Goal: Transaction & Acquisition: Purchase product/service

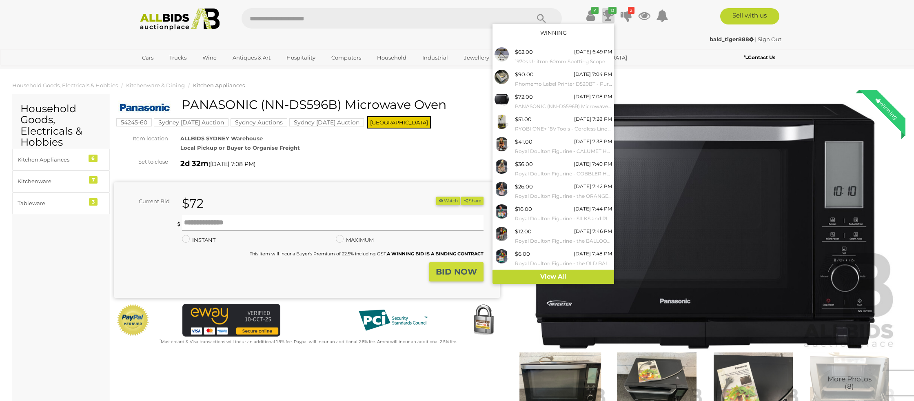
click at [605, 12] on icon at bounding box center [608, 15] width 11 height 15
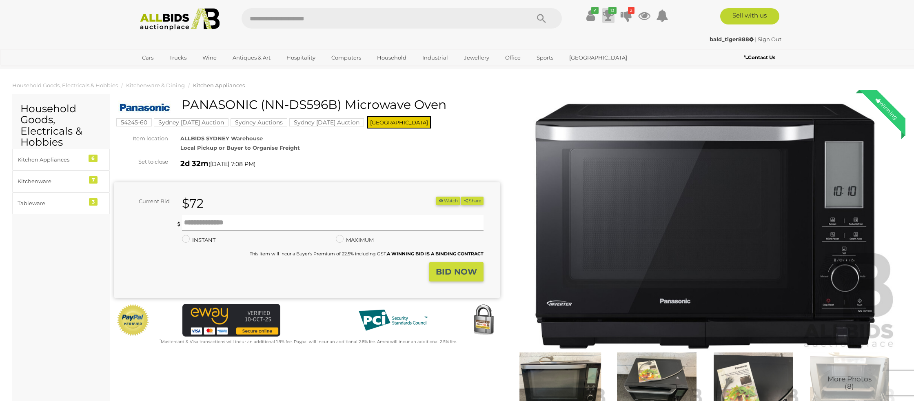
click at [605, 12] on icon at bounding box center [608, 15] width 11 height 15
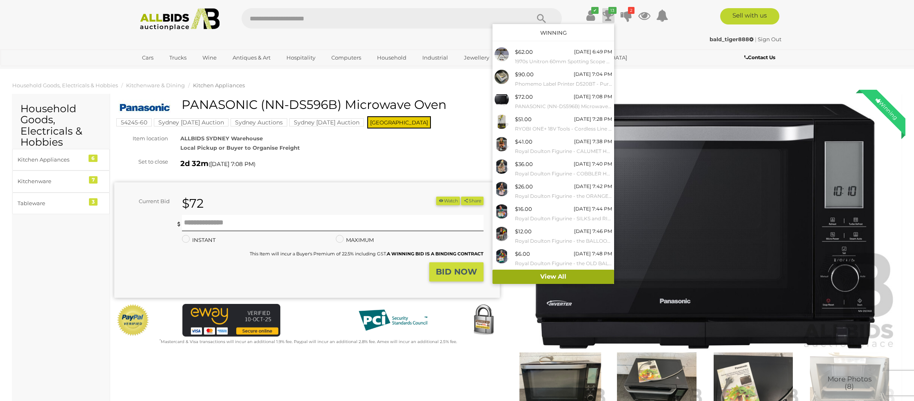
click at [545, 275] on link "View All" at bounding box center [553, 277] width 122 height 14
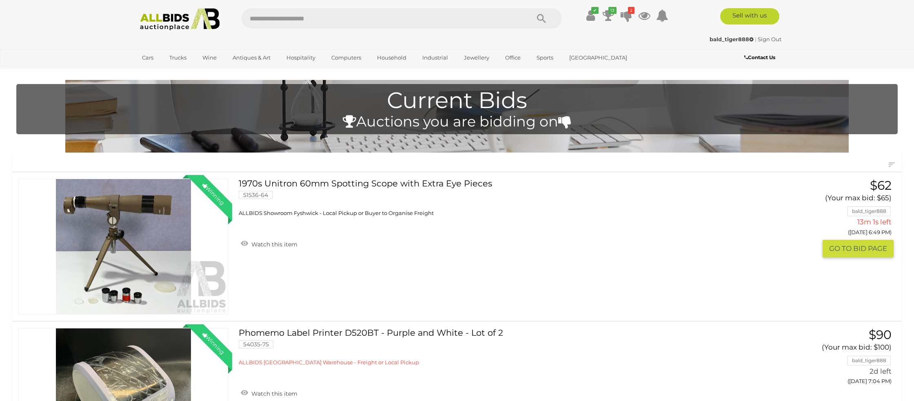
click at [93, 233] on link "Winning Outbid" at bounding box center [123, 247] width 210 height 136
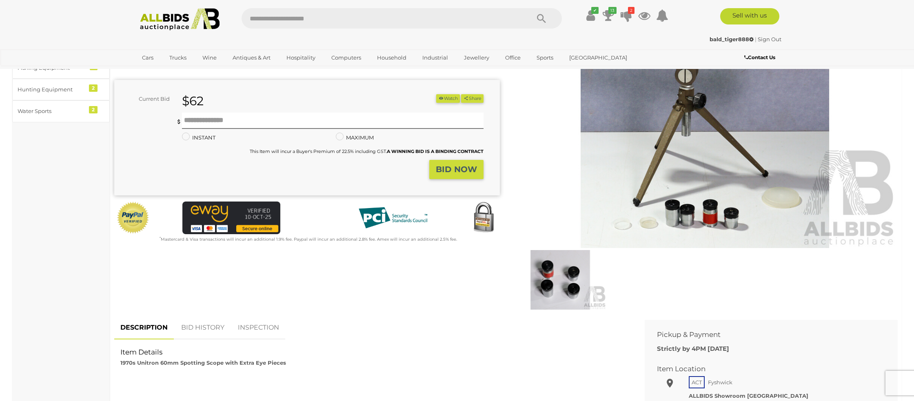
scroll to position [111, 0]
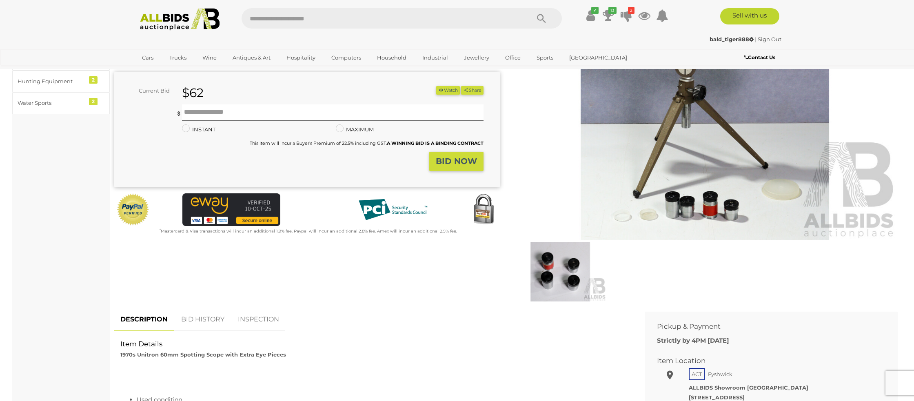
click at [206, 316] on link "BID HISTORY" at bounding box center [202, 320] width 55 height 24
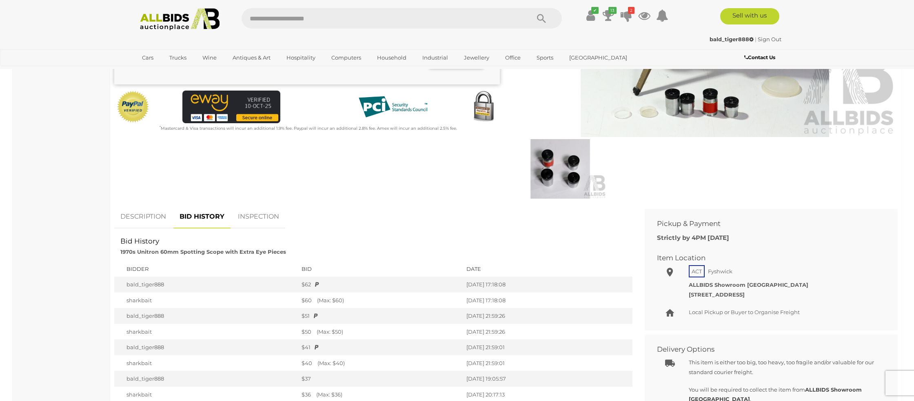
scroll to position [0, 0]
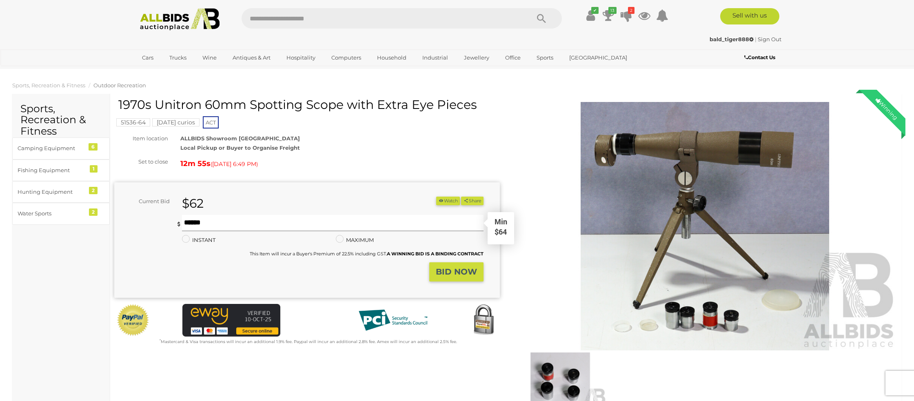
click at [204, 222] on input "text" at bounding box center [332, 223] width 301 height 16
click at [609, 15] on icon at bounding box center [608, 15] width 11 height 15
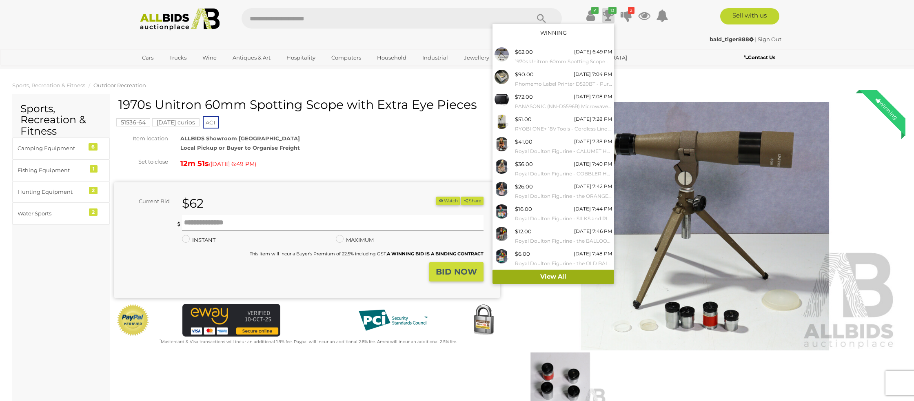
click at [548, 274] on link "View All" at bounding box center [553, 277] width 122 height 14
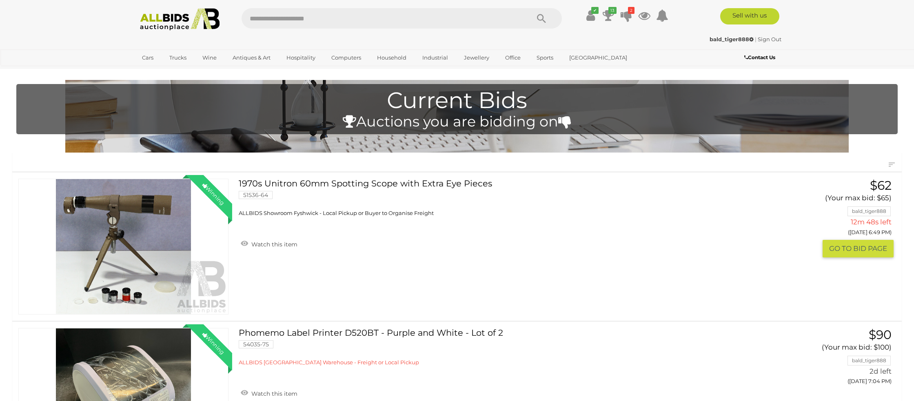
click at [847, 250] on button "GO TO BID PAGE" at bounding box center [857, 249] width 71 height 18
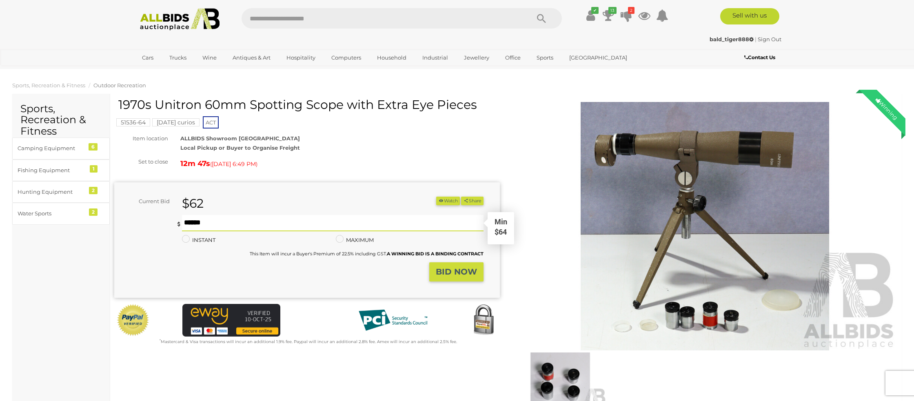
click at [214, 220] on input "text" at bounding box center [332, 223] width 301 height 16
type input "**"
click at [445, 269] on strong "BID NOW" at bounding box center [456, 272] width 41 height 10
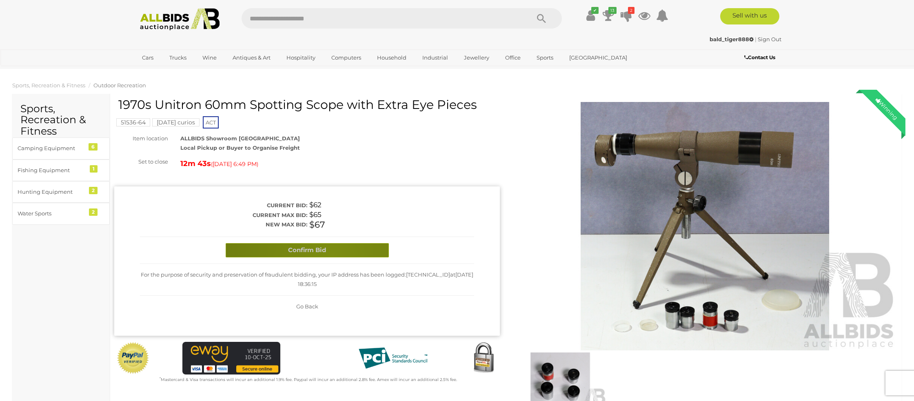
click at [332, 255] on button "Confirm Bid" at bounding box center [307, 250] width 163 height 14
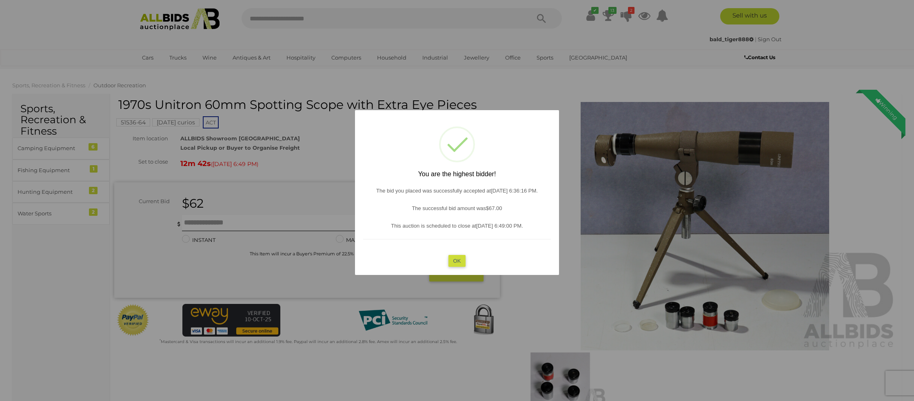
drag, startPoint x: 462, startPoint y: 261, endPoint x: 323, endPoint y: 246, distance: 139.5
click at [460, 261] on button "OK" at bounding box center [457, 261] width 18 height 12
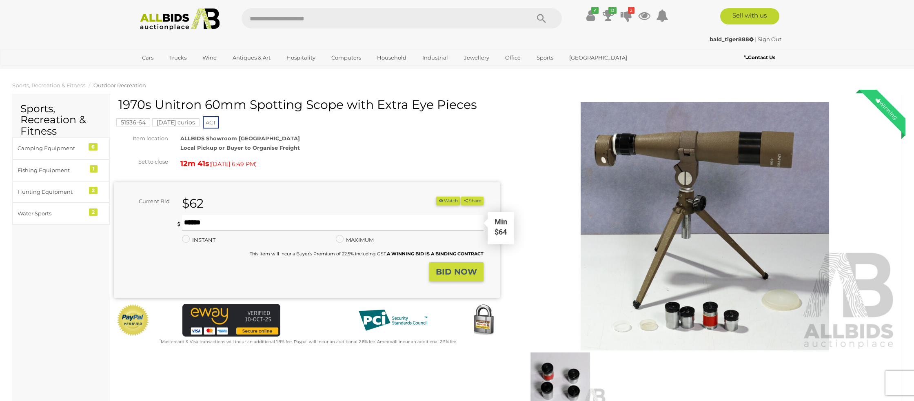
click at [218, 222] on input "text" at bounding box center [332, 223] width 301 height 16
type input "**"
click at [453, 269] on strong "BID NOW" at bounding box center [456, 272] width 41 height 10
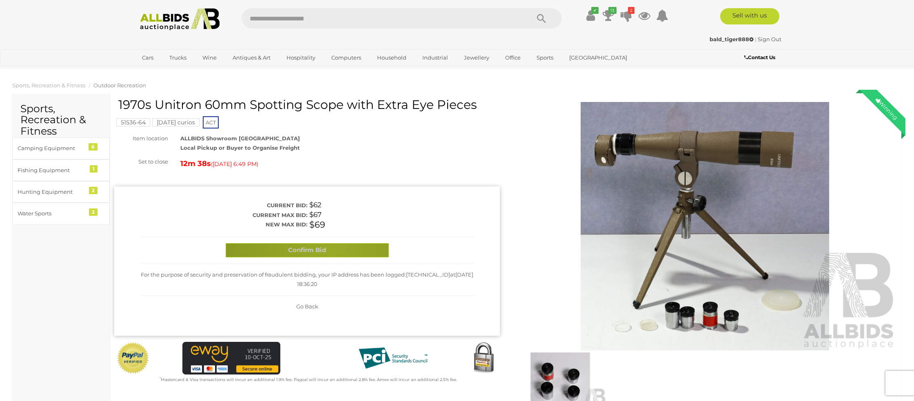
click at [330, 253] on button "Confirm Bid" at bounding box center [307, 250] width 163 height 14
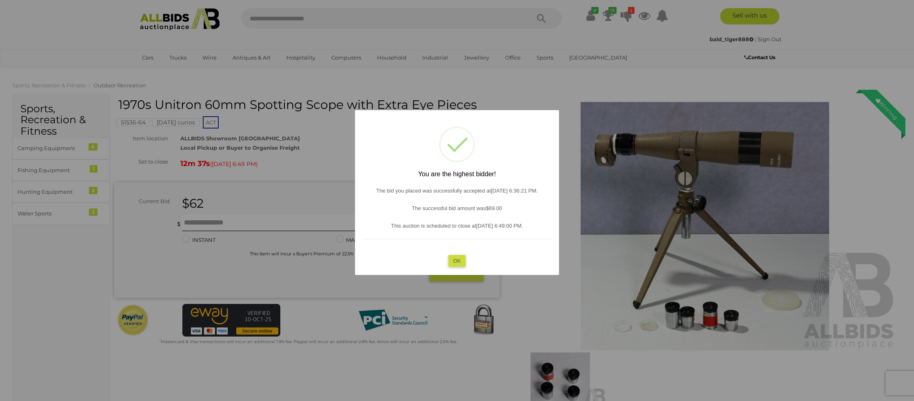
click at [432, 256] on div "? ! i You are the highest bidder! The bid you placed was successfully accepted …" at bounding box center [457, 192] width 204 height 165
drag, startPoint x: 459, startPoint y: 260, endPoint x: 452, endPoint y: 259, distance: 6.6
click at [458, 260] on button "OK" at bounding box center [457, 261] width 18 height 12
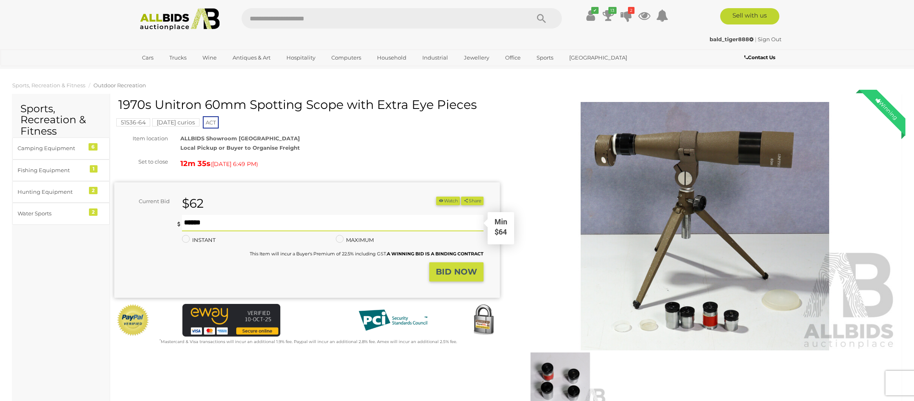
click at [187, 224] on input "text" at bounding box center [332, 223] width 301 height 16
type input "**"
click at [454, 271] on strong "BID NOW" at bounding box center [456, 272] width 41 height 10
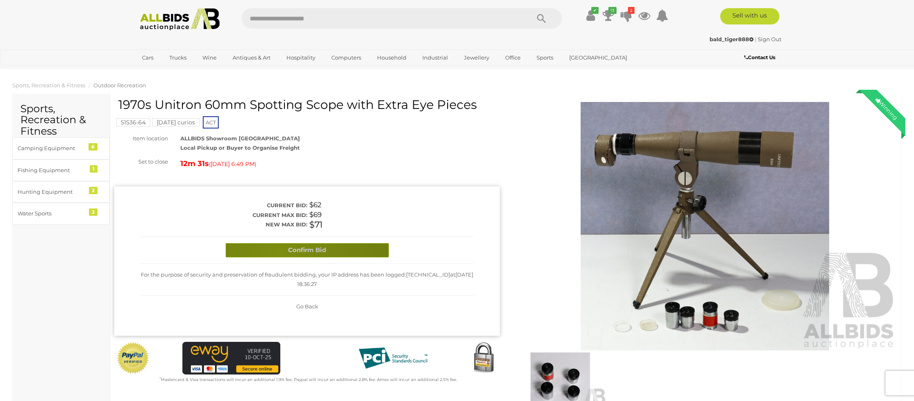
click at [279, 253] on button "Confirm Bid" at bounding box center [307, 250] width 163 height 14
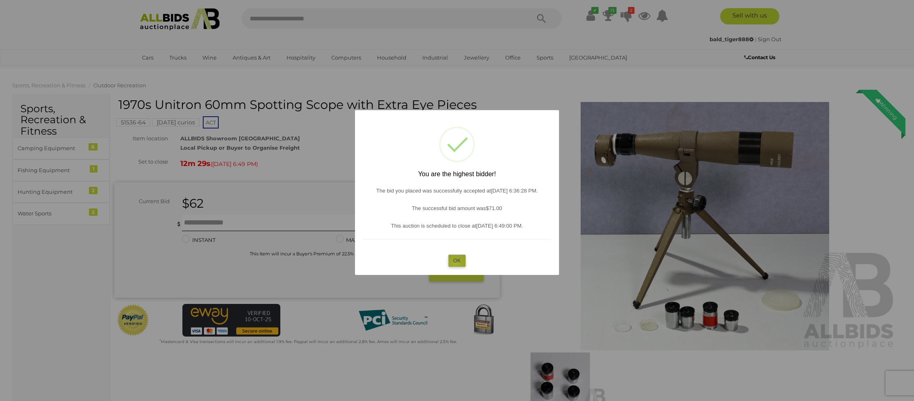
click at [455, 264] on button "OK" at bounding box center [457, 261] width 18 height 12
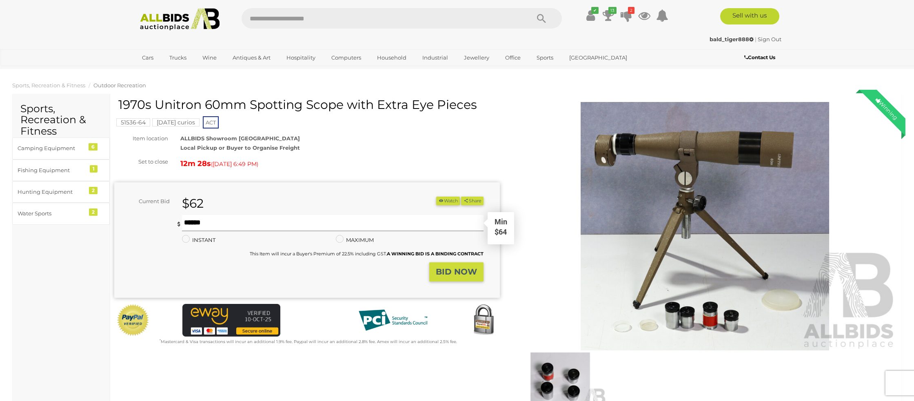
click at [200, 223] on input "text" at bounding box center [332, 223] width 301 height 16
type input "**"
click at [469, 275] on strong "BID NOW" at bounding box center [456, 272] width 41 height 10
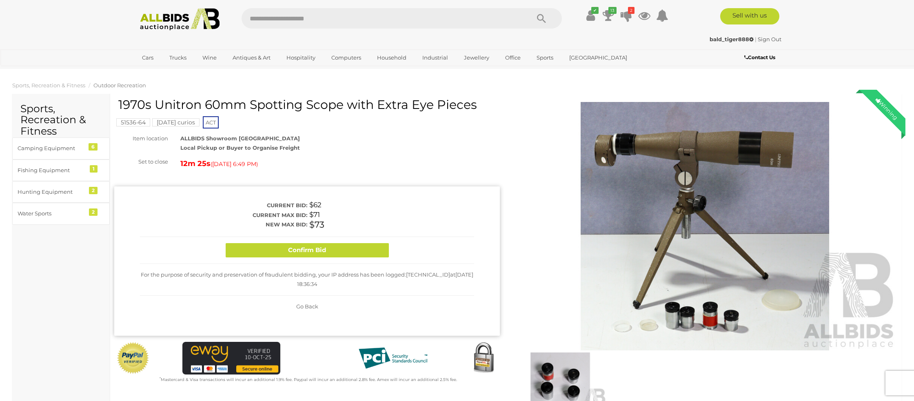
click at [326, 254] on button "Confirm Bid" at bounding box center [307, 250] width 163 height 14
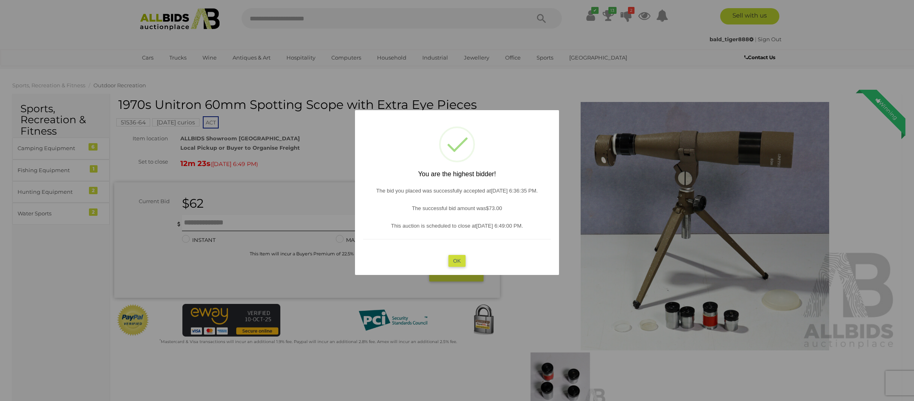
click at [466, 261] on div "? ! i You are the highest bidder! The bid you placed was successfully accepted …" at bounding box center [457, 192] width 204 height 165
click at [457, 261] on button "OK" at bounding box center [457, 261] width 18 height 12
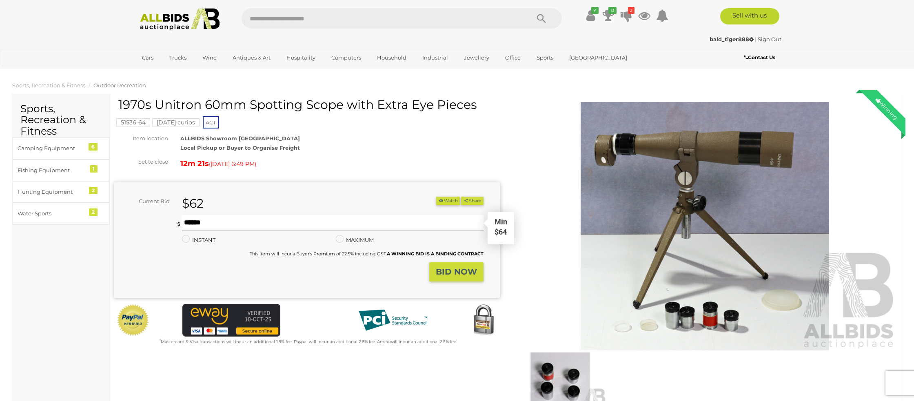
click at [205, 226] on input "text" at bounding box center [332, 223] width 301 height 16
type input "**"
click at [443, 269] on strong "BID NOW" at bounding box center [456, 272] width 41 height 10
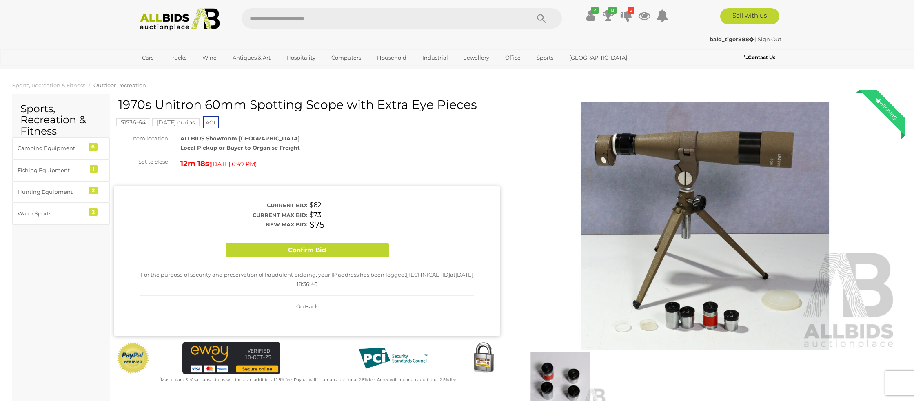
click at [339, 257] on div "Confirm Bid" at bounding box center [307, 250] width 334 height 27
click at [315, 250] on button "Confirm Bid" at bounding box center [307, 250] width 163 height 14
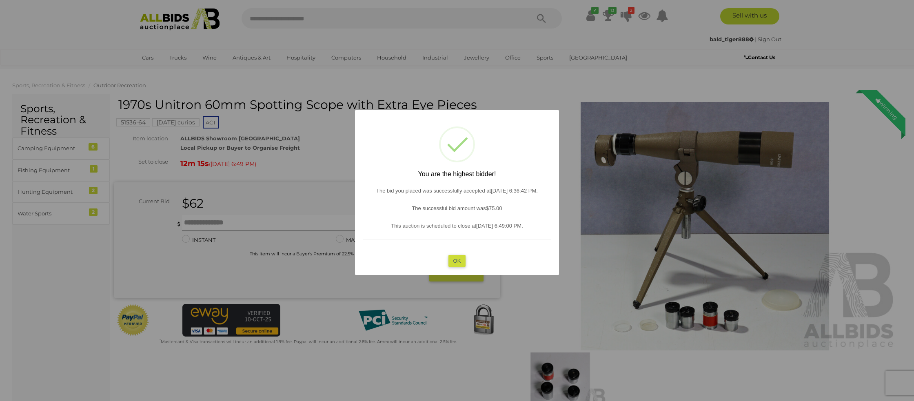
click at [454, 258] on button "OK" at bounding box center [457, 261] width 18 height 12
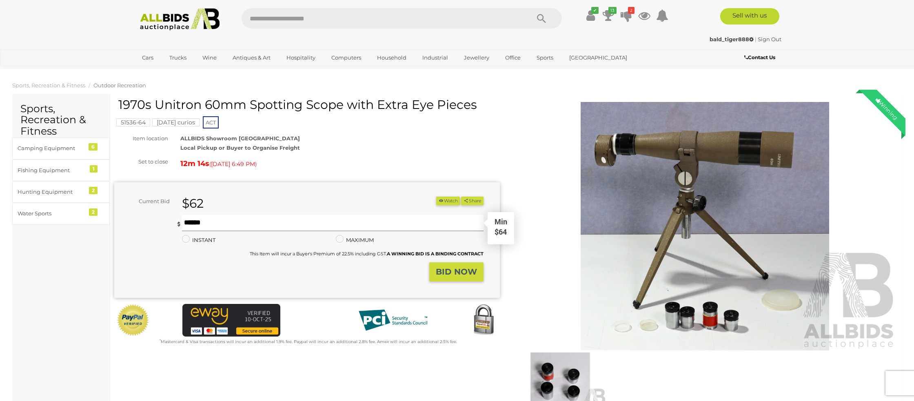
click at [223, 222] on input "text" at bounding box center [332, 223] width 301 height 16
type input "**"
click at [439, 268] on strong "BID NOW" at bounding box center [456, 272] width 41 height 10
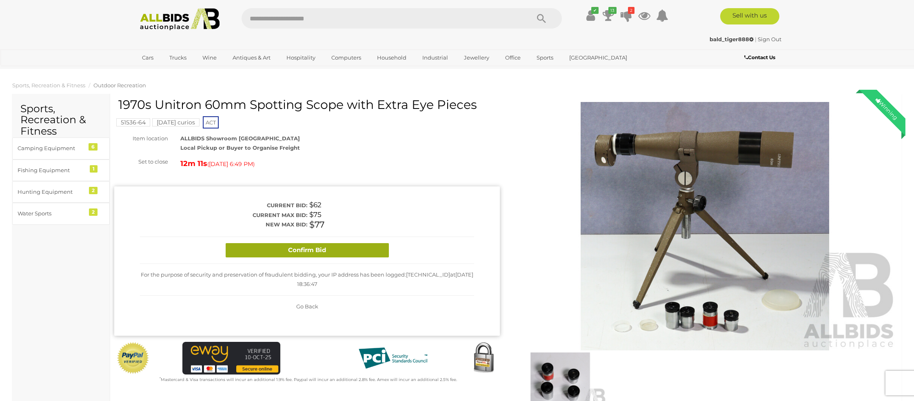
click at [329, 254] on button "Confirm Bid" at bounding box center [307, 250] width 163 height 14
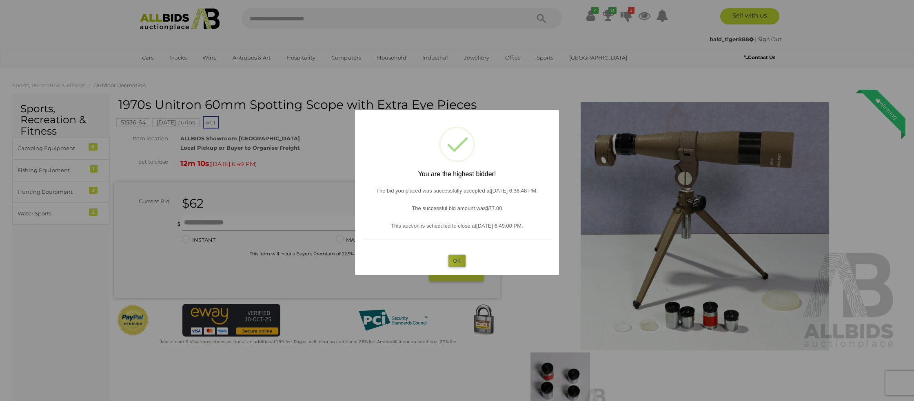
drag, startPoint x: 450, startPoint y: 263, endPoint x: 445, endPoint y: 263, distance: 4.9
click at [450, 263] on button "OK" at bounding box center [457, 261] width 18 height 12
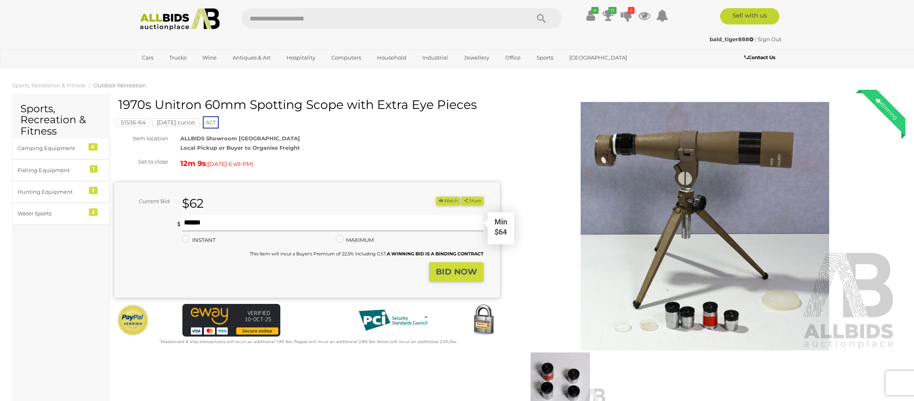
click at [236, 228] on input "text" at bounding box center [332, 223] width 301 height 16
type input "**"
click at [452, 268] on strong "BID NOW" at bounding box center [456, 272] width 41 height 10
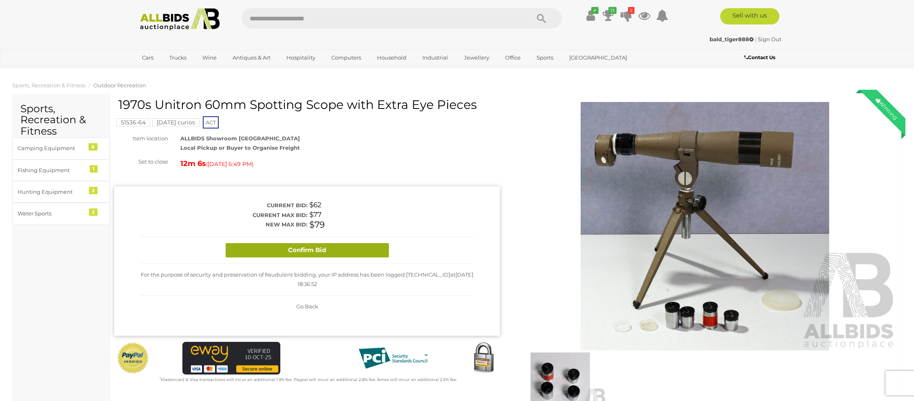
click at [339, 251] on button "Confirm Bid" at bounding box center [307, 250] width 163 height 14
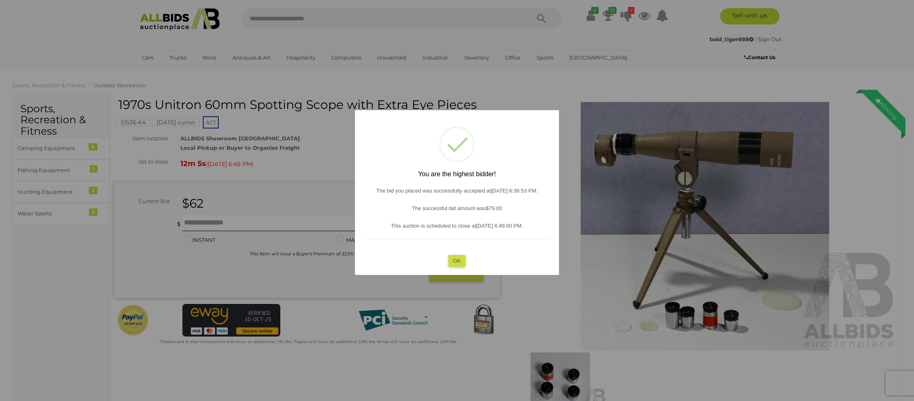
click at [462, 259] on button "OK" at bounding box center [457, 261] width 18 height 12
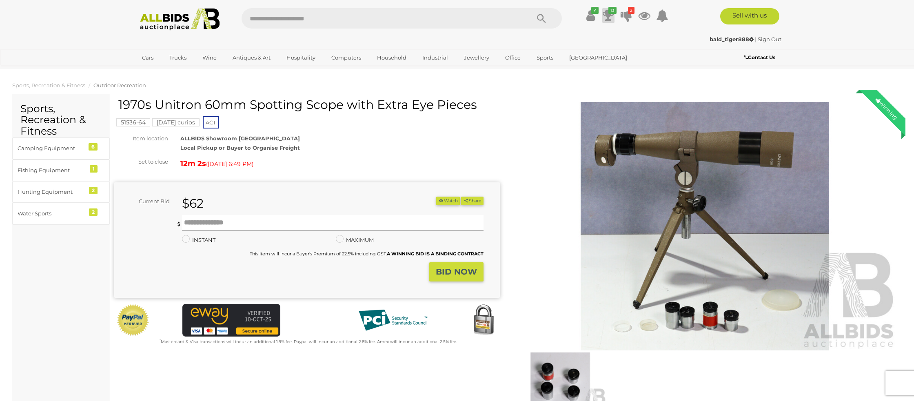
click at [609, 13] on icon "13" at bounding box center [612, 10] width 8 height 7
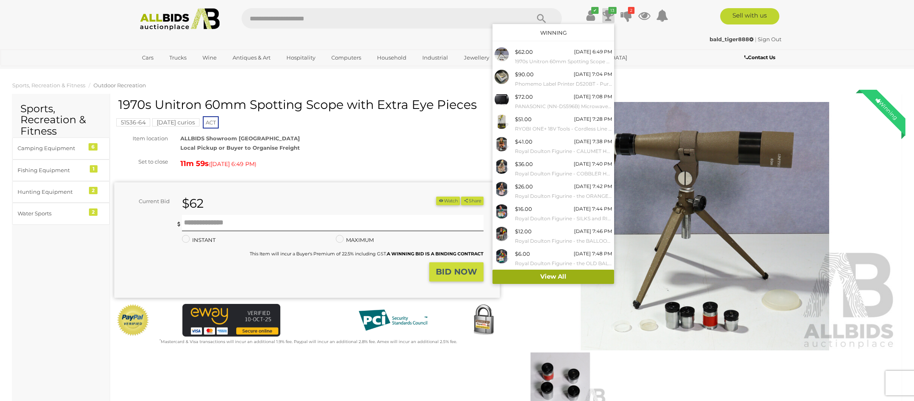
click at [557, 279] on link "View All" at bounding box center [553, 277] width 122 height 14
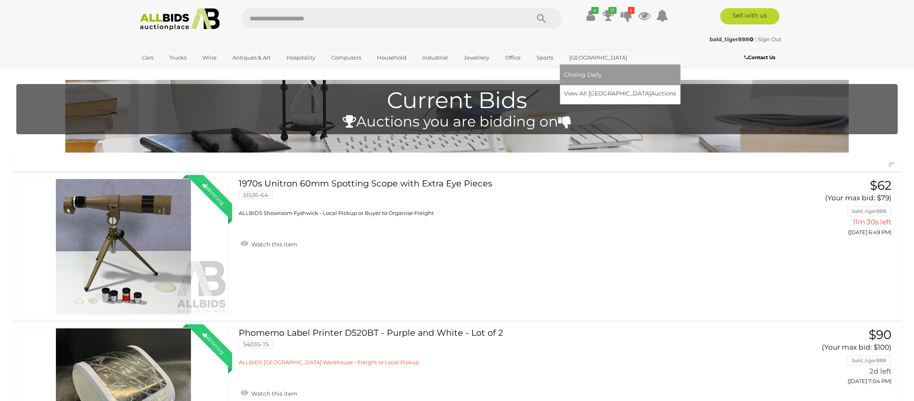
click at [582, 56] on link "[GEOGRAPHIC_DATA]" at bounding box center [598, 57] width 69 height 13
click at [587, 95] on link "View All Sydney Auctions" at bounding box center [622, 93] width 117 height 13
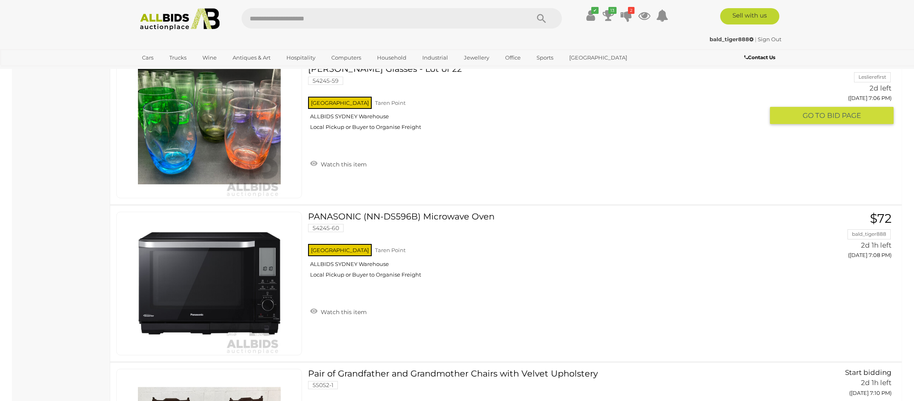
scroll to position [547, 0]
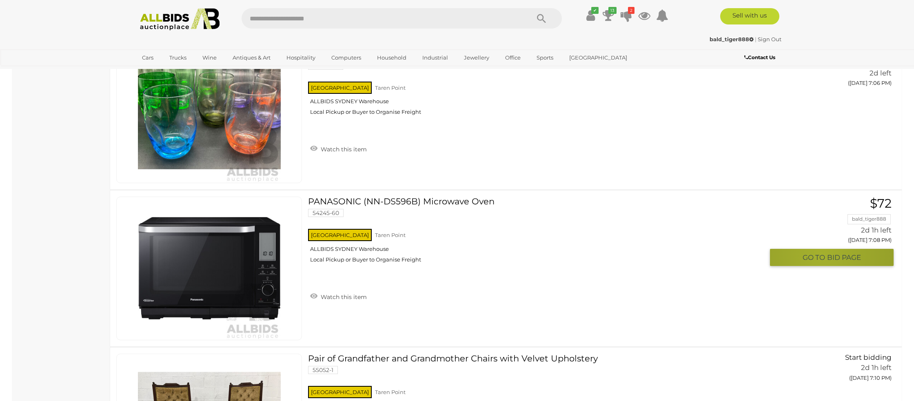
click at [821, 255] on span "GO TO" at bounding box center [814, 257] width 24 height 9
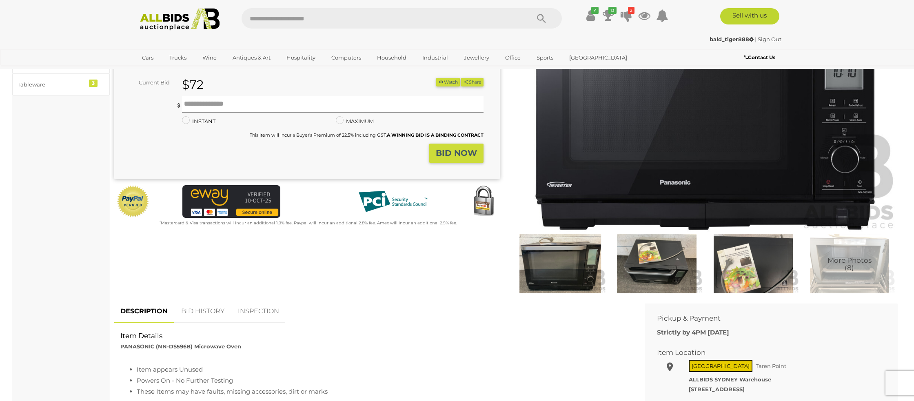
scroll to position [119, 0]
click at [201, 310] on link "BID HISTORY" at bounding box center [202, 311] width 55 height 24
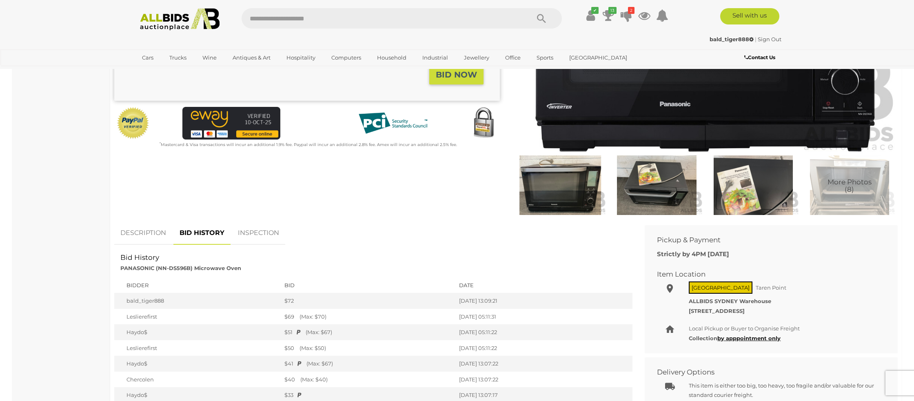
scroll to position [0, 0]
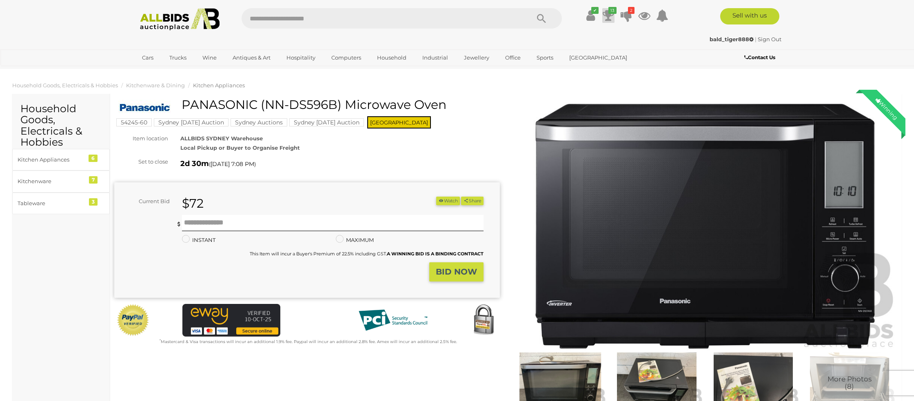
click at [607, 12] on icon at bounding box center [608, 15] width 11 height 15
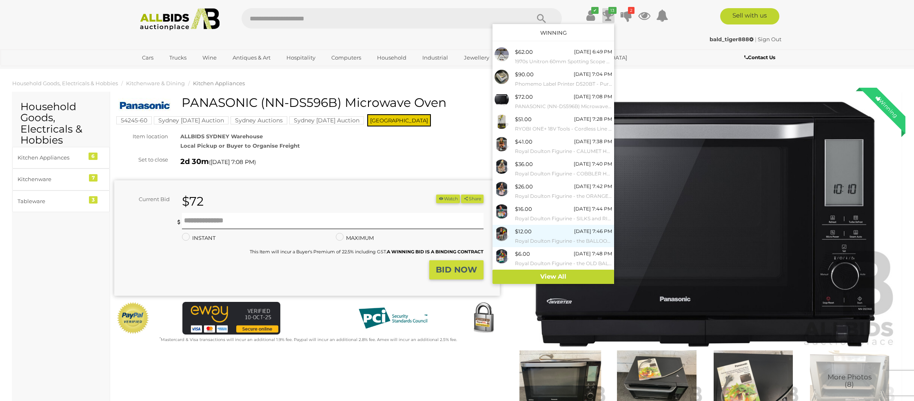
scroll to position [3, 0]
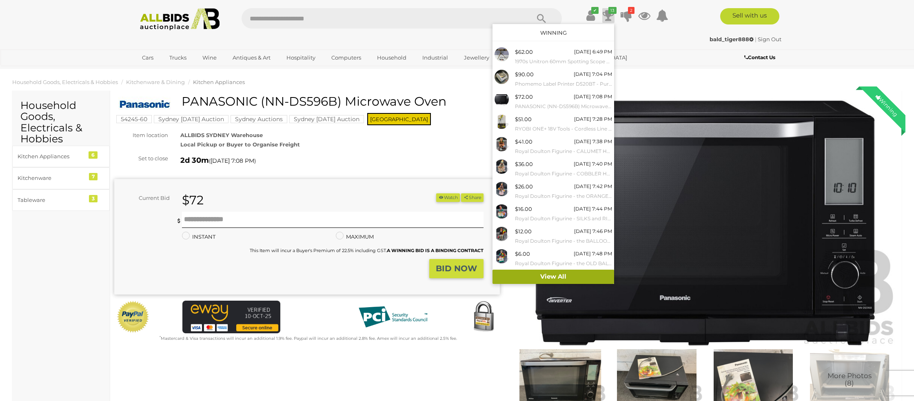
click at [542, 274] on link "View All" at bounding box center [553, 277] width 122 height 14
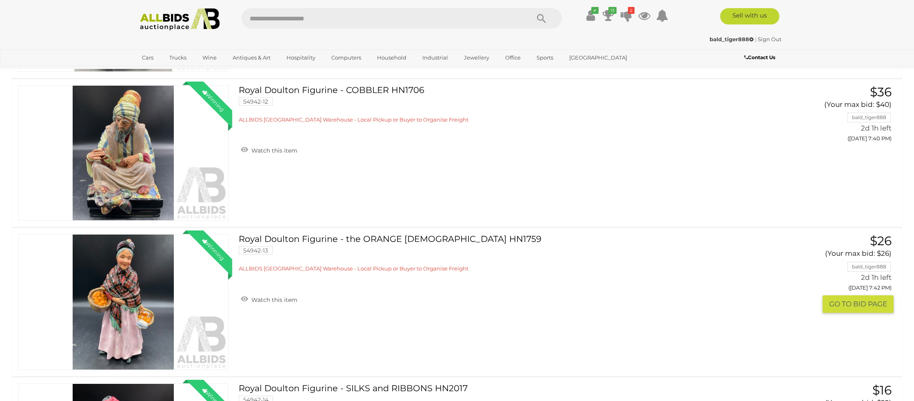
scroll to position [840, 0]
click at [852, 304] on button "GO TO BID PAGE" at bounding box center [857, 304] width 71 height 18
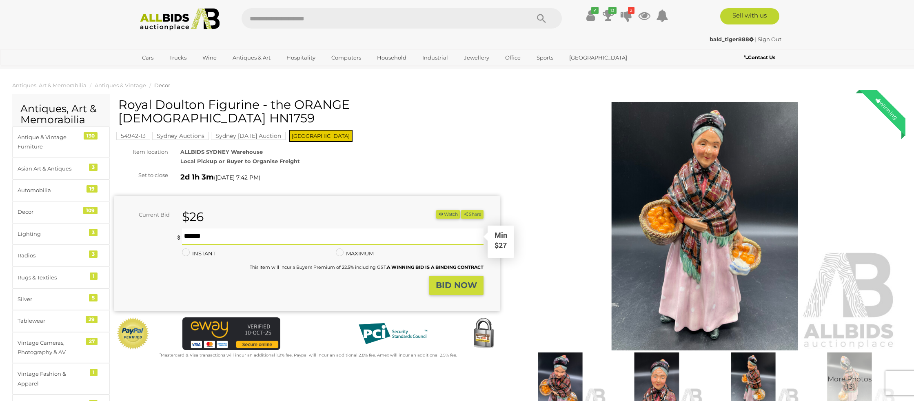
click at [186, 228] on input "text" at bounding box center [332, 236] width 301 height 16
type input "**"
click at [461, 280] on strong "BID NOW" at bounding box center [456, 285] width 41 height 10
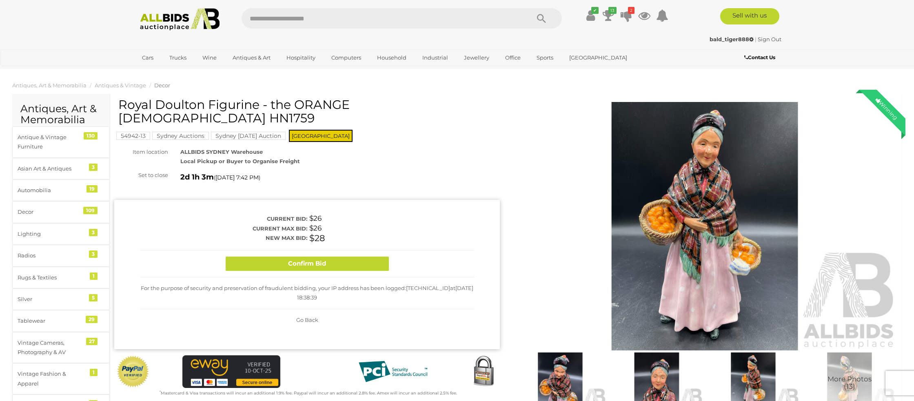
click at [338, 257] on button "Confirm Bid" at bounding box center [307, 264] width 163 height 14
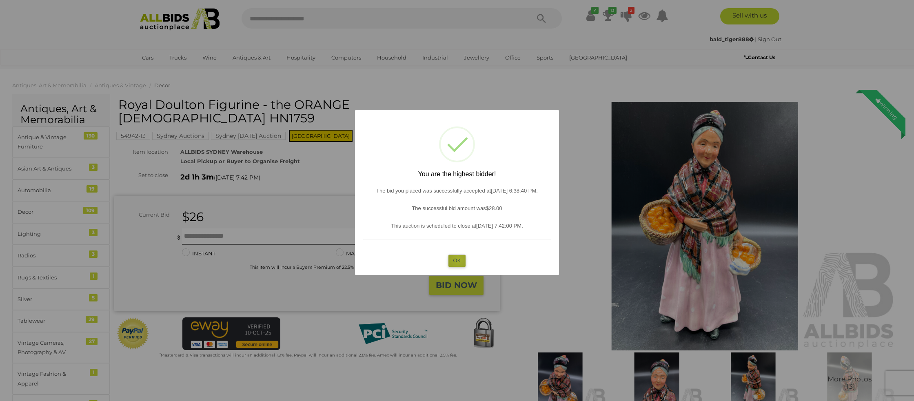
drag, startPoint x: 458, startPoint y: 259, endPoint x: 266, endPoint y: 224, distance: 195.5
click at [447, 255] on div "? ! i You are the highest bidder! The bid you placed was successfully accepted …" at bounding box center [457, 192] width 204 height 165
drag, startPoint x: 456, startPoint y: 261, endPoint x: 350, endPoint y: 244, distance: 107.8
click at [456, 261] on button "OK" at bounding box center [457, 261] width 18 height 12
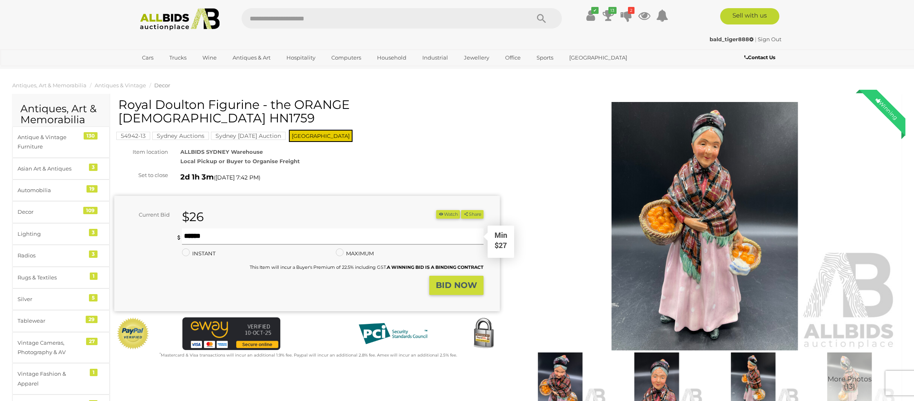
click at [212, 228] on input "text" at bounding box center [332, 236] width 301 height 16
type input "**"
click at [465, 276] on button "BID NOW" at bounding box center [456, 285] width 54 height 19
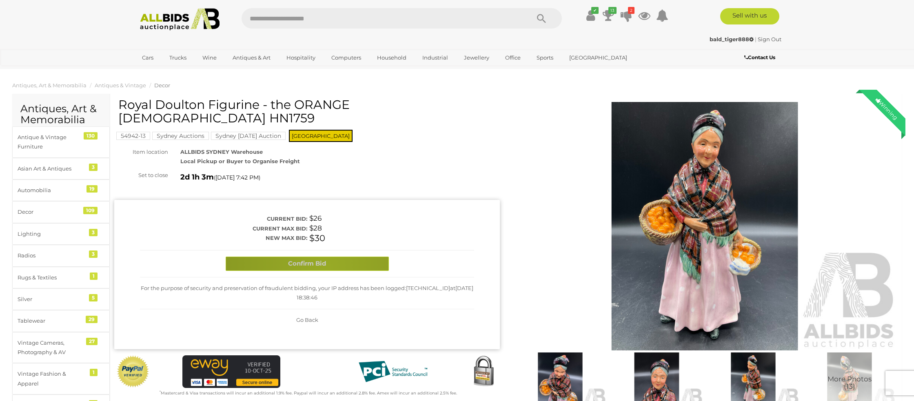
click at [326, 257] on button "Confirm Bid" at bounding box center [307, 264] width 163 height 14
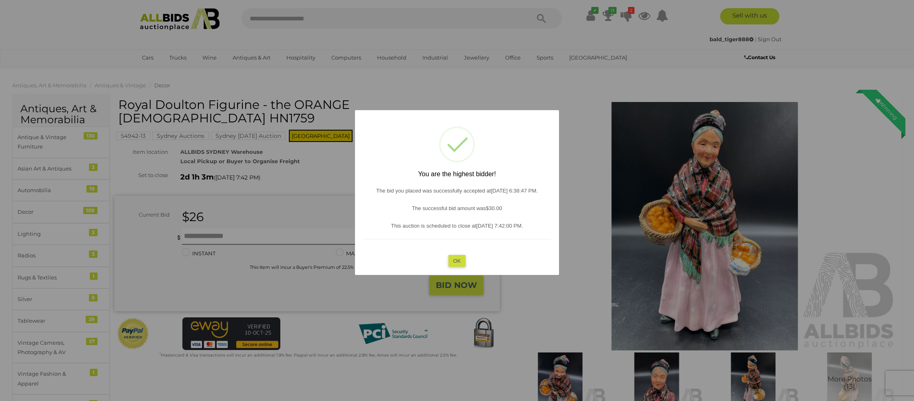
drag, startPoint x: 457, startPoint y: 262, endPoint x: 261, endPoint y: 227, distance: 198.9
click at [452, 260] on button "OK" at bounding box center [457, 261] width 18 height 12
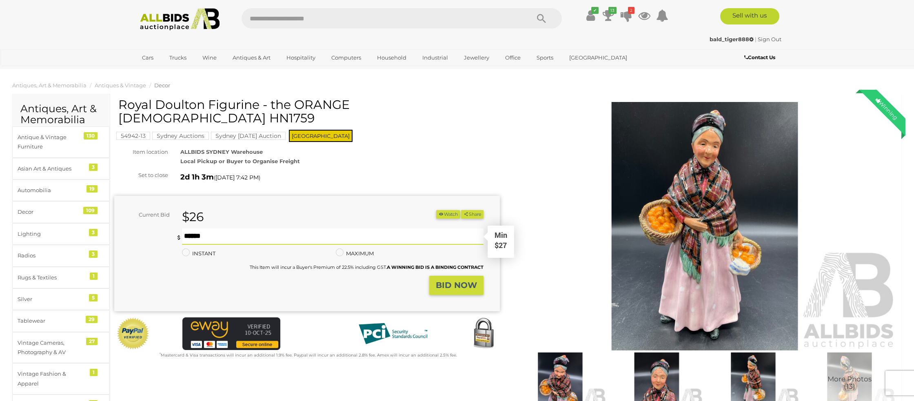
click at [206, 228] on input "text" at bounding box center [332, 236] width 301 height 16
type input "**"
click at [445, 280] on strong "BID NOW" at bounding box center [456, 285] width 41 height 10
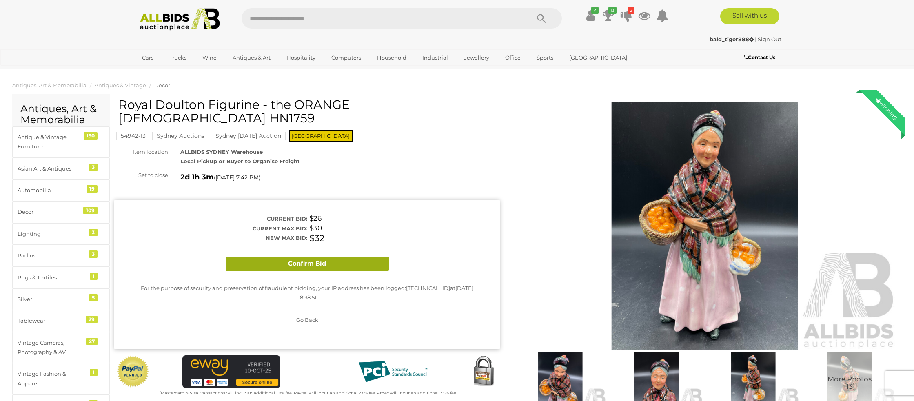
click at [354, 257] on button "Confirm Bid" at bounding box center [307, 264] width 163 height 14
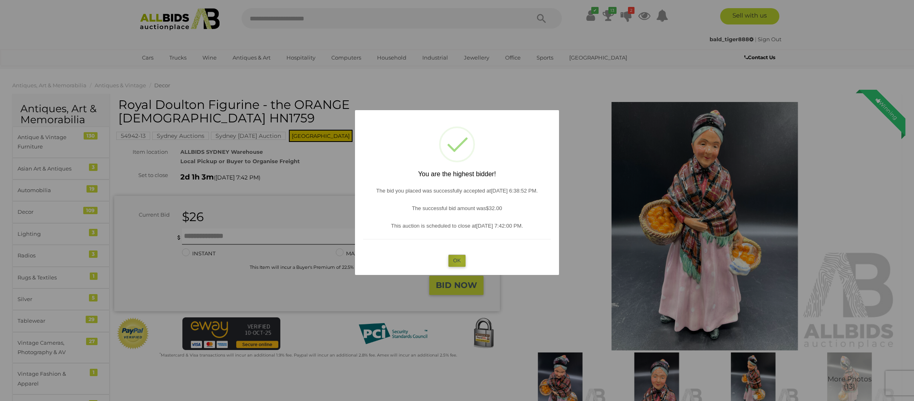
drag, startPoint x: 450, startPoint y: 258, endPoint x: 210, endPoint y: 222, distance: 243.3
click at [450, 258] on button "OK" at bounding box center [457, 261] width 18 height 12
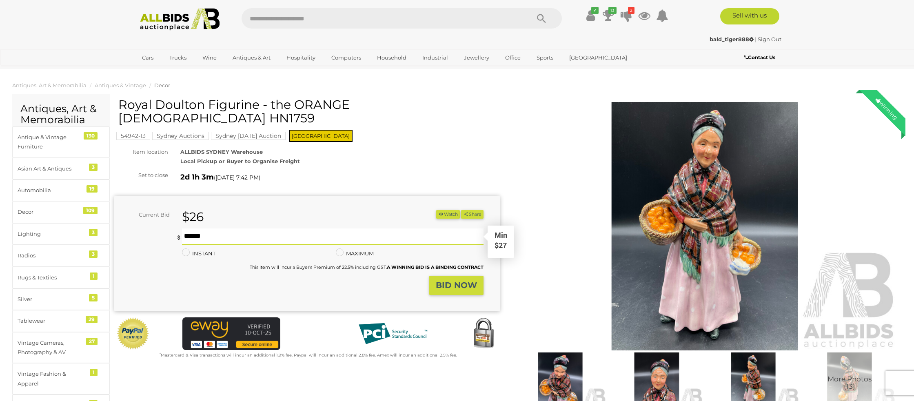
click at [203, 228] on input "text" at bounding box center [332, 236] width 301 height 16
type input "**"
click at [455, 280] on strong "BID NOW" at bounding box center [456, 285] width 41 height 10
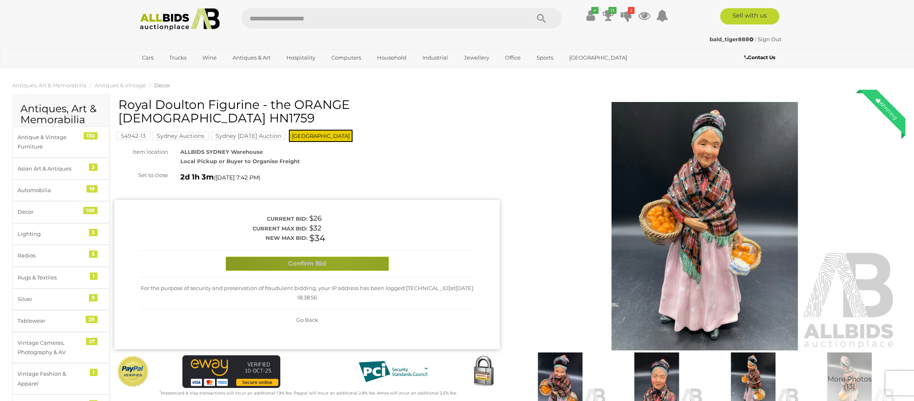
click at [337, 257] on button "Confirm Bid" at bounding box center [307, 264] width 163 height 14
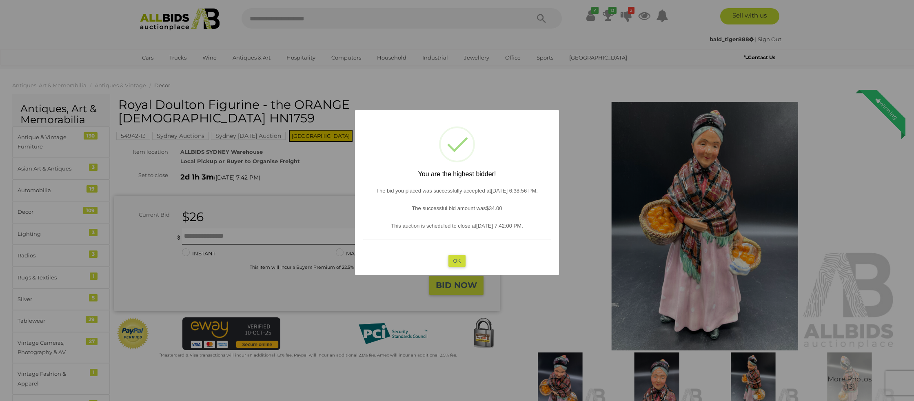
drag, startPoint x: 455, startPoint y: 261, endPoint x: 399, endPoint y: 248, distance: 58.2
click at [454, 261] on button "OK" at bounding box center [457, 261] width 18 height 12
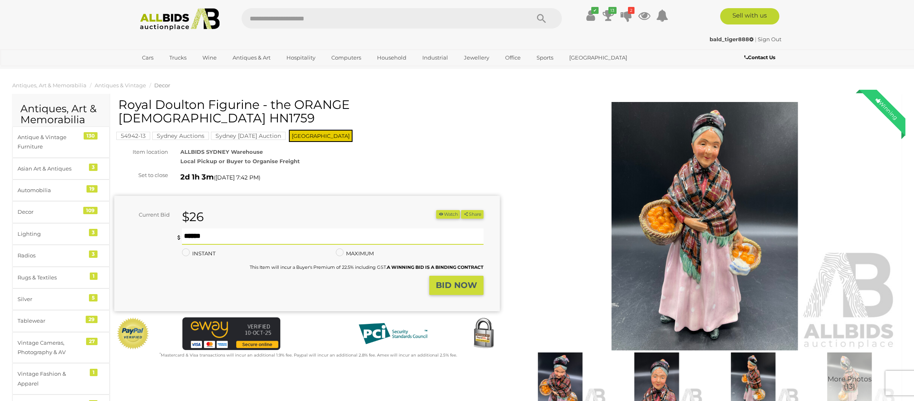
click at [214, 228] on input "text" at bounding box center [332, 236] width 301 height 16
type input "**"
click at [467, 280] on strong "BID NOW" at bounding box center [456, 285] width 41 height 10
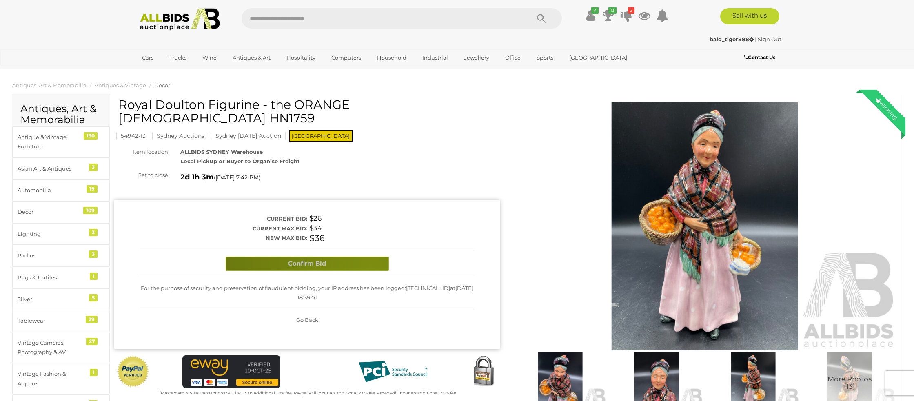
click at [370, 257] on button "Confirm Bid" at bounding box center [307, 264] width 163 height 14
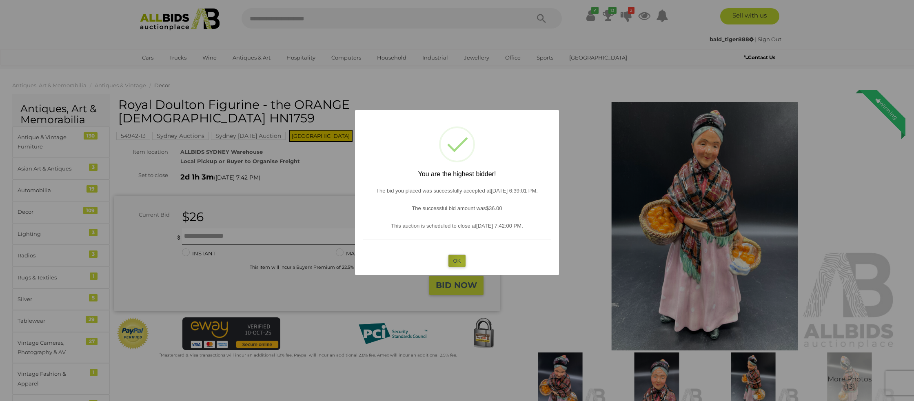
drag, startPoint x: 458, startPoint y: 261, endPoint x: 277, endPoint y: 232, distance: 183.6
click at [450, 259] on button "OK" at bounding box center [457, 261] width 18 height 12
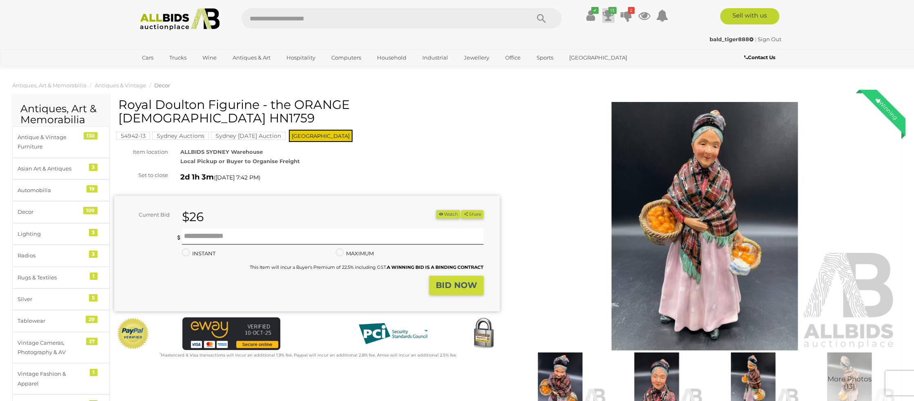
click at [610, 13] on icon "13" at bounding box center [612, 10] width 8 height 7
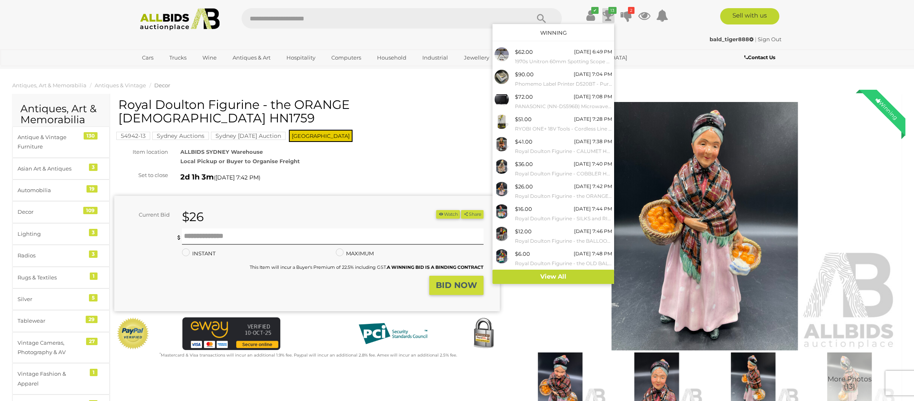
drag, startPoint x: 649, startPoint y: 49, endPoint x: 630, endPoint y: 31, distance: 26.8
click at [648, 47] on div "✔ Current Bids" at bounding box center [457, 34] width 914 height 69
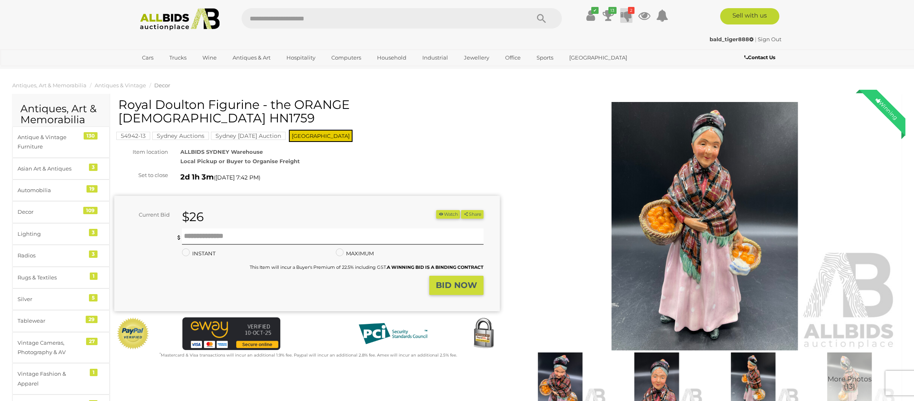
click at [624, 16] on icon at bounding box center [625, 15] width 11 height 15
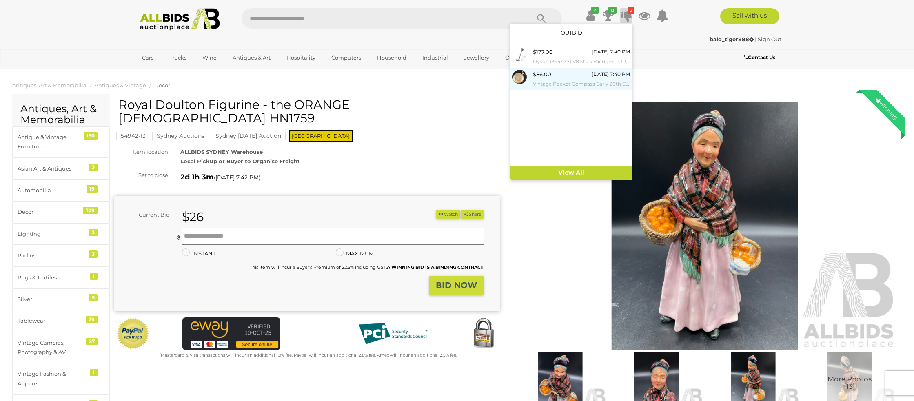
click at [580, 73] on div "$86.00 Tuesday 7:40 PM Vintage Pocket Compass Early 20th Century, Silver Tone, …" at bounding box center [581, 79] width 97 height 18
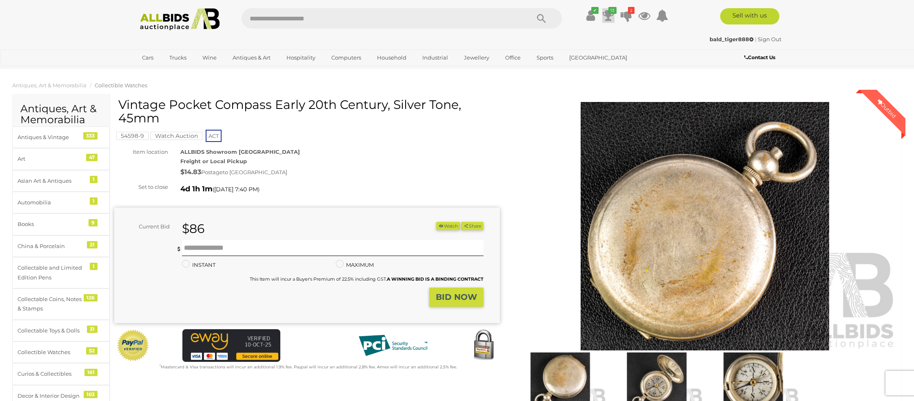
click at [609, 18] on icon at bounding box center [608, 15] width 11 height 15
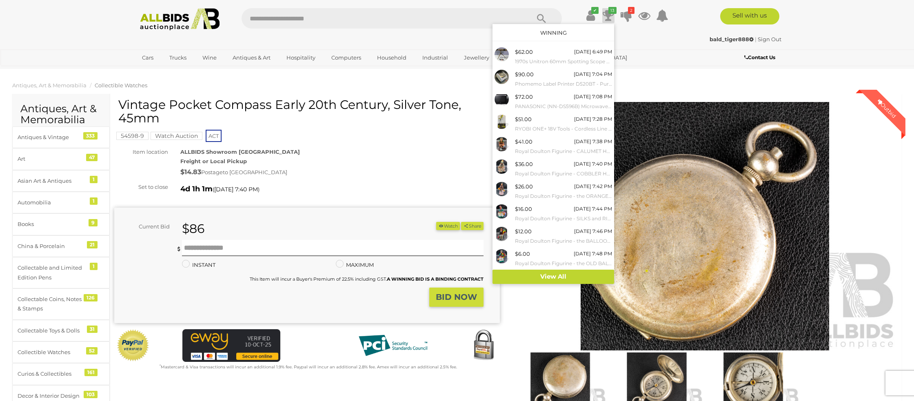
click at [570, 15] on ul "✔ Your account is up to date Transaction History Current Bids" at bounding box center [620, 15] width 105 height 15
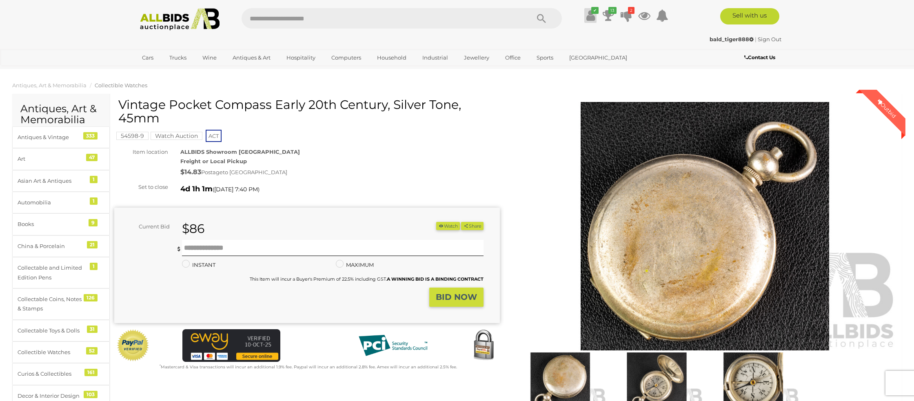
click at [589, 18] on icon at bounding box center [590, 15] width 9 height 15
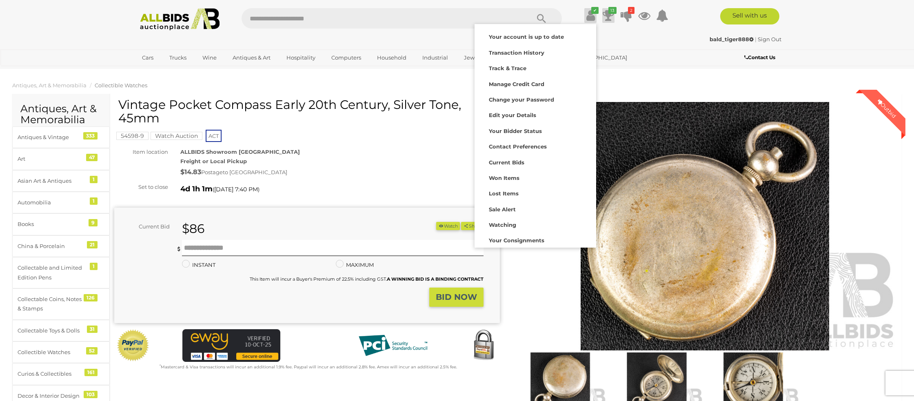
click at [606, 12] on icon at bounding box center [608, 15] width 11 height 15
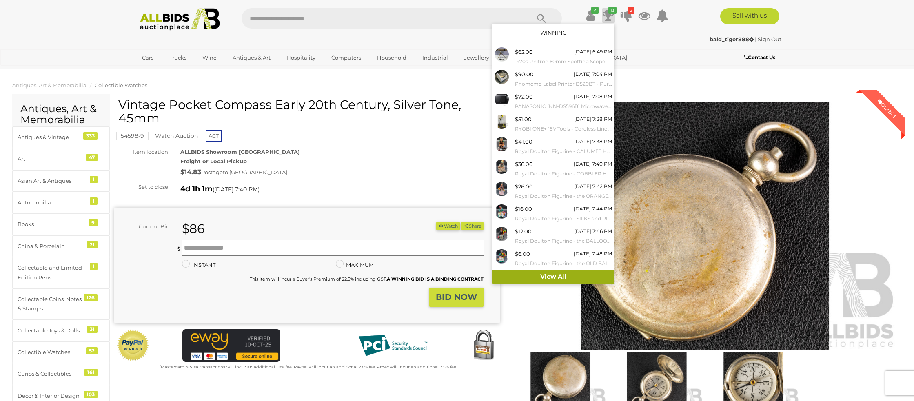
click at [549, 279] on link "View All" at bounding box center [553, 277] width 122 height 14
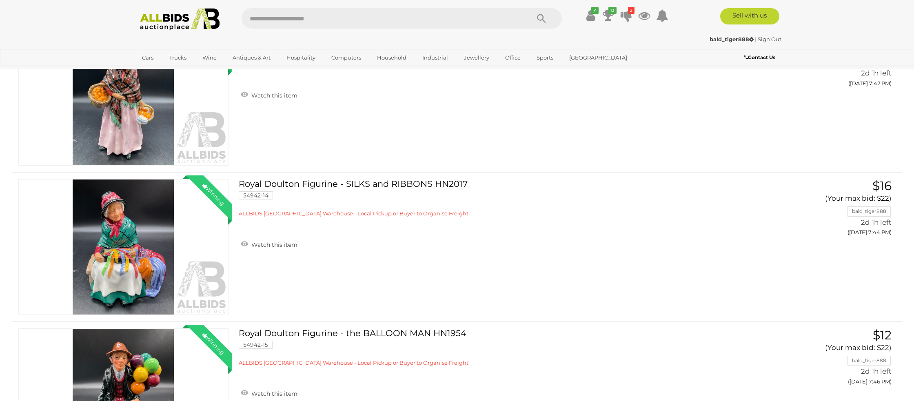
scroll to position [693, 0]
click at [848, 16] on button "GO TO BID PAGE" at bounding box center [857, 7] width 71 height 18
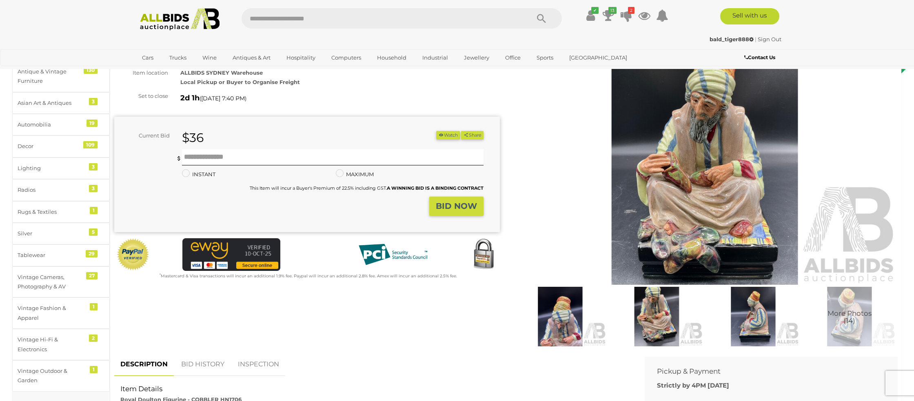
scroll to position [68, 0]
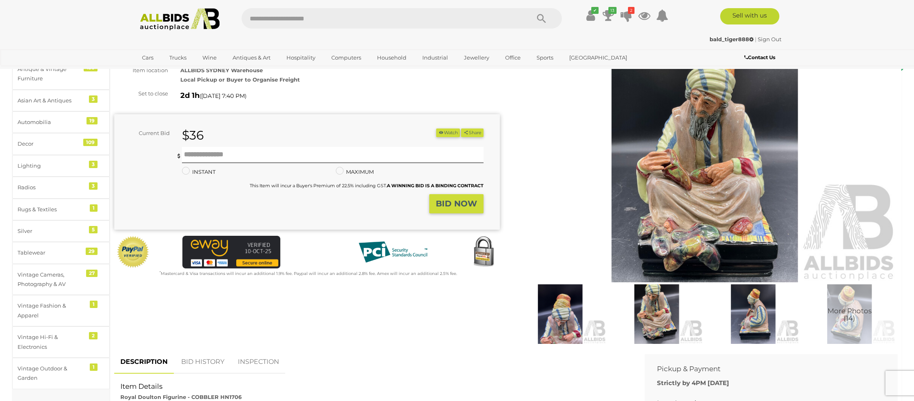
click at [193, 361] on link "BID HISTORY" at bounding box center [202, 362] width 55 height 24
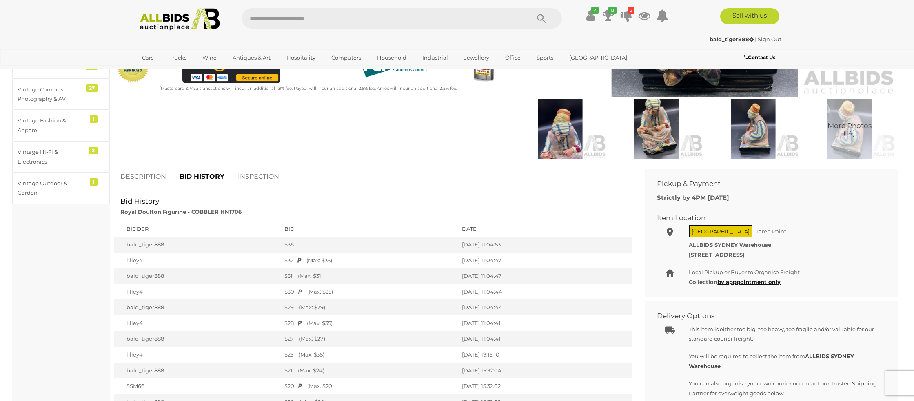
scroll to position [0, 0]
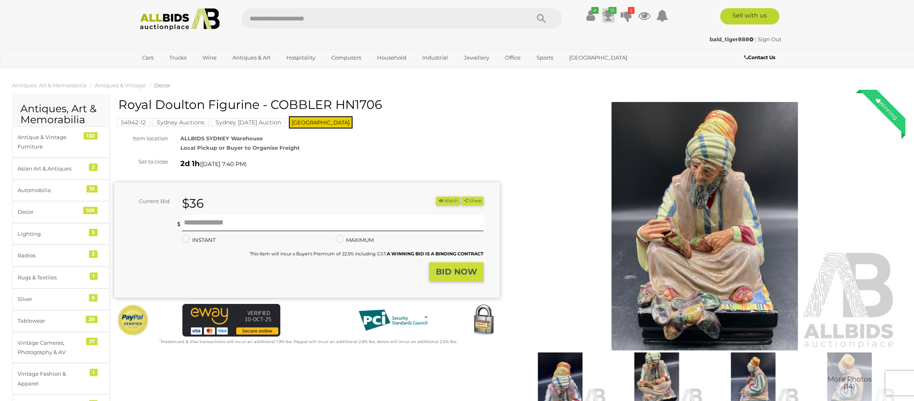
click at [609, 14] on icon at bounding box center [608, 15] width 11 height 15
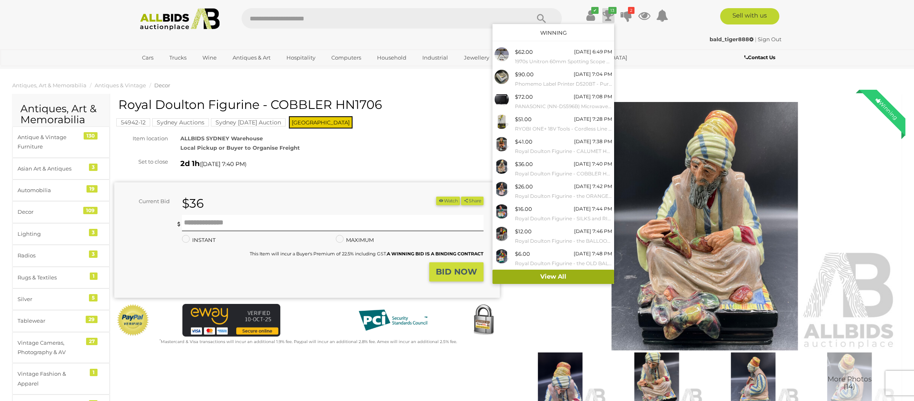
click at [544, 277] on link "View All" at bounding box center [553, 277] width 122 height 14
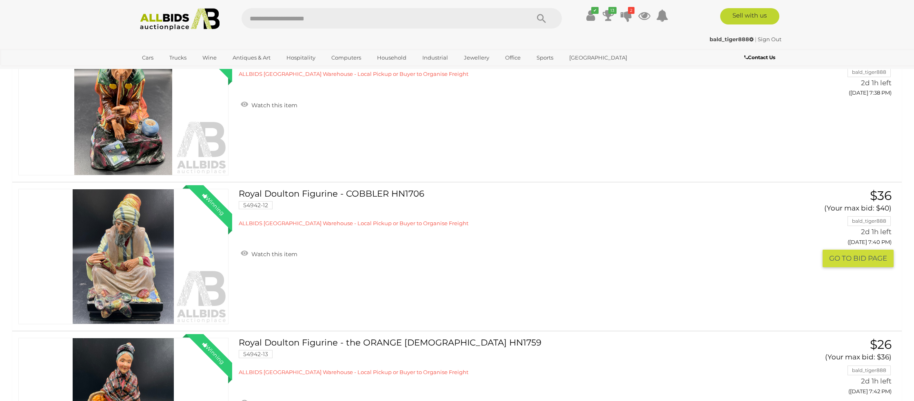
scroll to position [738, 0]
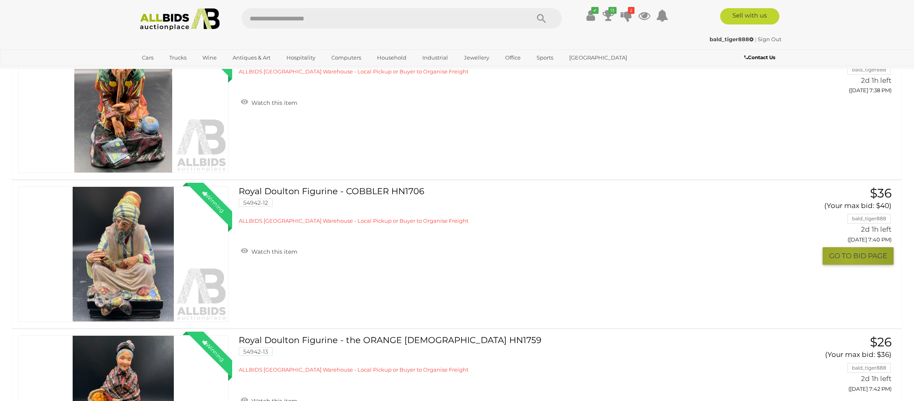
click at [848, 261] on button "GO TO BID PAGE" at bounding box center [857, 256] width 71 height 18
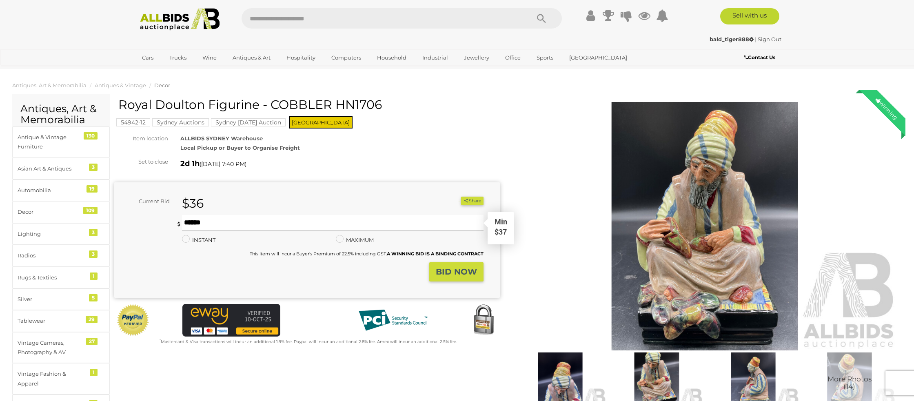
click at [210, 220] on input "text" at bounding box center [332, 223] width 301 height 16
type input "**"
click at [436, 272] on strong "BID NOW" at bounding box center [456, 272] width 41 height 10
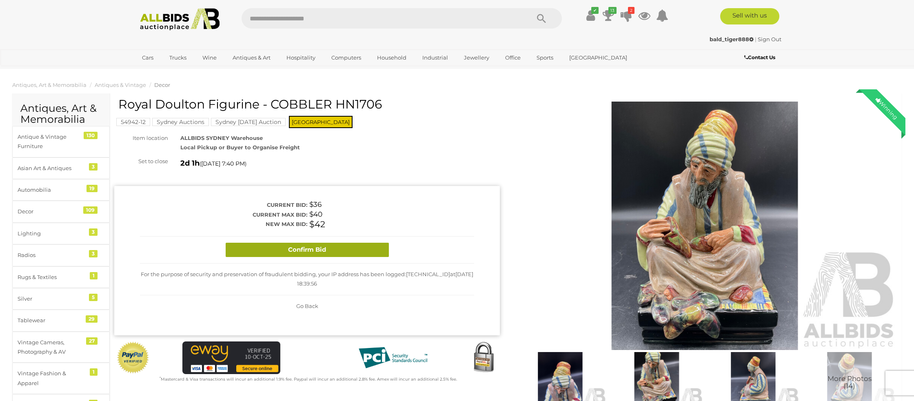
click at [347, 254] on button "Confirm Bid" at bounding box center [307, 250] width 163 height 14
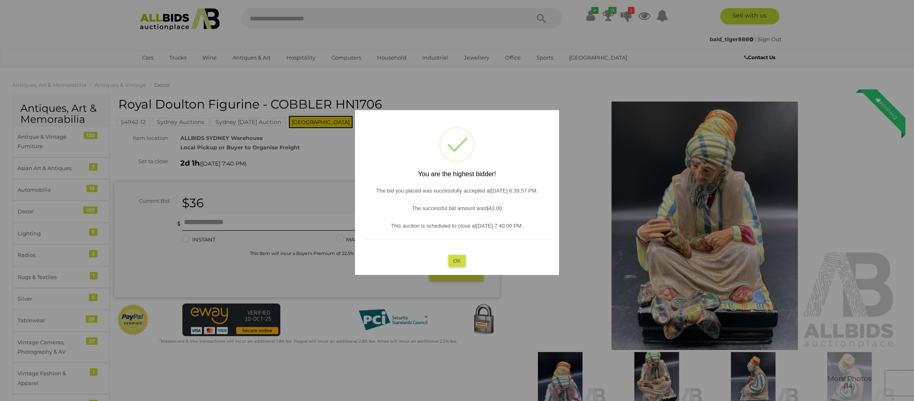
drag, startPoint x: 457, startPoint y: 261, endPoint x: 394, endPoint y: 248, distance: 64.2
click at [452, 260] on button "OK" at bounding box center [457, 261] width 18 height 12
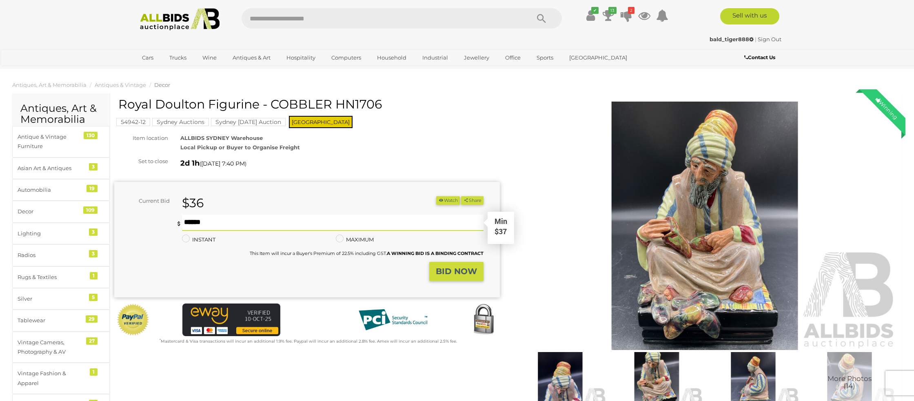
click at [185, 224] on input "text" at bounding box center [332, 223] width 301 height 16
type input "**"
click at [434, 270] on button "BID NOW" at bounding box center [456, 271] width 54 height 19
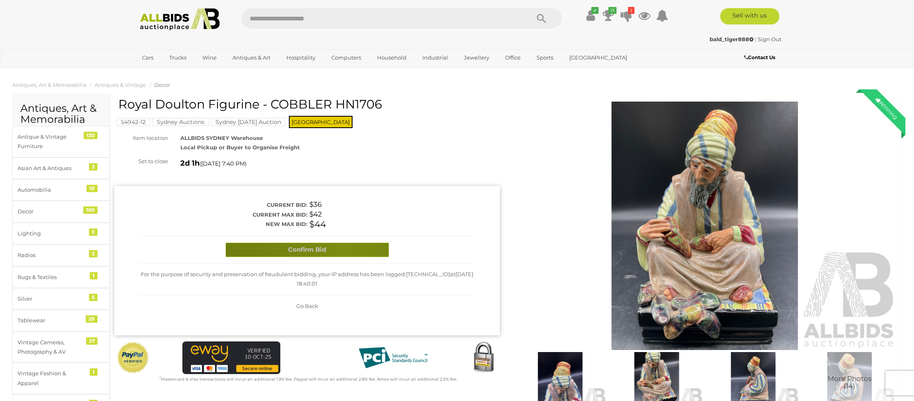
click at [344, 251] on button "Confirm Bid" at bounding box center [307, 250] width 163 height 14
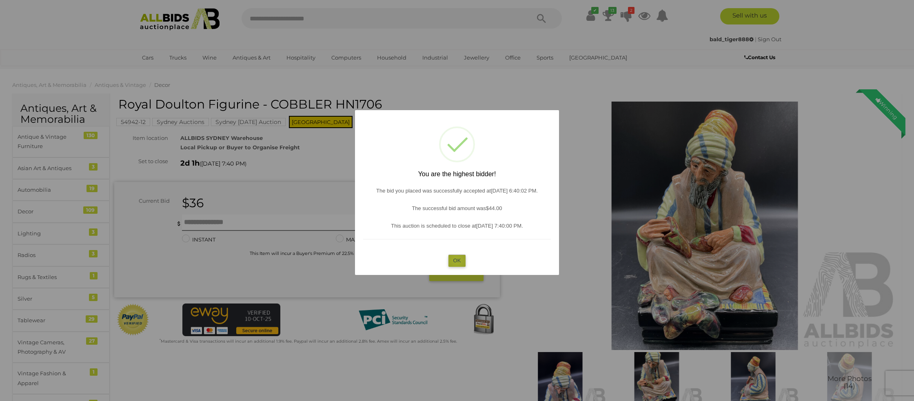
drag, startPoint x: 456, startPoint y: 261, endPoint x: 279, endPoint y: 232, distance: 179.4
click at [446, 258] on div "? ! i You are the highest bidder! The bid you placed was successfully accepted …" at bounding box center [457, 192] width 204 height 165
drag, startPoint x: 452, startPoint y: 263, endPoint x: 377, endPoint y: 246, distance: 76.9
click at [452, 263] on button "OK" at bounding box center [457, 261] width 18 height 12
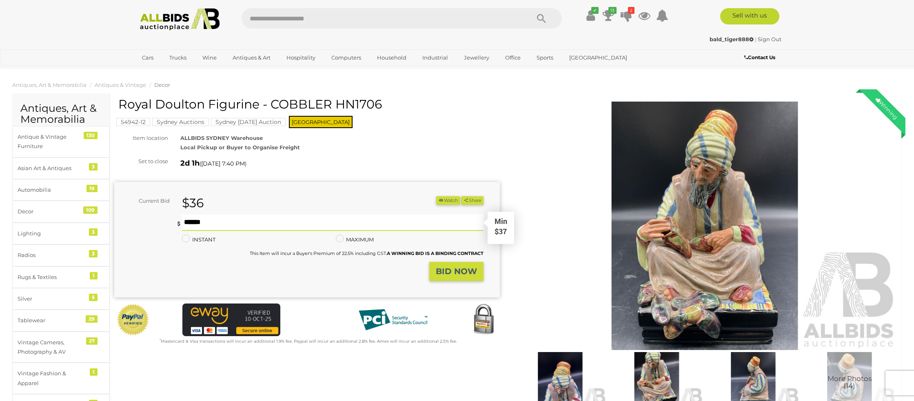
click at [226, 221] on input "text" at bounding box center [332, 223] width 301 height 16
type input "**"
click at [454, 271] on strong "BID NOW" at bounding box center [456, 271] width 41 height 10
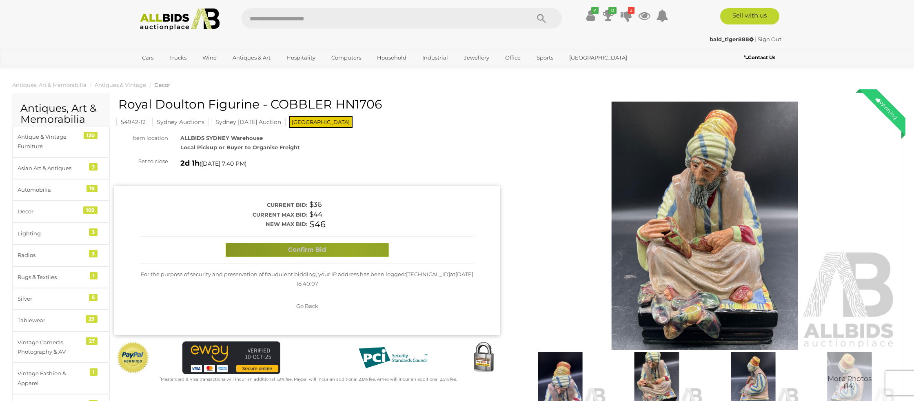
click at [347, 255] on button "Confirm Bid" at bounding box center [307, 250] width 163 height 14
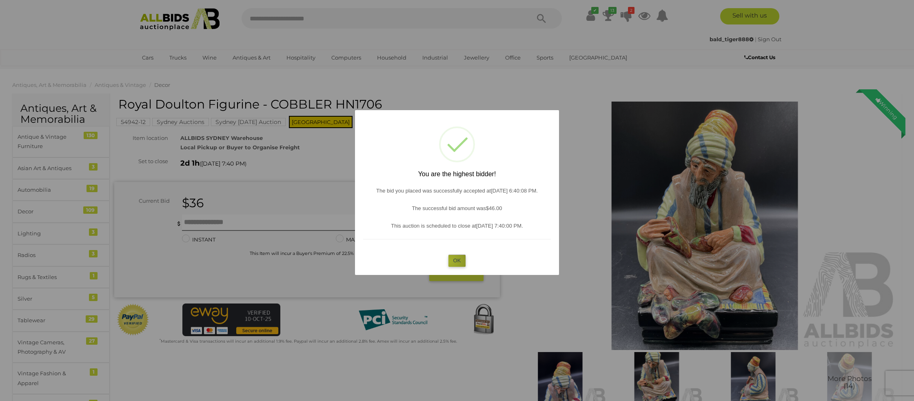
drag, startPoint x: 450, startPoint y: 261, endPoint x: 410, endPoint y: 248, distance: 41.7
click at [450, 261] on button "OK" at bounding box center [457, 261] width 18 height 12
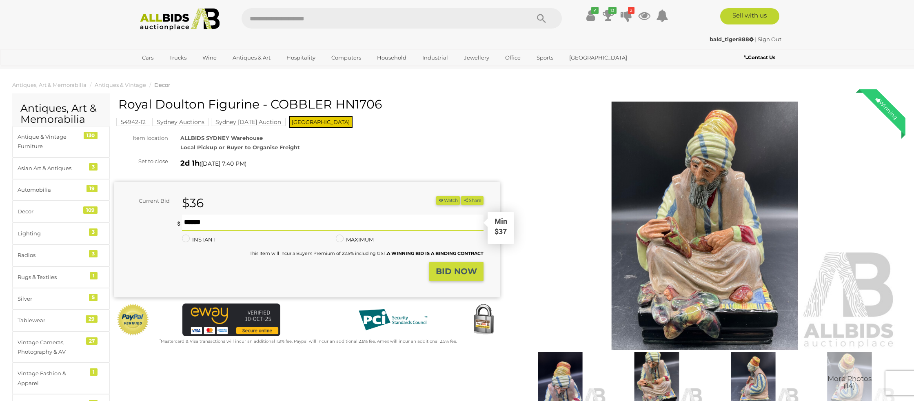
click at [233, 226] on input "text" at bounding box center [332, 223] width 301 height 16
type input "**"
click at [445, 272] on strong "BID NOW" at bounding box center [456, 271] width 41 height 10
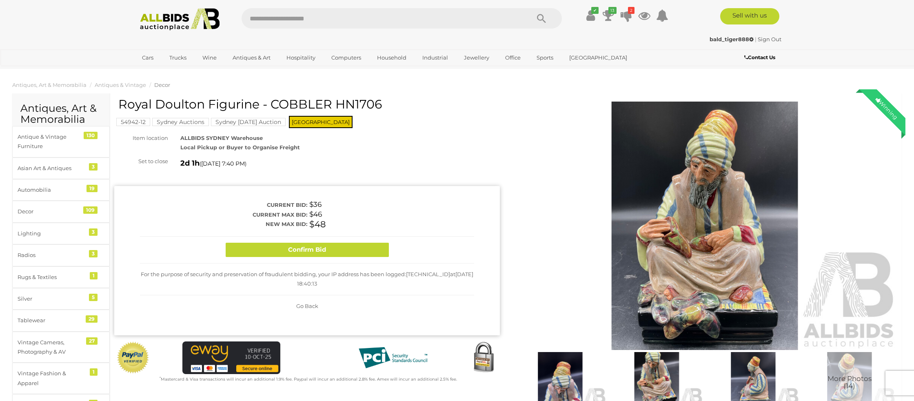
click at [380, 253] on button "Confirm Bid" at bounding box center [307, 250] width 163 height 14
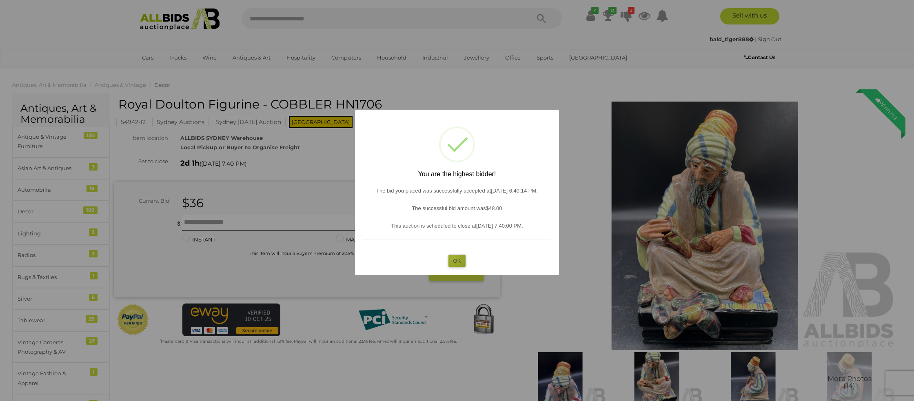
drag, startPoint x: 453, startPoint y: 258, endPoint x: 251, endPoint y: 230, distance: 203.4
click at [452, 258] on button "OK" at bounding box center [457, 261] width 18 height 12
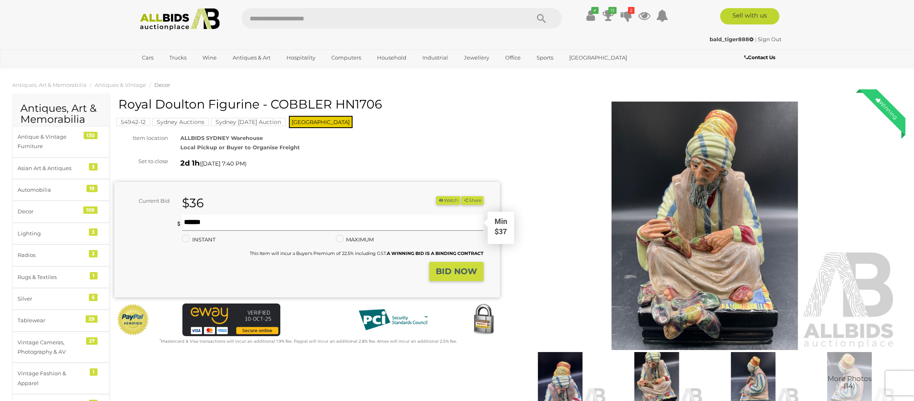
click at [233, 223] on input "text" at bounding box center [332, 223] width 301 height 16
type input "*"
type input "**"
click at [433, 273] on button "BID NOW" at bounding box center [456, 271] width 54 height 19
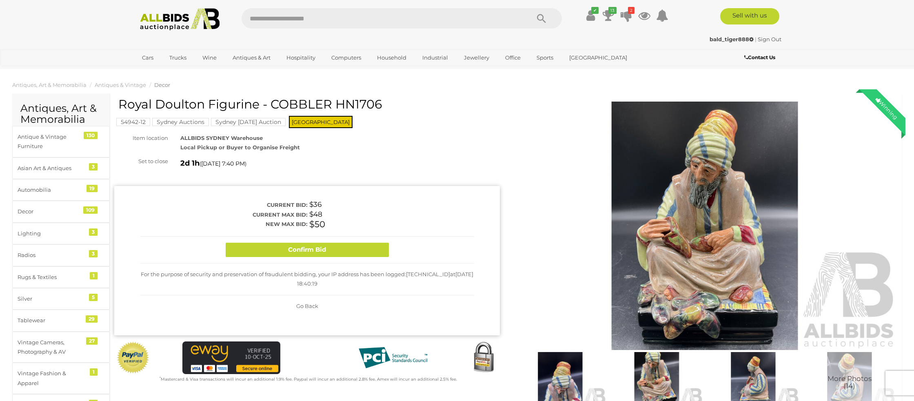
click at [372, 253] on button "Confirm Bid" at bounding box center [307, 250] width 163 height 14
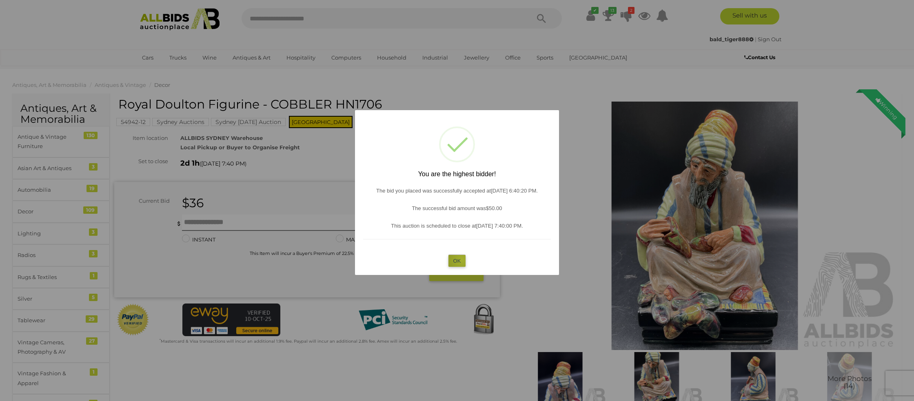
click at [461, 259] on button "OK" at bounding box center [457, 261] width 18 height 12
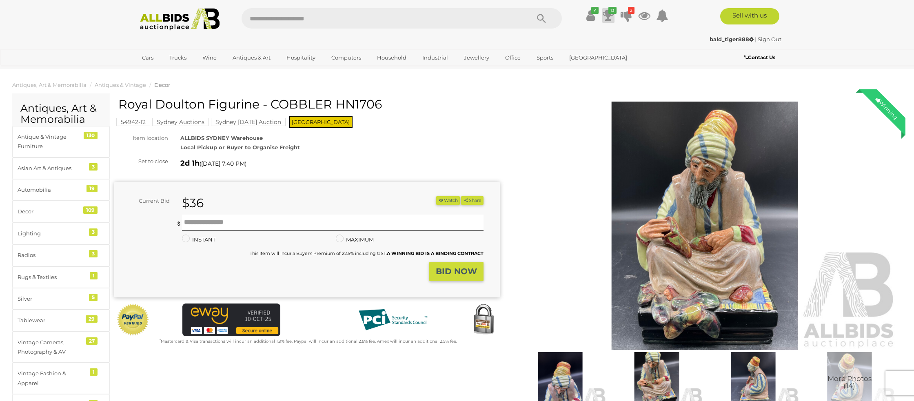
click at [607, 16] on icon at bounding box center [608, 15] width 11 height 15
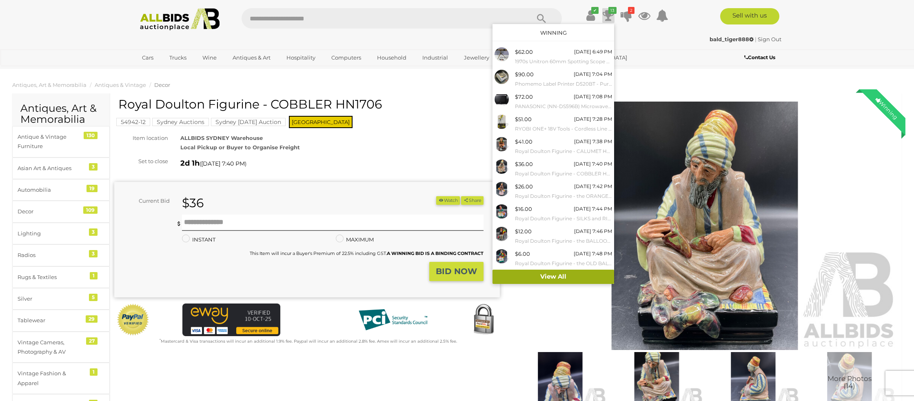
click at [548, 275] on link "View All" at bounding box center [553, 277] width 122 height 14
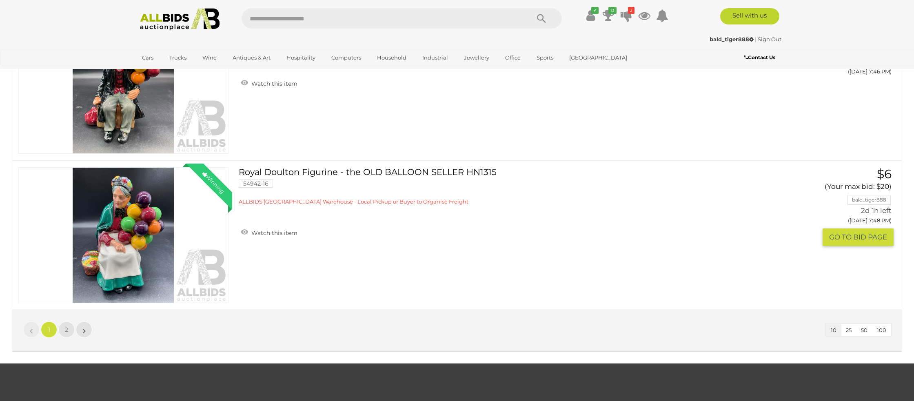
scroll to position [1354, 0]
click at [885, 328] on span "100" at bounding box center [881, 329] width 9 height 7
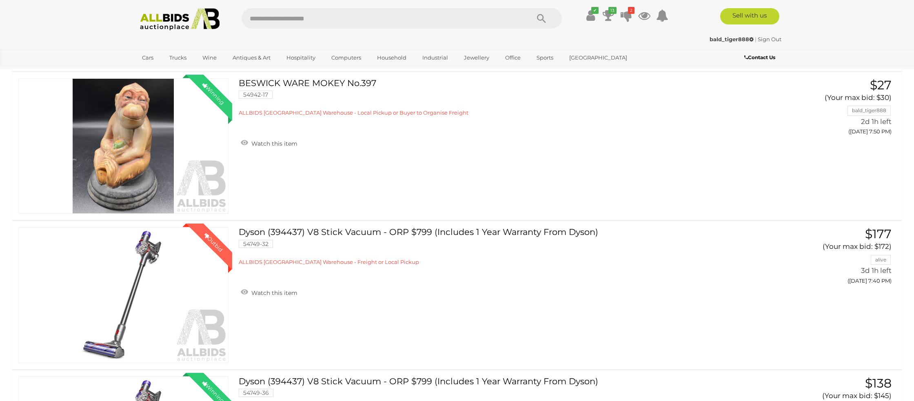
scroll to position [1488, 0]
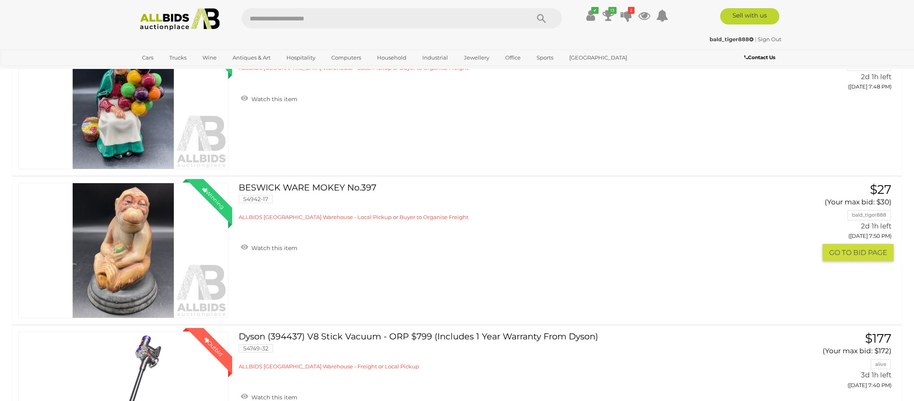
click at [850, 250] on button "GO TO BID PAGE" at bounding box center [857, 253] width 71 height 18
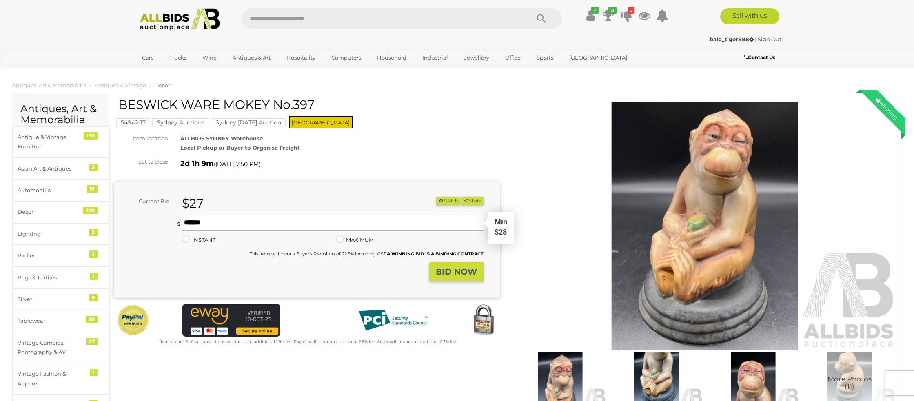
click at [193, 223] on input "text" at bounding box center [332, 223] width 301 height 16
type input "**"
click at [465, 272] on strong "BID NOW" at bounding box center [456, 272] width 41 height 10
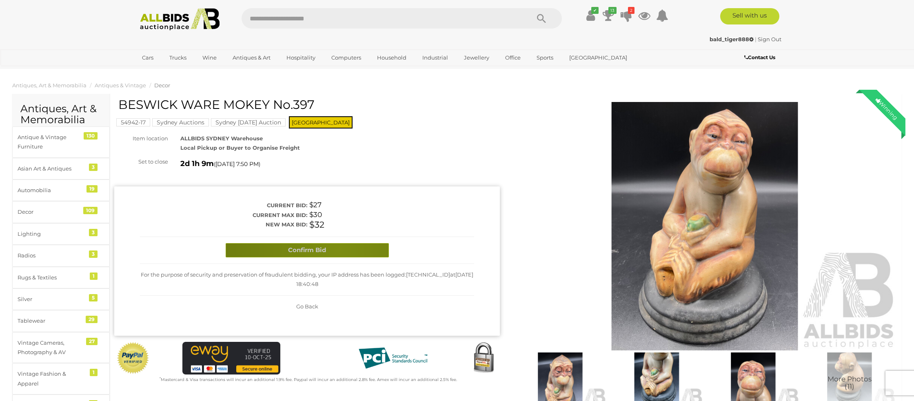
click at [337, 250] on button "Confirm Bid" at bounding box center [307, 250] width 163 height 14
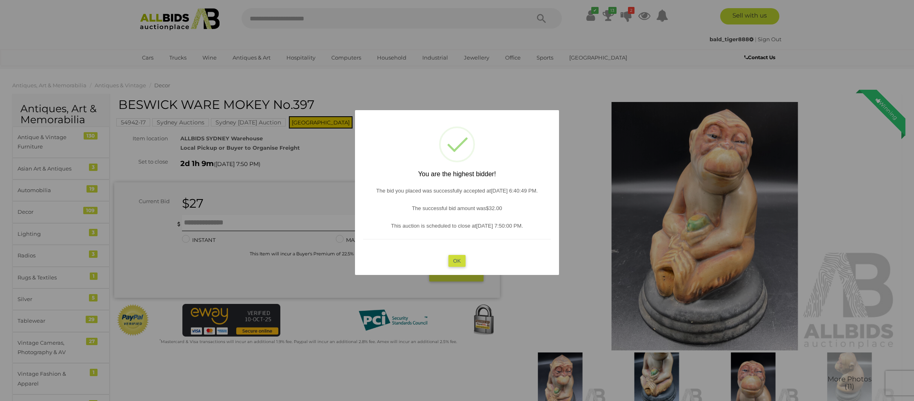
drag, startPoint x: 456, startPoint y: 262, endPoint x: 352, endPoint y: 243, distance: 105.7
click at [446, 258] on div "? ! i You are the highest bidder! The bid you placed was successfully accepted …" at bounding box center [457, 192] width 204 height 165
drag, startPoint x: 456, startPoint y: 261, endPoint x: 353, endPoint y: 235, distance: 106.8
click at [456, 261] on button "OK" at bounding box center [457, 261] width 18 height 12
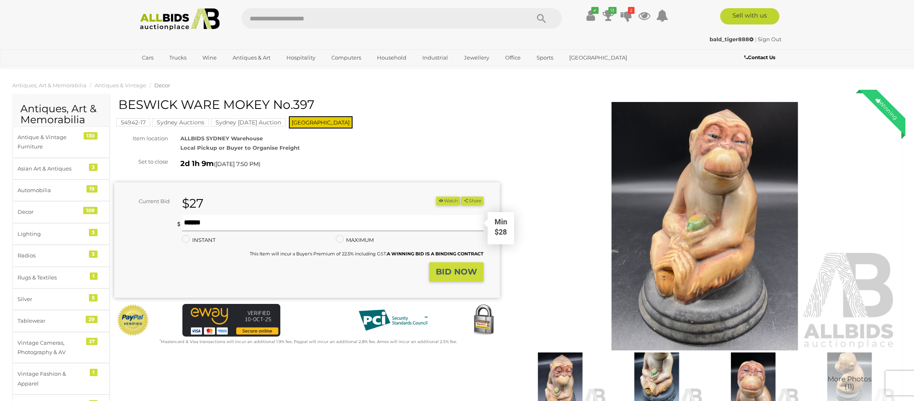
click at [202, 219] on input "text" at bounding box center [332, 223] width 301 height 16
type input "**"
click at [453, 273] on strong "BID NOW" at bounding box center [456, 272] width 41 height 10
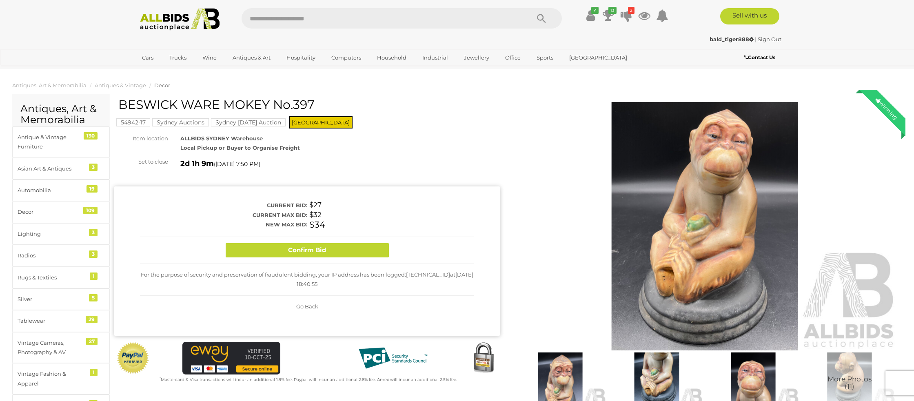
click at [346, 250] on button "Confirm Bid" at bounding box center [307, 250] width 163 height 14
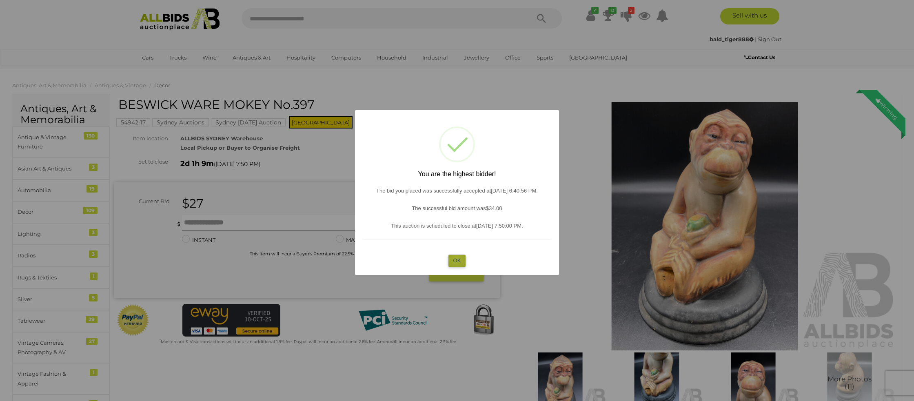
drag, startPoint x: 456, startPoint y: 259, endPoint x: 247, endPoint y: 233, distance: 211.2
click at [456, 259] on button "OK" at bounding box center [457, 261] width 18 height 12
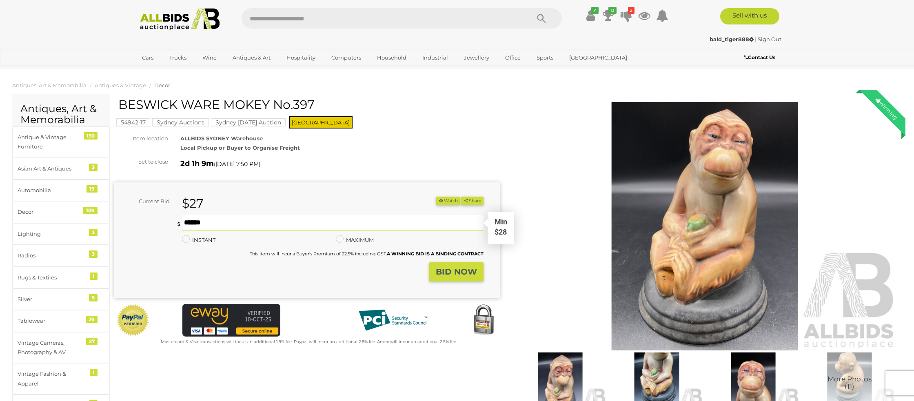
click at [188, 223] on input "text" at bounding box center [332, 223] width 301 height 16
type input "**"
click at [437, 268] on strong "BID NOW" at bounding box center [456, 272] width 41 height 10
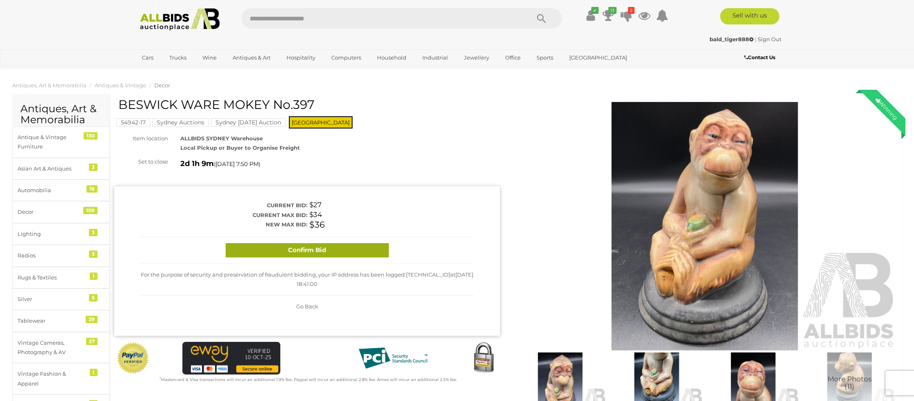
click at [364, 252] on button "Confirm Bid" at bounding box center [307, 250] width 163 height 14
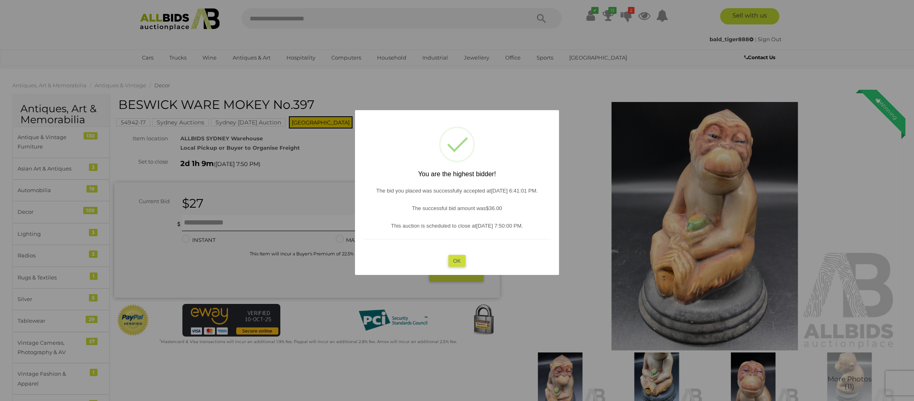
click at [453, 259] on button "OK" at bounding box center [457, 261] width 18 height 12
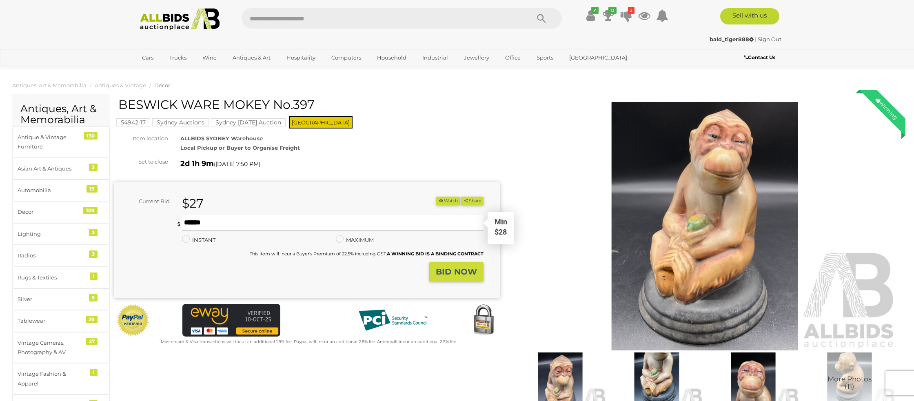
click at [247, 224] on input "text" at bounding box center [332, 223] width 301 height 16
type input "**"
click at [454, 274] on strong "BID NOW" at bounding box center [456, 272] width 41 height 10
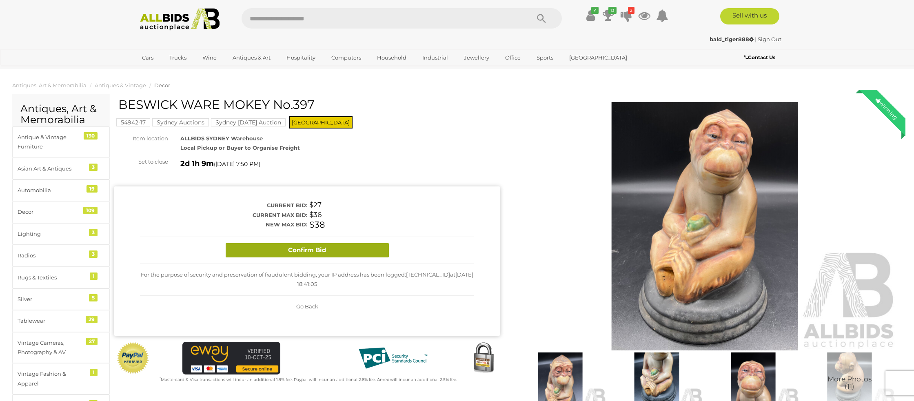
click at [358, 254] on button "Confirm Bid" at bounding box center [307, 250] width 163 height 14
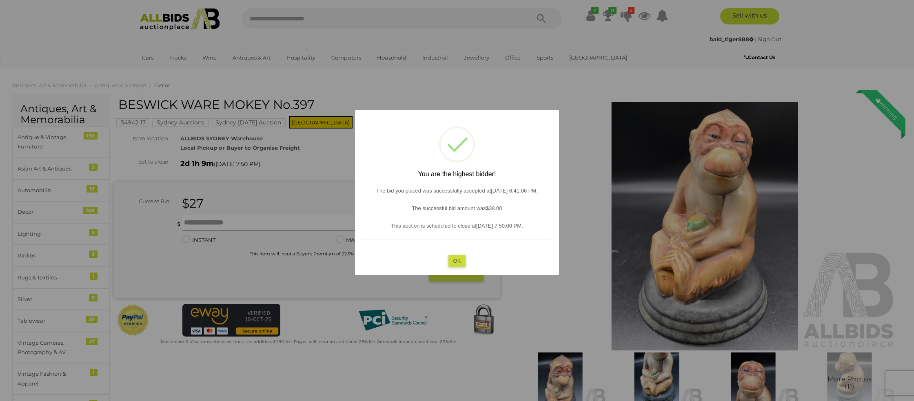
drag, startPoint x: 455, startPoint y: 258, endPoint x: 449, endPoint y: 256, distance: 6.8
click at [455, 258] on button "OK" at bounding box center [457, 261] width 18 height 12
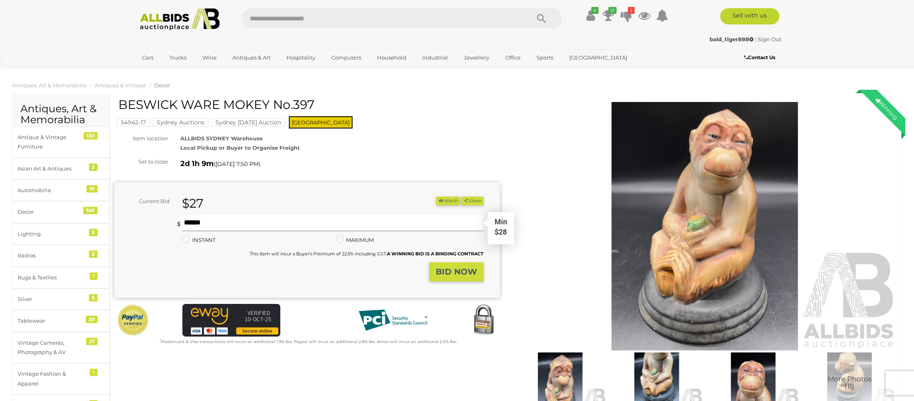
click at [254, 226] on input "text" at bounding box center [332, 223] width 301 height 16
type input "**"
click at [460, 274] on strong "BID NOW" at bounding box center [456, 272] width 41 height 10
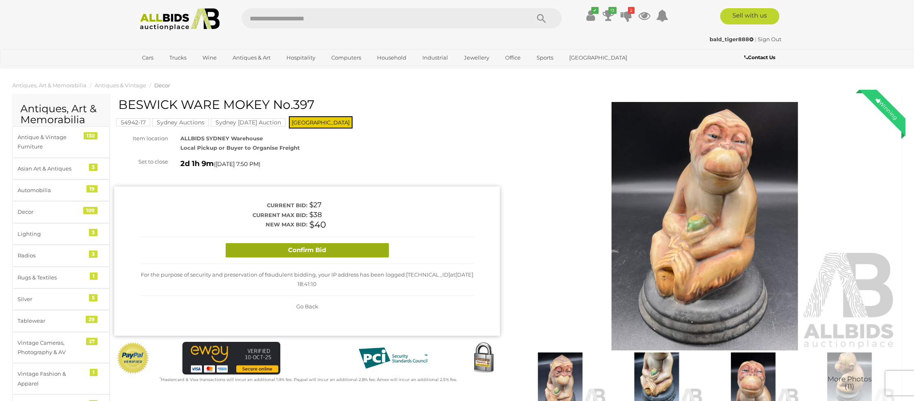
click at [377, 251] on button "Confirm Bid" at bounding box center [307, 250] width 163 height 14
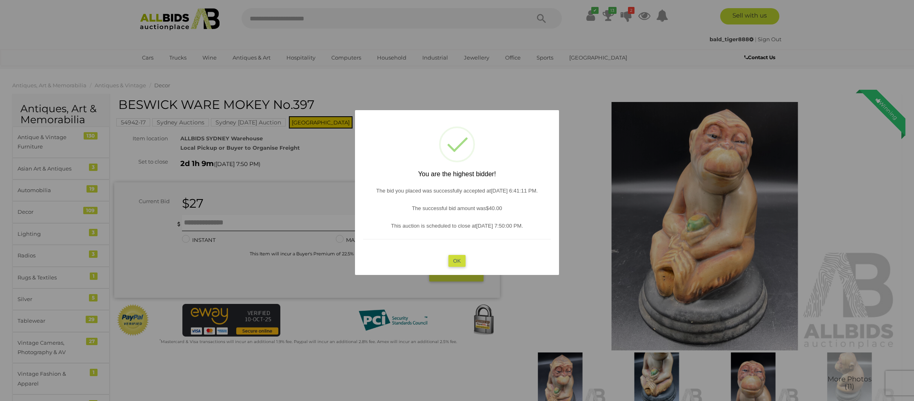
drag, startPoint x: 451, startPoint y: 261, endPoint x: 430, endPoint y: 255, distance: 21.8
click at [451, 261] on button "OK" at bounding box center [457, 261] width 18 height 12
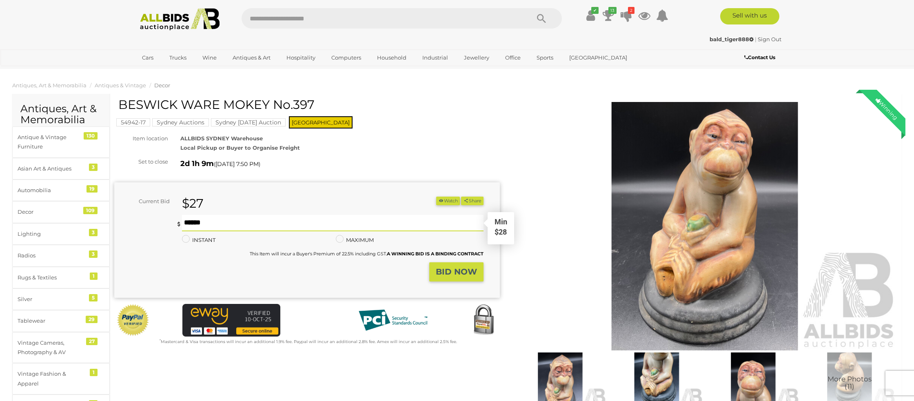
click at [250, 225] on input "text" at bounding box center [332, 223] width 301 height 16
type input "**"
click at [474, 268] on strong "BID NOW" at bounding box center [456, 272] width 41 height 10
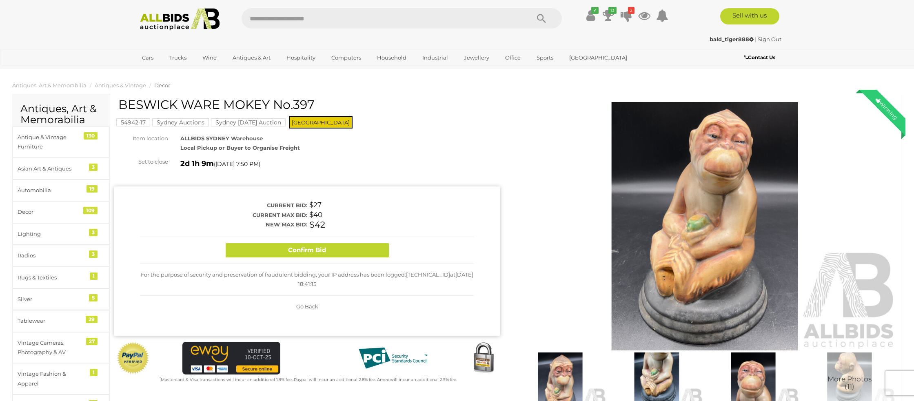
click at [379, 254] on button "Confirm Bid" at bounding box center [307, 250] width 163 height 14
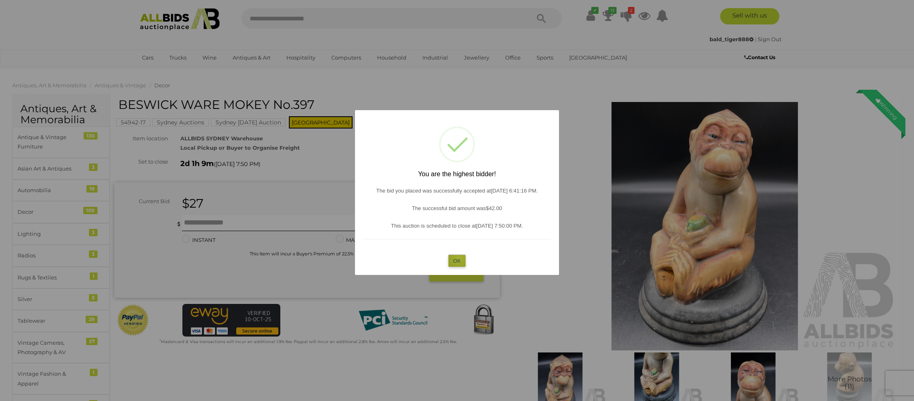
drag, startPoint x: 459, startPoint y: 258, endPoint x: 442, endPoint y: 253, distance: 17.4
click at [452, 256] on button "OK" at bounding box center [457, 261] width 18 height 12
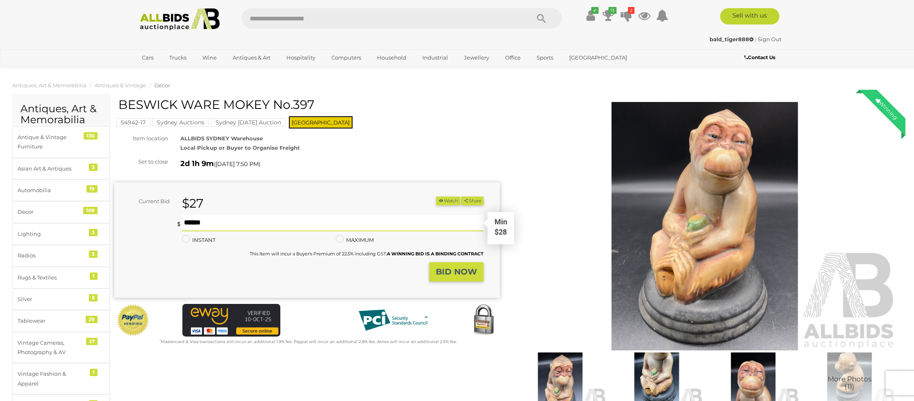
click at [251, 227] on input "text" at bounding box center [332, 223] width 301 height 16
type input "**"
click at [440, 272] on strong "BID NOW" at bounding box center [456, 272] width 41 height 10
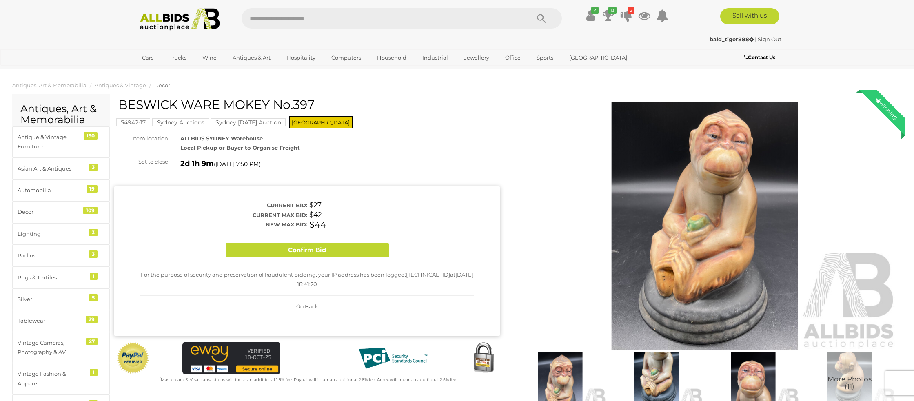
drag, startPoint x: 381, startPoint y: 255, endPoint x: 377, endPoint y: 255, distance: 4.5
click at [380, 255] on button "Confirm Bid" at bounding box center [307, 250] width 163 height 14
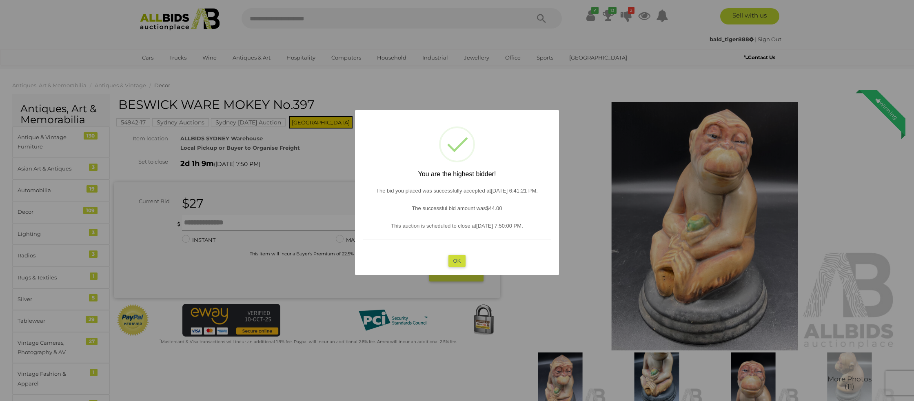
click at [448, 261] on div "? ! i You are the highest bidder! The bid you placed was successfully accepted …" at bounding box center [457, 192] width 204 height 165
click at [452, 260] on button "OK" at bounding box center [457, 261] width 18 height 12
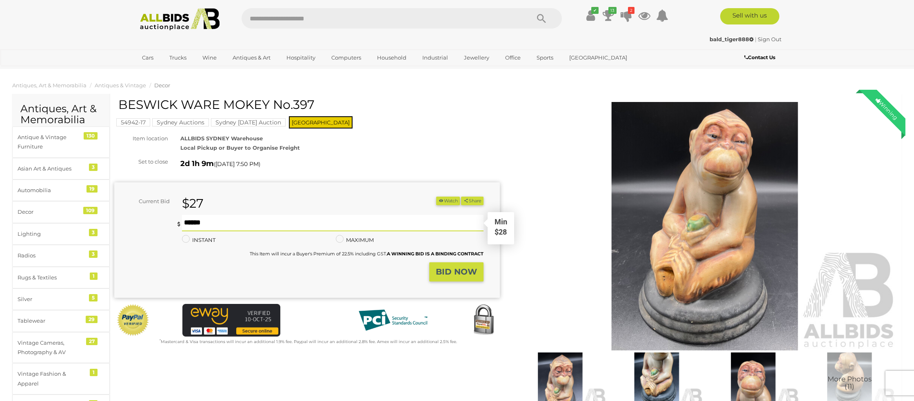
click at [227, 226] on input "text" at bounding box center [332, 223] width 301 height 16
type input "**"
click at [446, 268] on strong "BID NOW" at bounding box center [456, 272] width 41 height 10
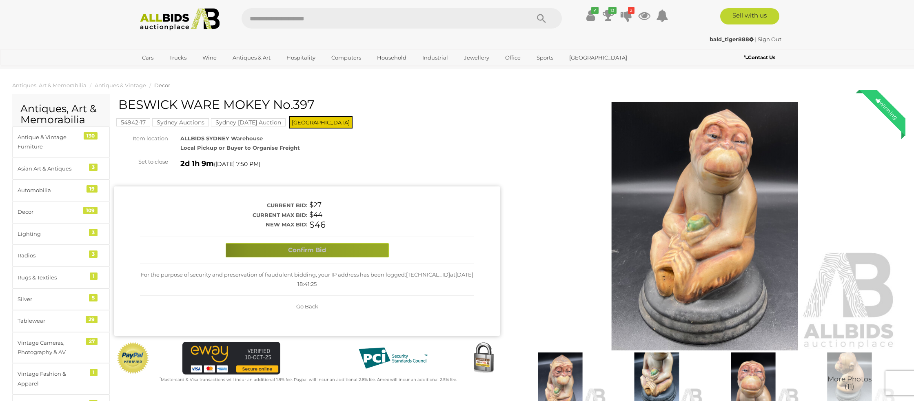
click at [385, 253] on button "Confirm Bid" at bounding box center [307, 250] width 163 height 14
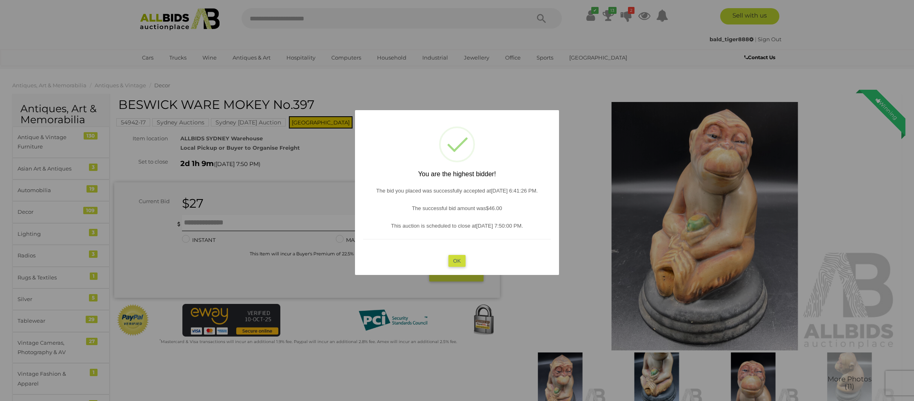
drag, startPoint x: 450, startPoint y: 264, endPoint x: 383, endPoint y: 246, distance: 69.5
click at [449, 263] on button "OK" at bounding box center [457, 261] width 18 height 12
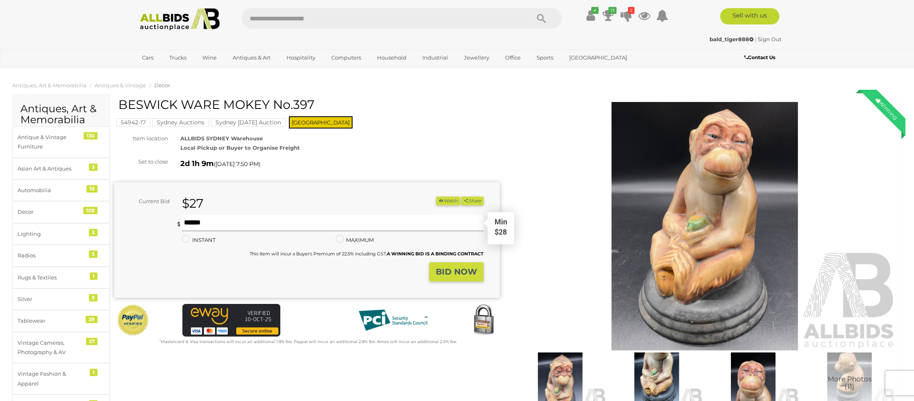
click at [223, 226] on input "text" at bounding box center [332, 223] width 301 height 16
type input "**"
click at [450, 270] on strong "BID NOW" at bounding box center [456, 272] width 41 height 10
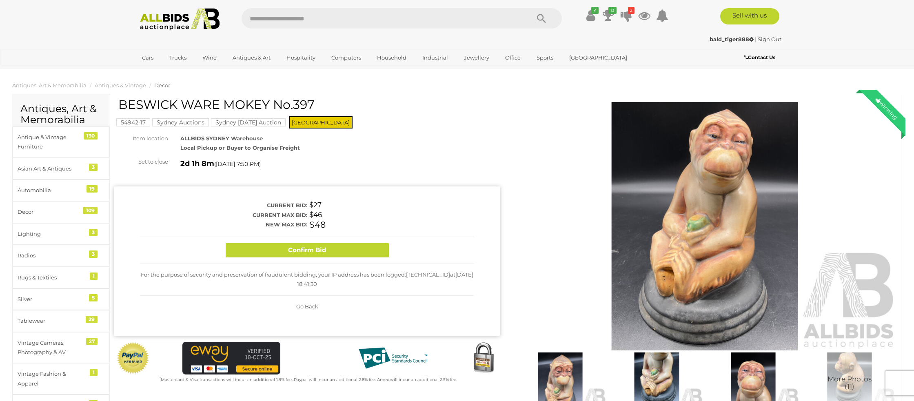
click at [348, 251] on button "Confirm Bid" at bounding box center [307, 250] width 163 height 14
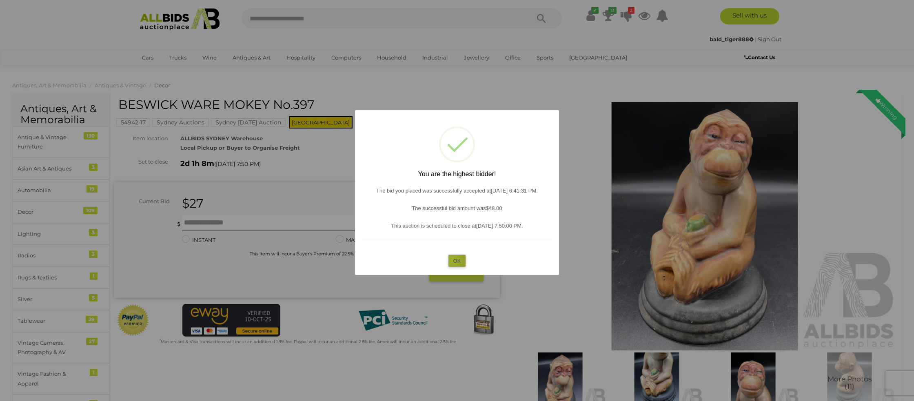
drag, startPoint x: 453, startPoint y: 261, endPoint x: 420, endPoint y: 256, distance: 33.4
click at [453, 261] on button "OK" at bounding box center [457, 261] width 18 height 12
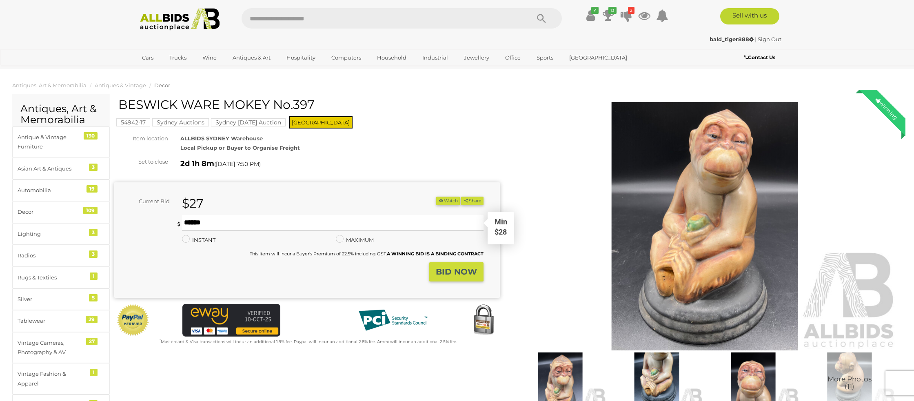
click at [208, 223] on input "text" at bounding box center [332, 223] width 301 height 16
type input "**"
click at [447, 274] on strong "BID NOW" at bounding box center [456, 272] width 41 height 10
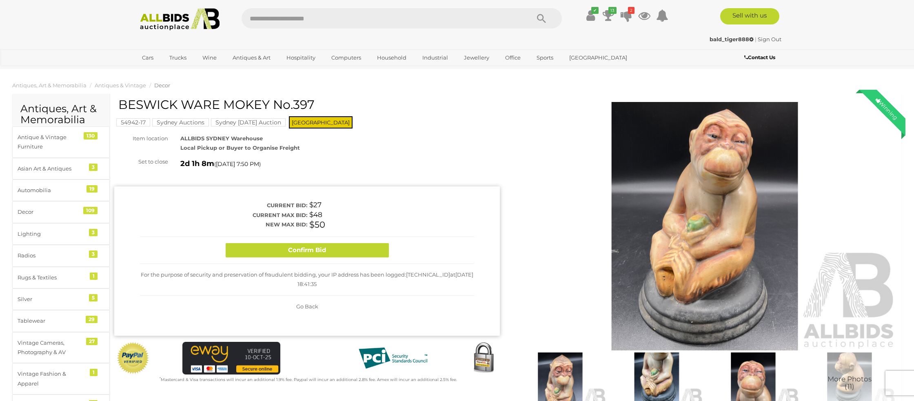
click at [342, 253] on button "Confirm Bid" at bounding box center [307, 250] width 163 height 14
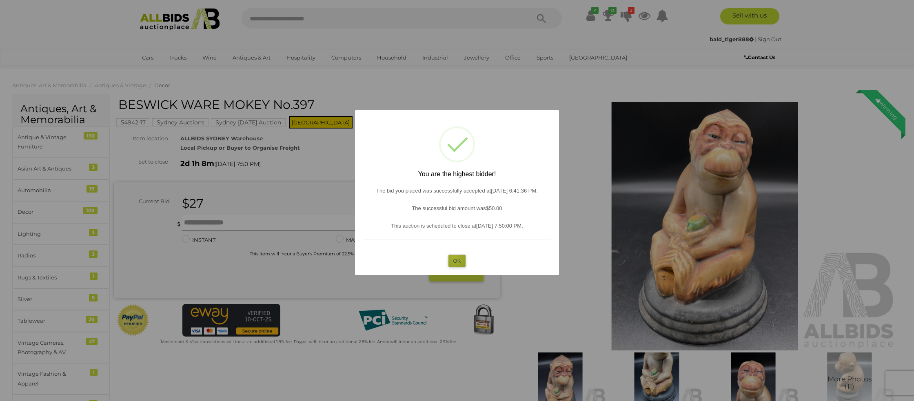
click at [453, 257] on button "OK" at bounding box center [457, 261] width 18 height 12
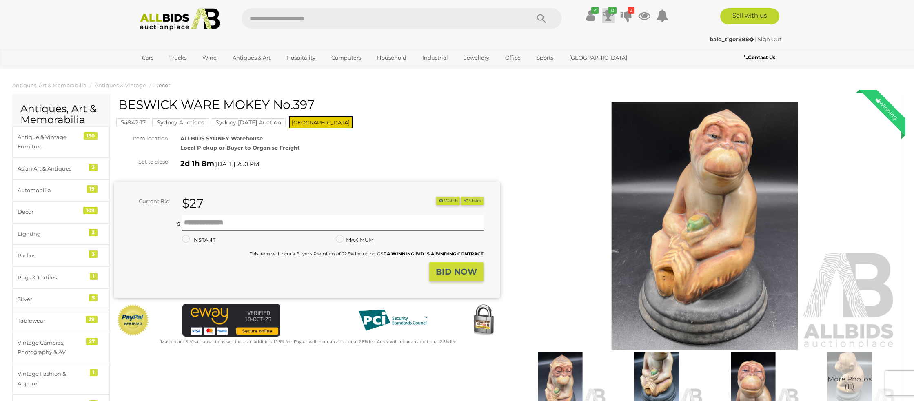
click at [611, 16] on icon at bounding box center [608, 15] width 11 height 15
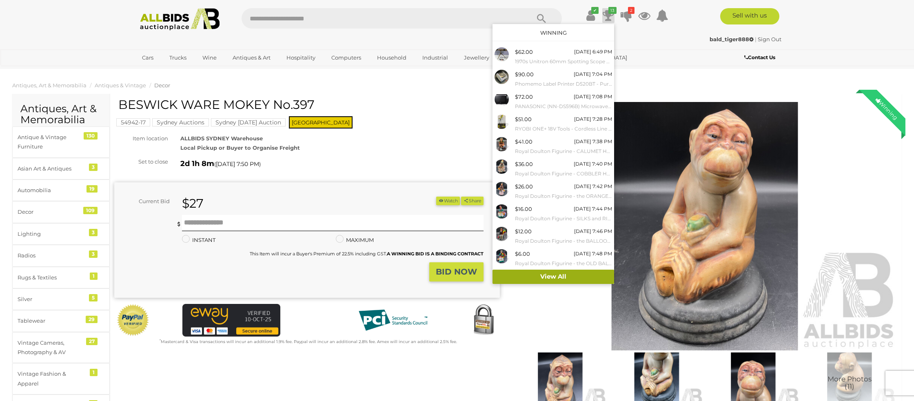
click at [555, 278] on link "View All" at bounding box center [553, 277] width 122 height 14
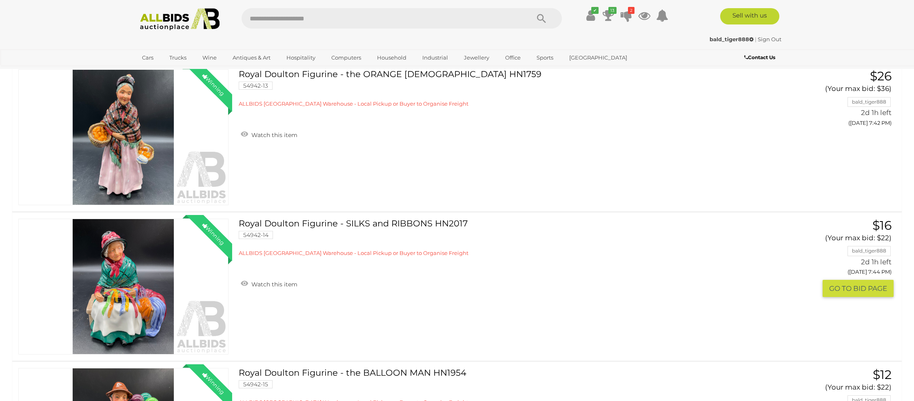
scroll to position [1005, 0]
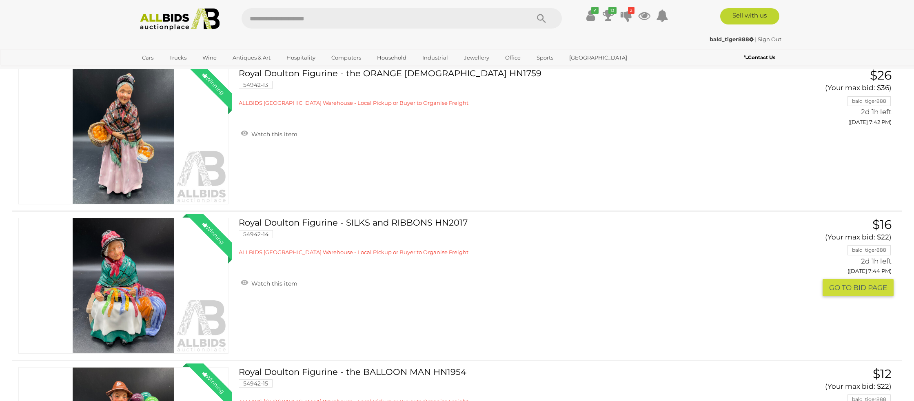
click at [868, 282] on button "GO TO BID PAGE" at bounding box center [857, 288] width 71 height 18
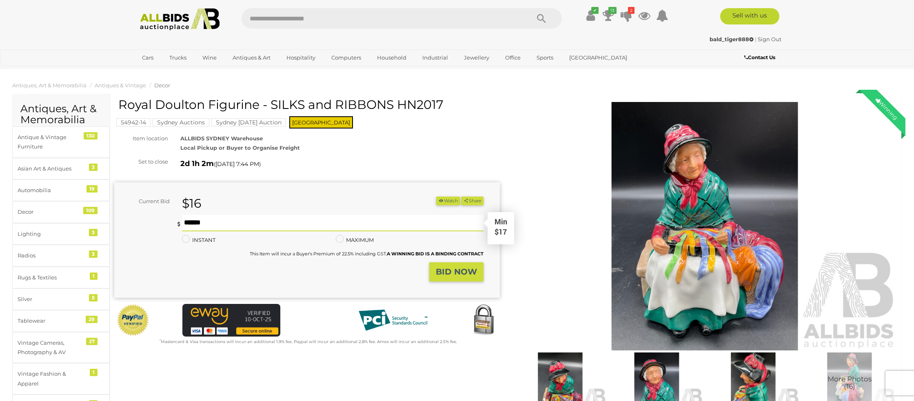
click at [222, 224] on input "text" at bounding box center [332, 223] width 301 height 16
type input "**"
click at [459, 273] on strong "BID NOW" at bounding box center [456, 272] width 41 height 10
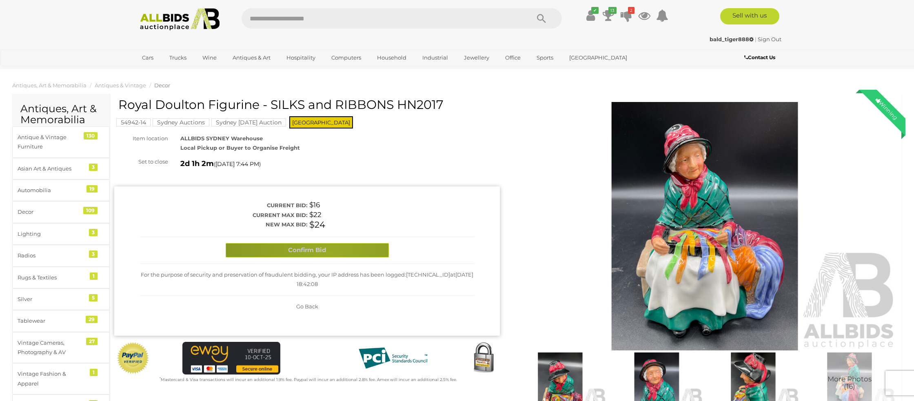
click at [328, 253] on button "Confirm Bid" at bounding box center [307, 250] width 163 height 14
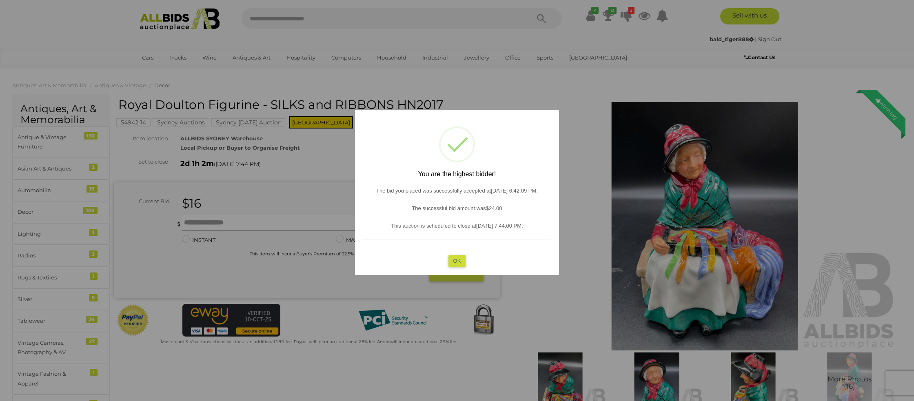
drag, startPoint x: 445, startPoint y: 255, endPoint x: 416, endPoint y: 249, distance: 30.0
click at [438, 253] on div "? ! i You are the highest bidder! The bid you placed was successfully accepted …" at bounding box center [457, 192] width 204 height 165
drag, startPoint x: 456, startPoint y: 262, endPoint x: 450, endPoint y: 259, distance: 7.1
click at [456, 262] on button "OK" at bounding box center [457, 261] width 18 height 12
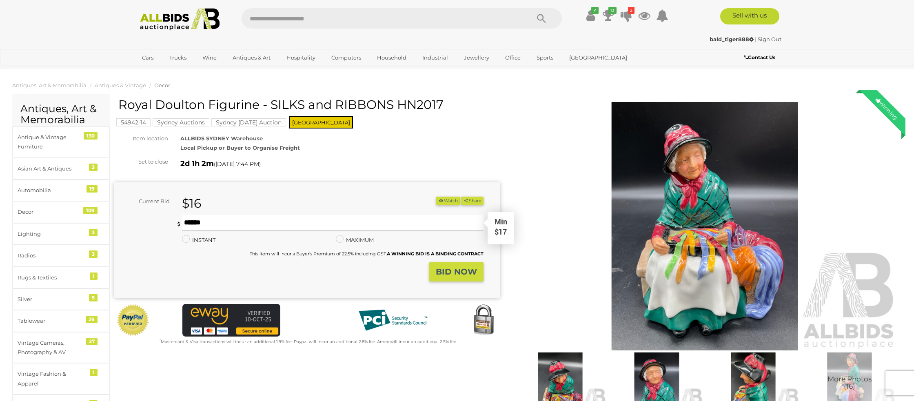
click at [239, 224] on input "text" at bounding box center [332, 223] width 301 height 16
type input "**"
click at [461, 274] on strong "BID NOW" at bounding box center [456, 272] width 41 height 10
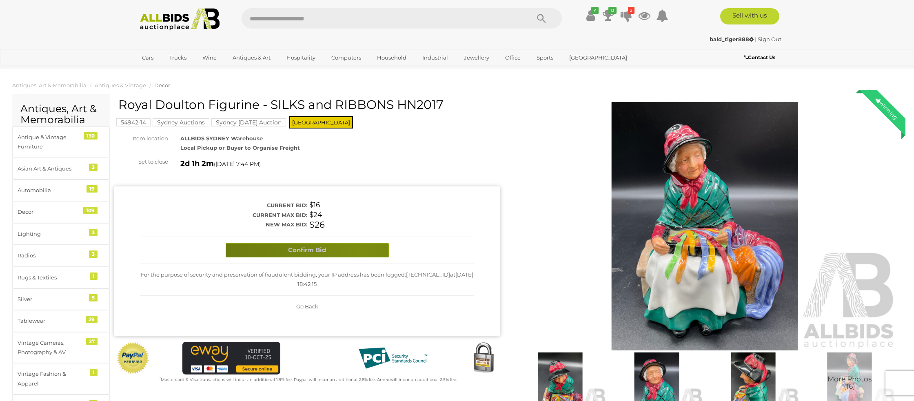
click at [358, 254] on button "Confirm Bid" at bounding box center [307, 250] width 163 height 14
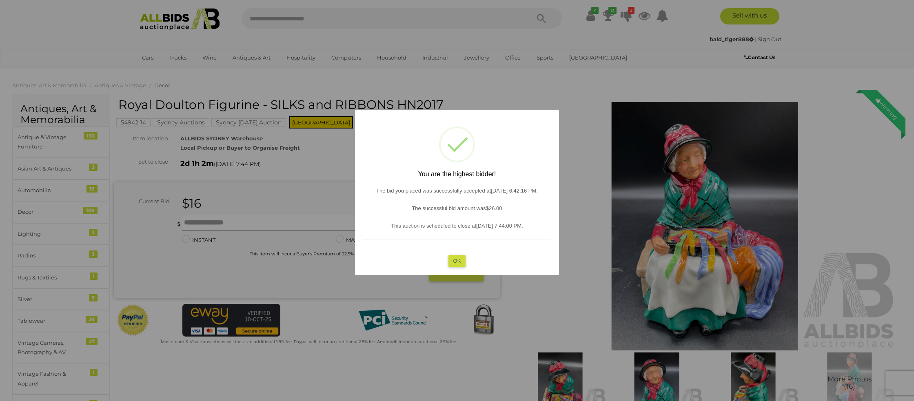
click at [472, 258] on div "? ! i You are the highest bidder! The bid you placed was successfully accepted …" at bounding box center [457, 192] width 204 height 165
drag, startPoint x: 456, startPoint y: 260, endPoint x: 401, endPoint y: 253, distance: 55.6
click at [456, 260] on button "OK" at bounding box center [457, 261] width 18 height 12
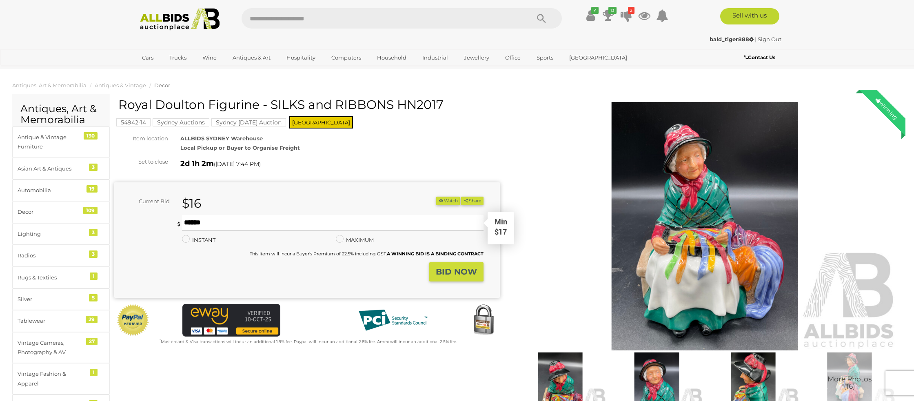
click at [204, 223] on input "text" at bounding box center [332, 223] width 301 height 16
type input "**"
click at [446, 272] on strong "BID NOW" at bounding box center [456, 272] width 41 height 10
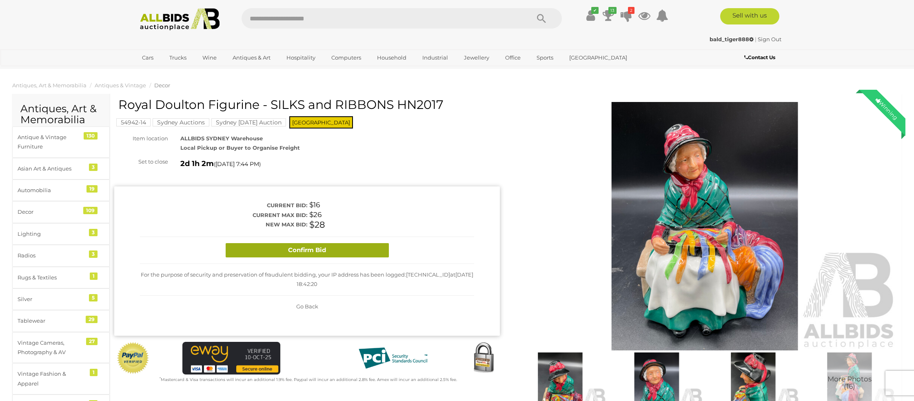
click at [373, 257] on button "Confirm Bid" at bounding box center [307, 250] width 163 height 14
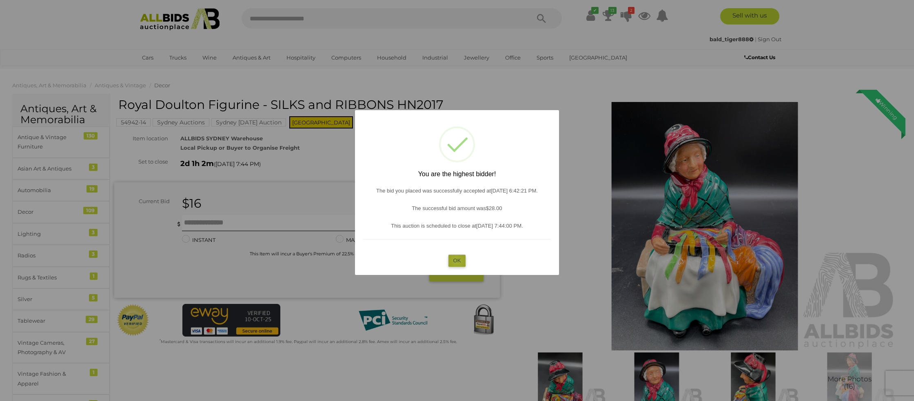
drag, startPoint x: 456, startPoint y: 261, endPoint x: 218, endPoint y: 231, distance: 240.1
click at [455, 261] on button "OK" at bounding box center [457, 261] width 18 height 12
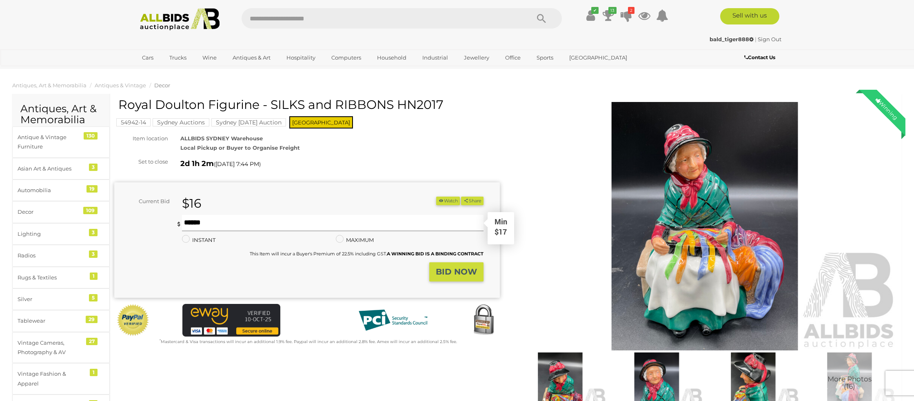
click at [210, 224] on input "text" at bounding box center [332, 223] width 301 height 16
type input "**"
click at [450, 274] on strong "BID NOW" at bounding box center [456, 272] width 41 height 10
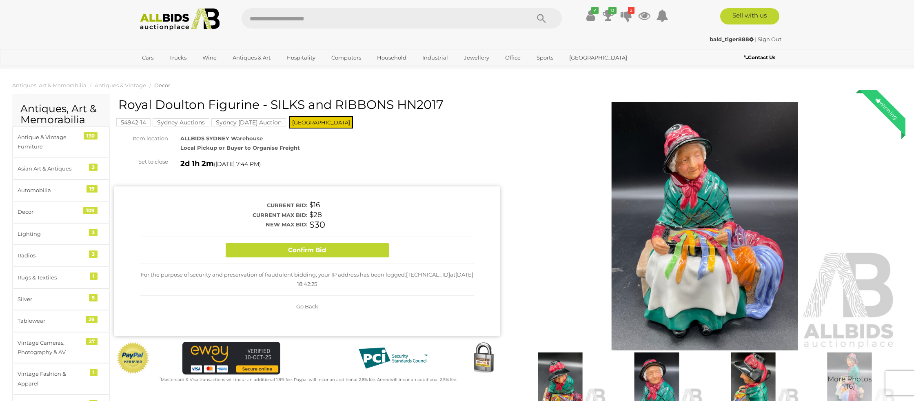
click at [361, 254] on button "Confirm Bid" at bounding box center [307, 250] width 163 height 14
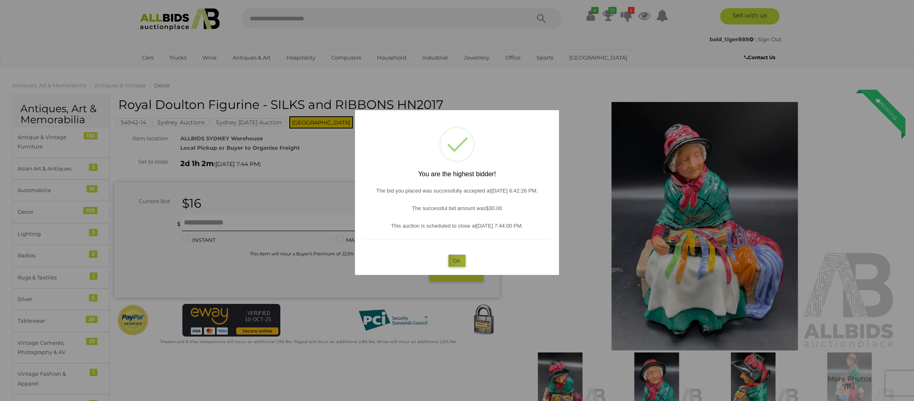
drag, startPoint x: 462, startPoint y: 261, endPoint x: 455, endPoint y: 262, distance: 6.5
click at [461, 261] on button "OK" at bounding box center [457, 261] width 18 height 12
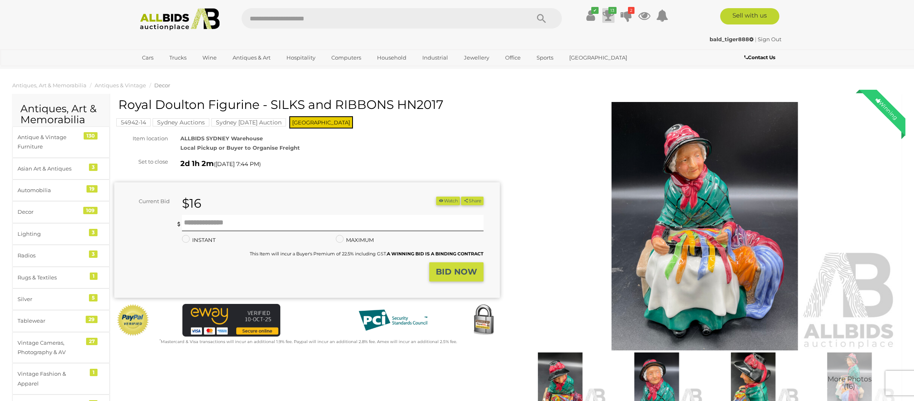
click at [611, 17] on icon at bounding box center [608, 15] width 11 height 15
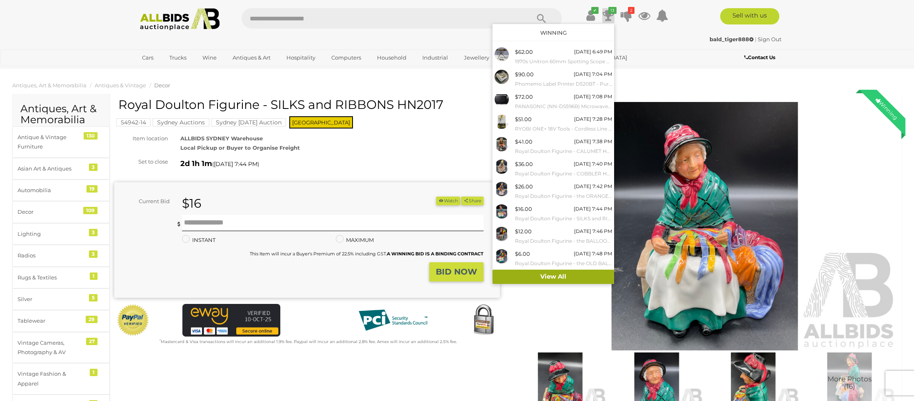
click at [545, 276] on link "View All" at bounding box center [553, 277] width 122 height 14
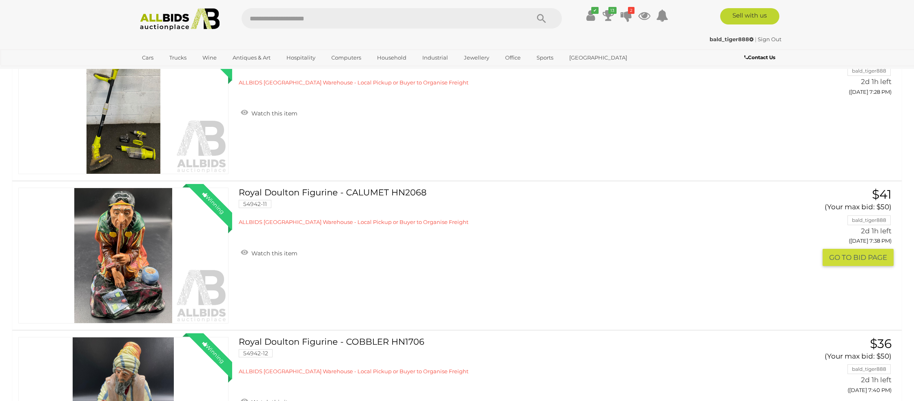
scroll to position [588, 0]
click at [844, 262] on button "GO TO BID PAGE" at bounding box center [857, 257] width 71 height 18
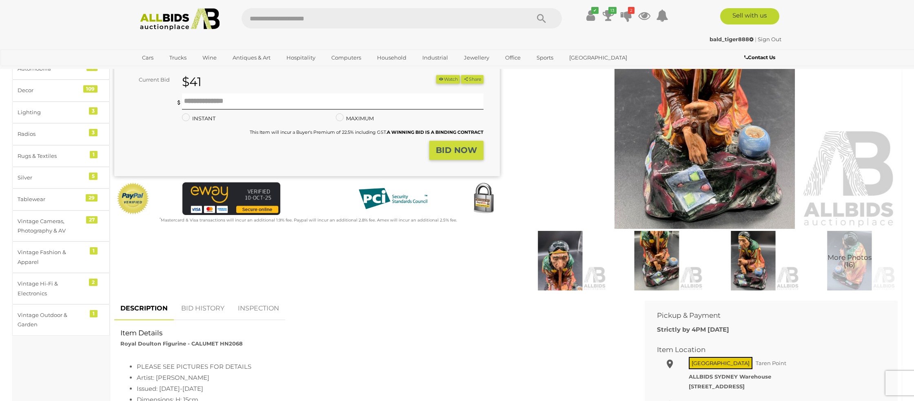
scroll to position [122, 0]
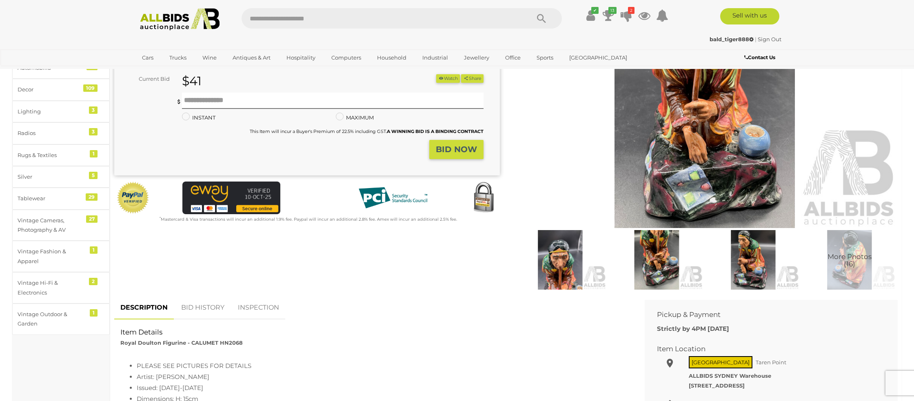
click at [201, 306] on link "BID HISTORY" at bounding box center [202, 308] width 55 height 24
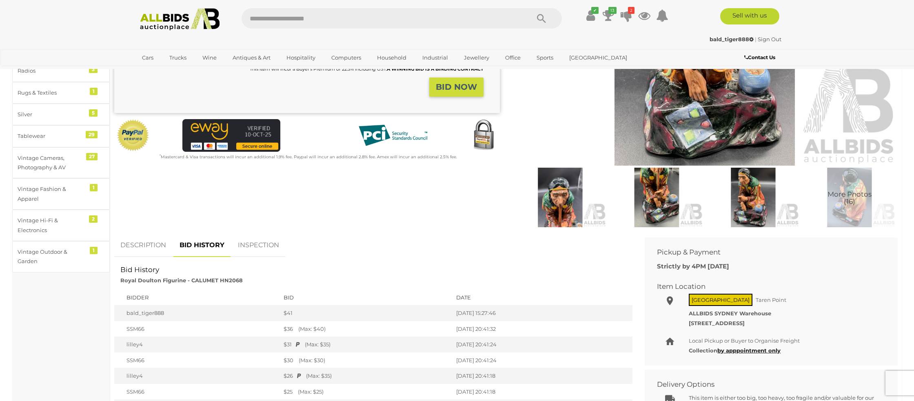
scroll to position [0, 0]
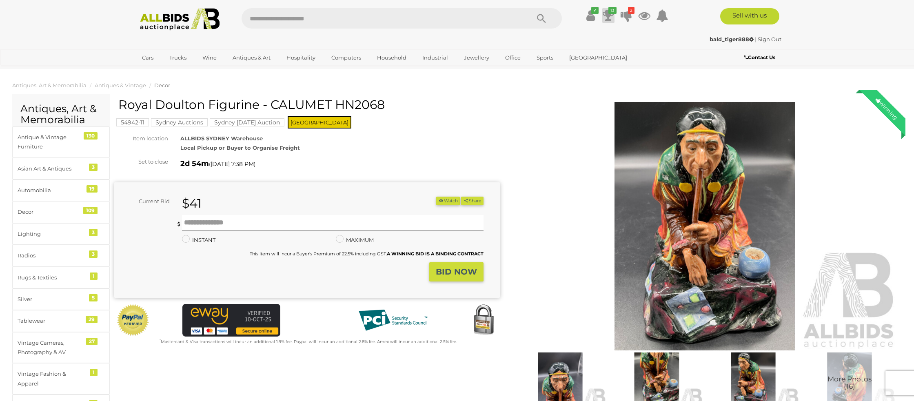
click at [607, 13] on icon at bounding box center [608, 15] width 11 height 15
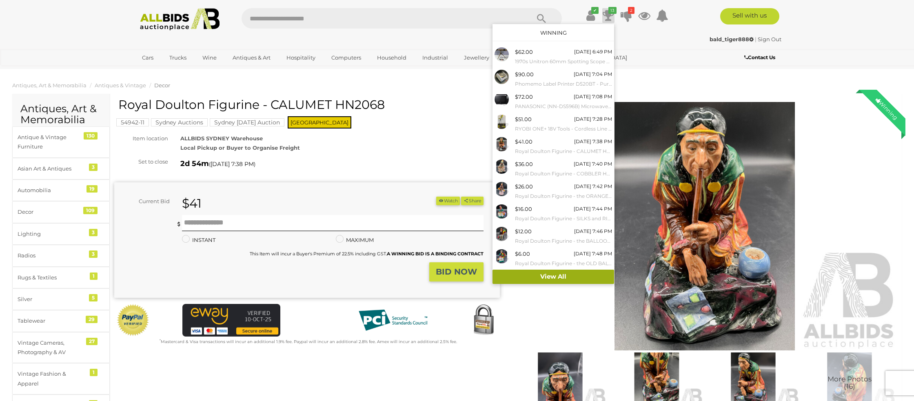
click at [571, 271] on link "View All" at bounding box center [553, 277] width 122 height 14
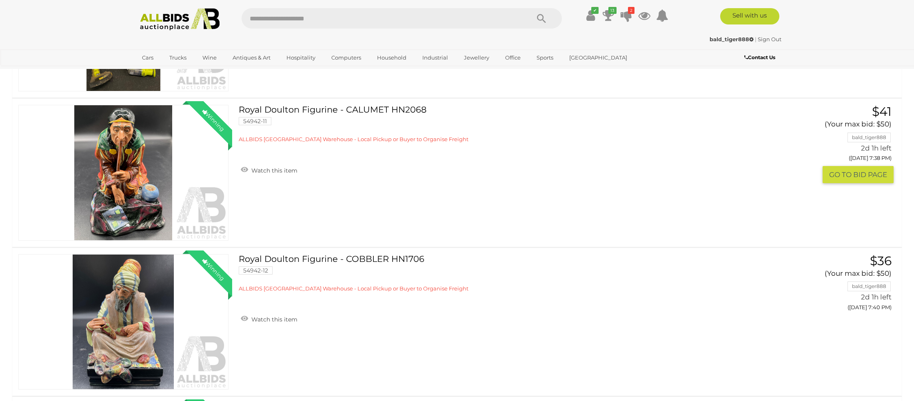
scroll to position [671, 0]
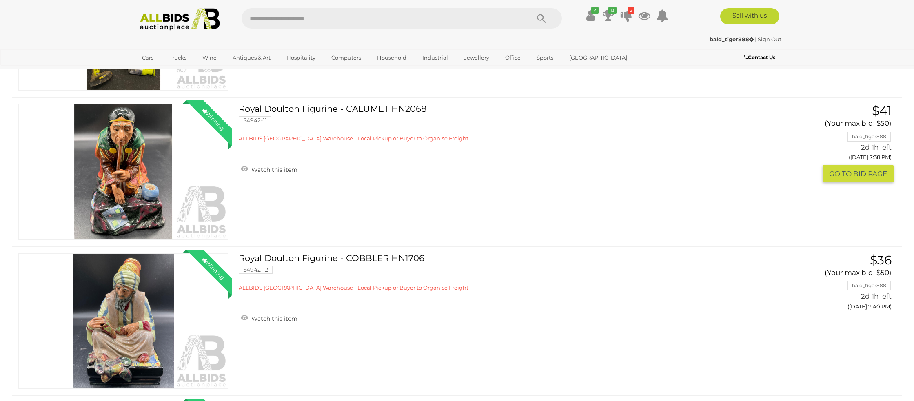
click at [853, 171] on button "GO TO BID PAGE" at bounding box center [857, 174] width 71 height 18
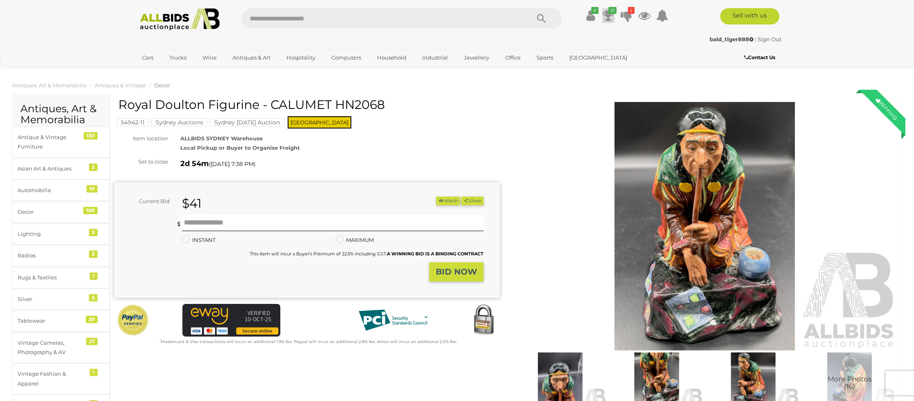
click at [606, 16] on icon at bounding box center [608, 15] width 11 height 15
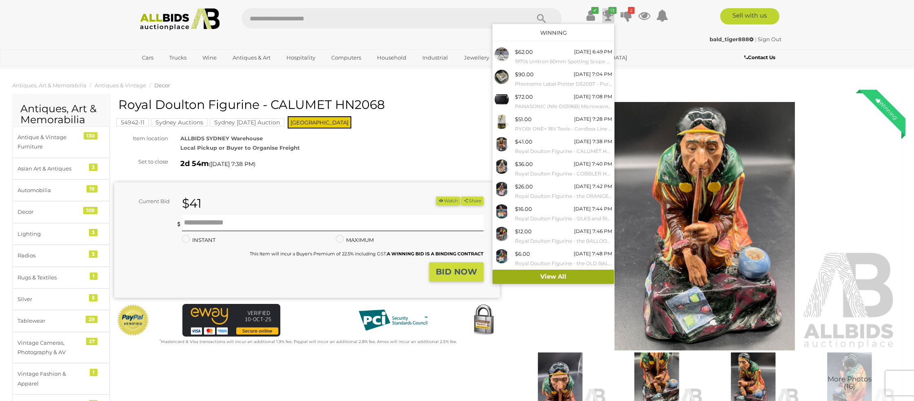
click at [567, 279] on link "View All" at bounding box center [553, 277] width 122 height 14
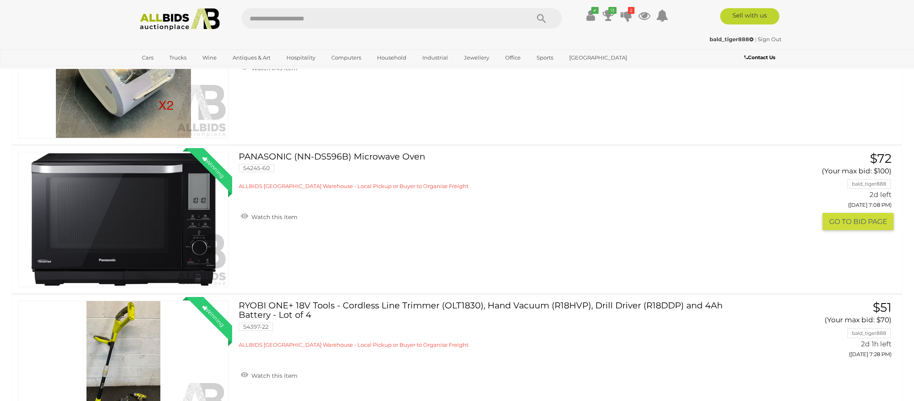
scroll to position [332, 0]
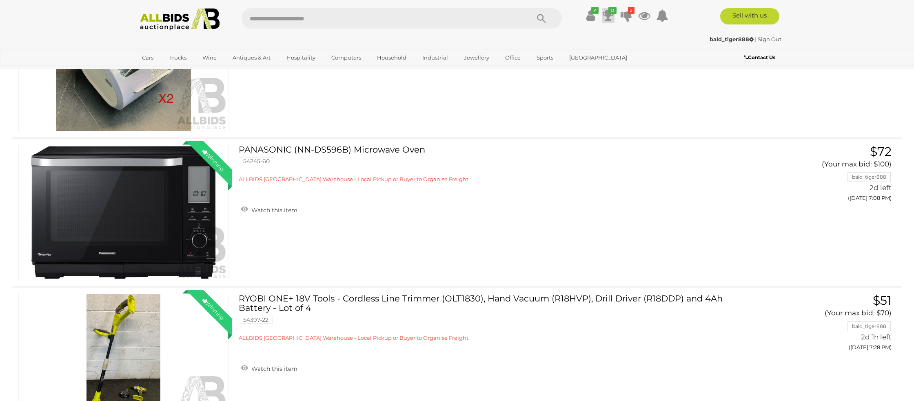
click at [610, 11] on icon "13" at bounding box center [612, 10] width 8 height 7
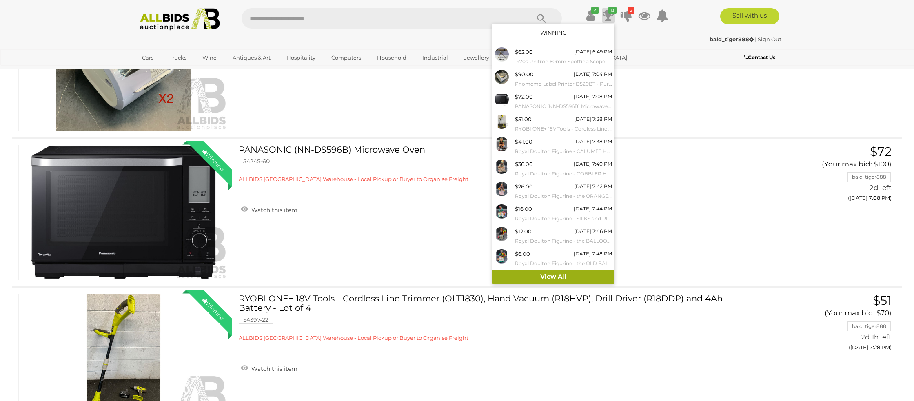
click at [563, 281] on link "View All" at bounding box center [553, 277] width 122 height 14
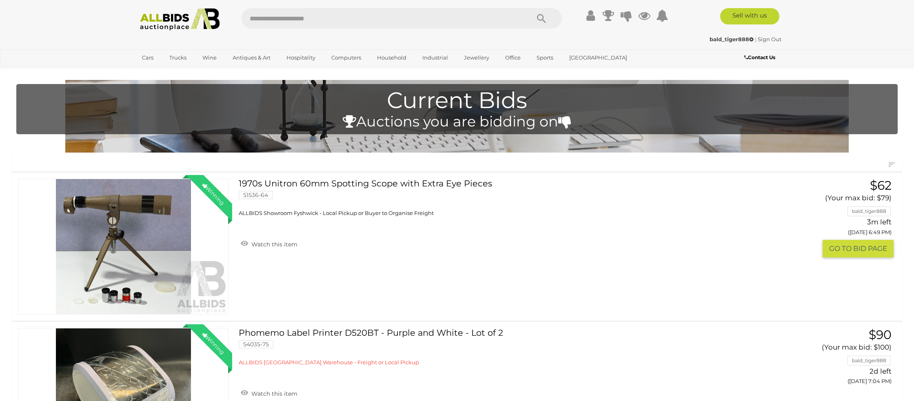
click at [566, 281] on div "Winning Outbid 51536-64 Watch this item $62 3m left" at bounding box center [457, 247] width 902 height 148
click at [92, 253] on img at bounding box center [123, 246] width 209 height 135
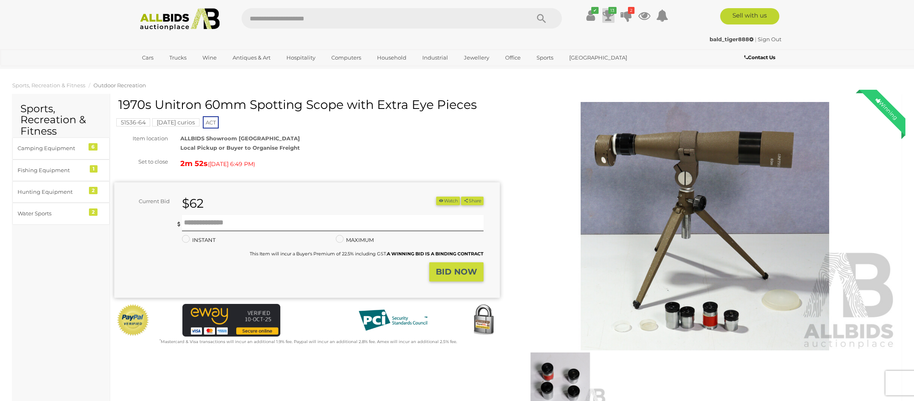
click at [606, 13] on icon at bounding box center [608, 15] width 11 height 15
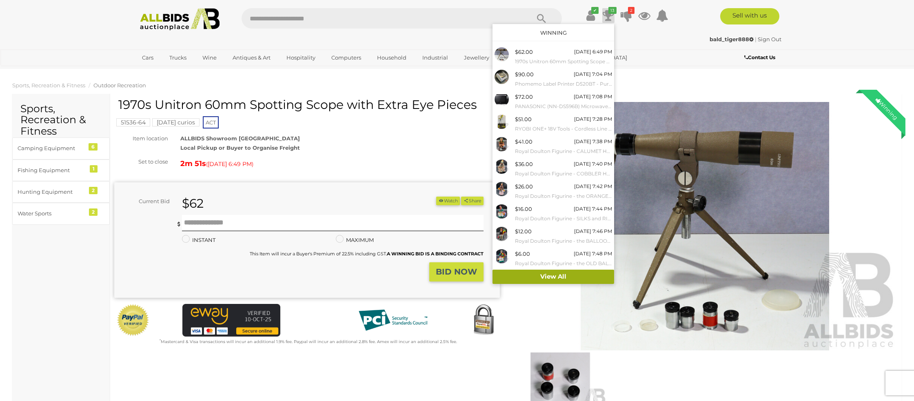
click at [514, 276] on link "View All" at bounding box center [553, 277] width 122 height 14
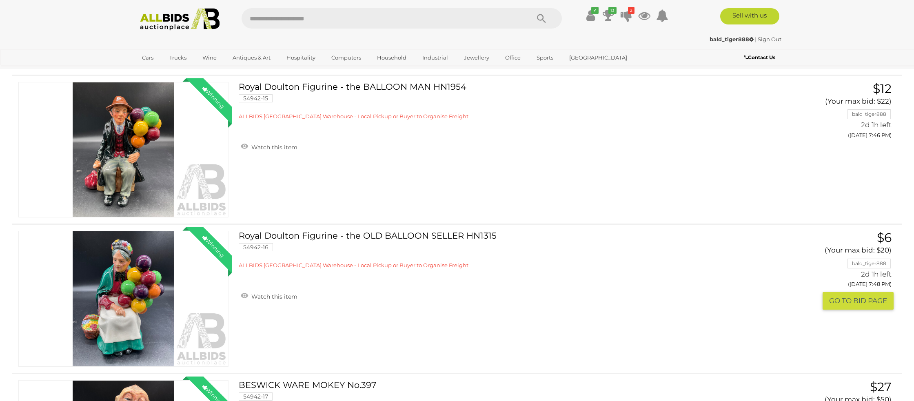
scroll to position [1291, 0]
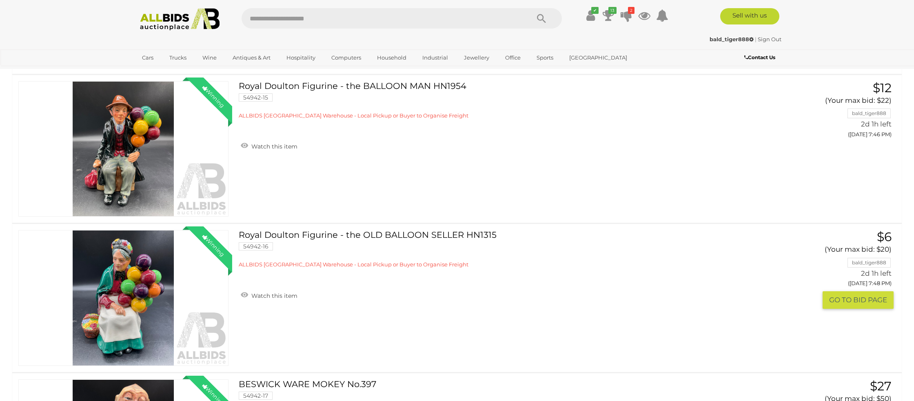
click at [841, 304] on button "GO TO BID PAGE" at bounding box center [857, 300] width 71 height 18
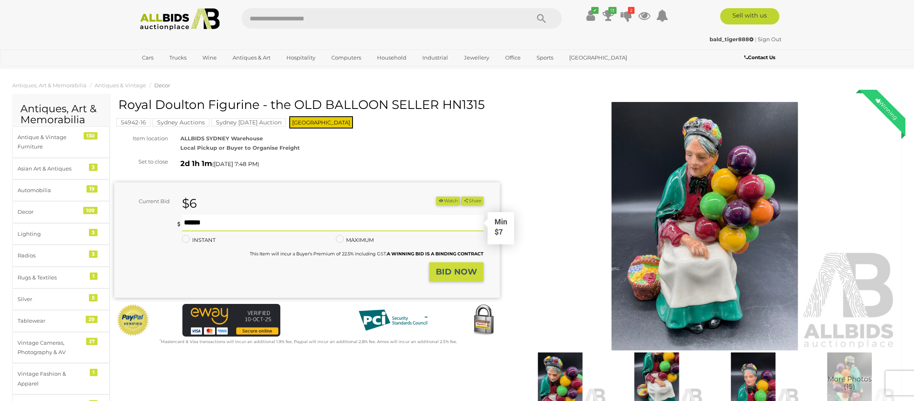
click at [206, 223] on input "text" at bounding box center [332, 223] width 301 height 16
type input "**"
click at [461, 268] on strong "BID NOW" at bounding box center [456, 272] width 41 height 10
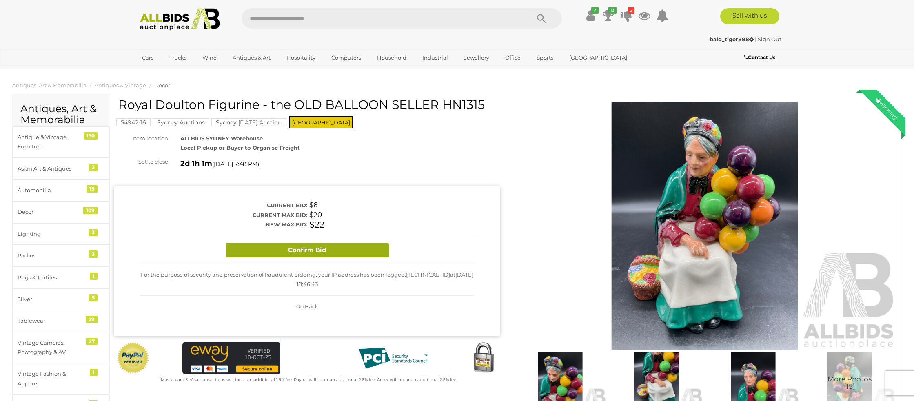
click at [366, 249] on button "Confirm Bid" at bounding box center [307, 250] width 163 height 14
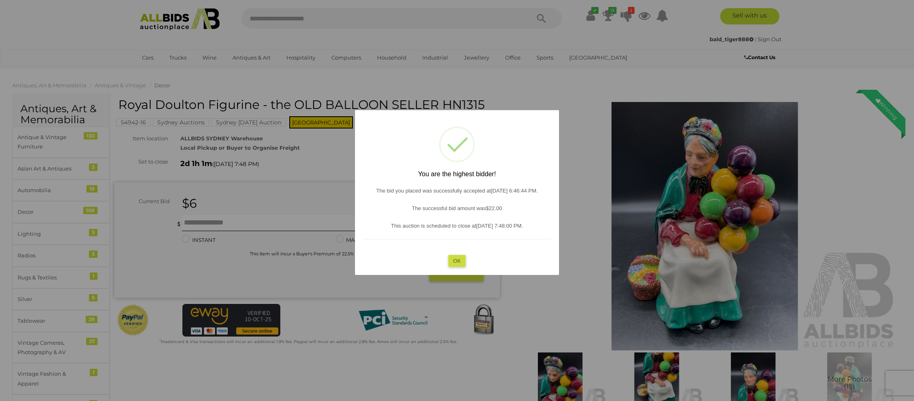
drag, startPoint x: 459, startPoint y: 259, endPoint x: 381, endPoint y: 242, distance: 79.2
click at [455, 257] on button "OK" at bounding box center [457, 261] width 18 height 12
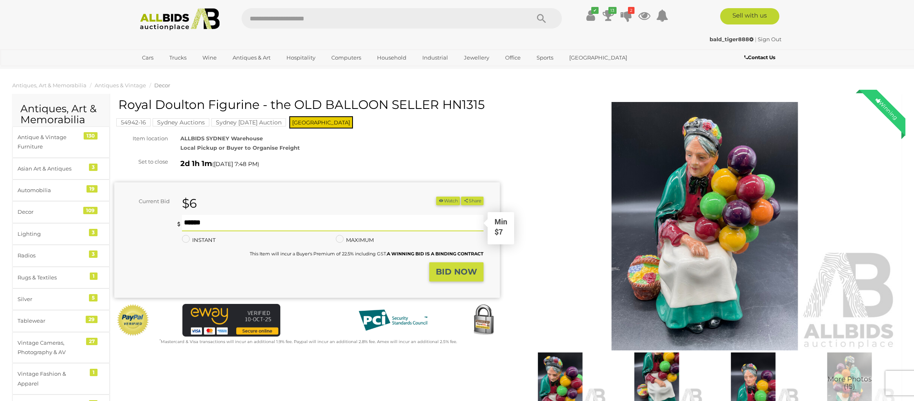
click at [218, 224] on input "text" at bounding box center [332, 223] width 301 height 16
type input "**"
click at [462, 268] on strong "BID NOW" at bounding box center [456, 272] width 41 height 10
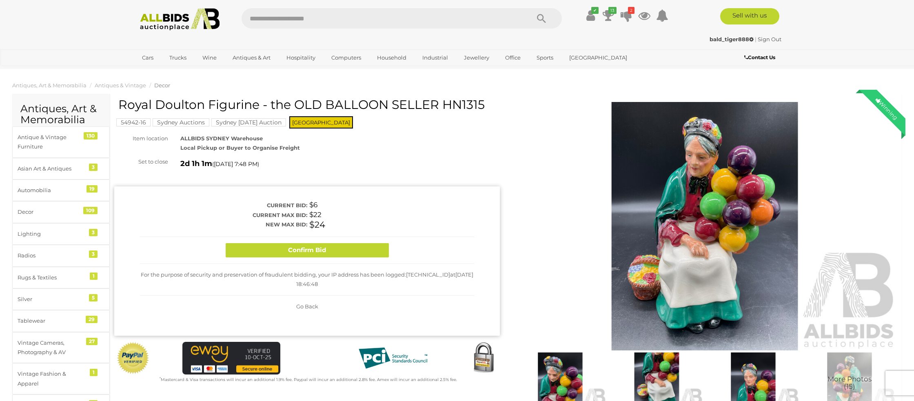
click at [343, 252] on button "Confirm Bid" at bounding box center [307, 250] width 163 height 14
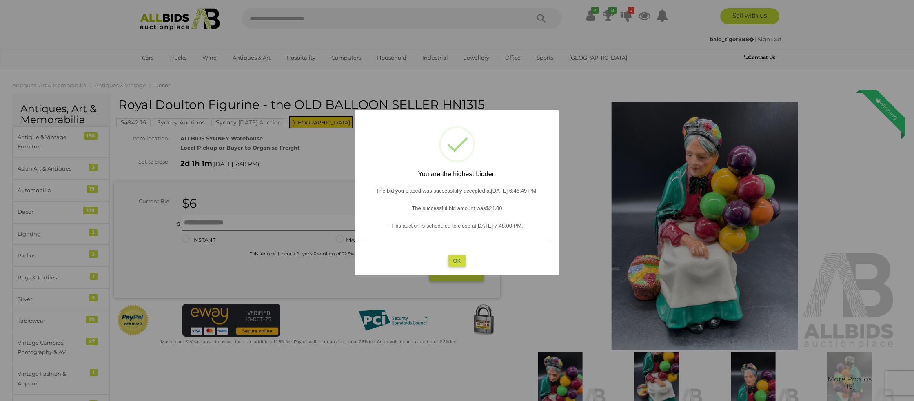
drag, startPoint x: 459, startPoint y: 262, endPoint x: 451, endPoint y: 261, distance: 8.7
click at [457, 261] on button "OK" at bounding box center [457, 261] width 18 height 12
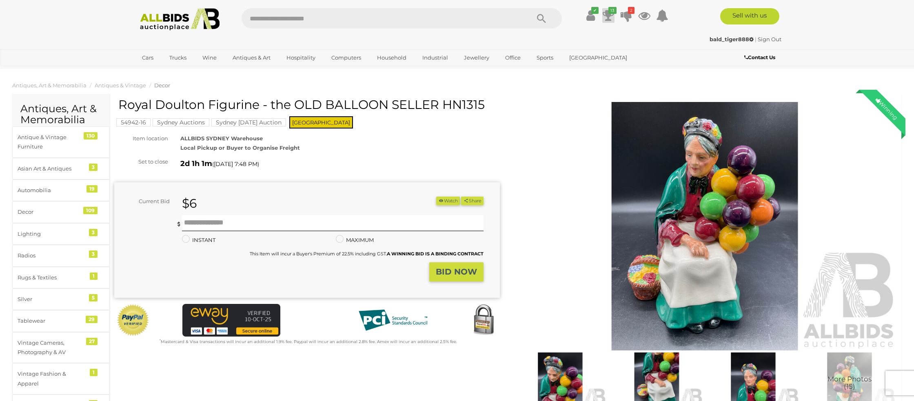
click at [611, 14] on icon at bounding box center [608, 15] width 11 height 15
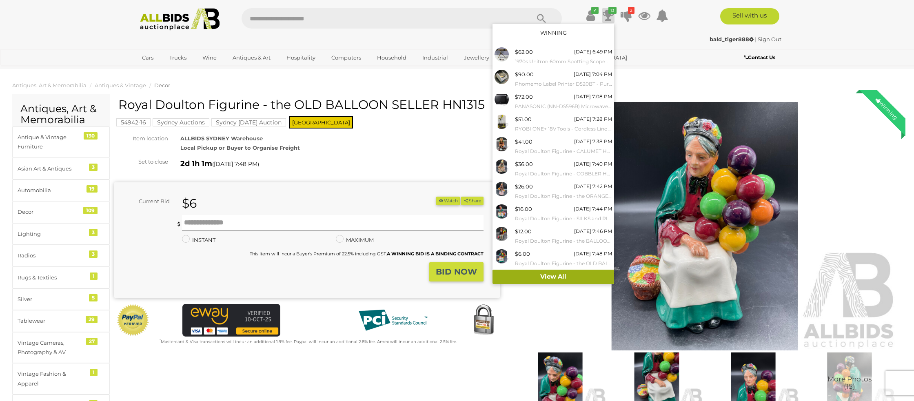
click at [559, 279] on link "View All" at bounding box center [553, 277] width 122 height 14
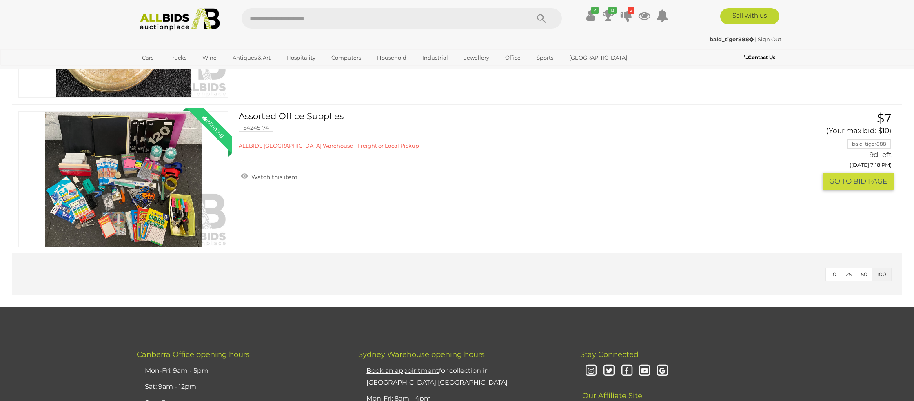
scroll to position [2158, 0]
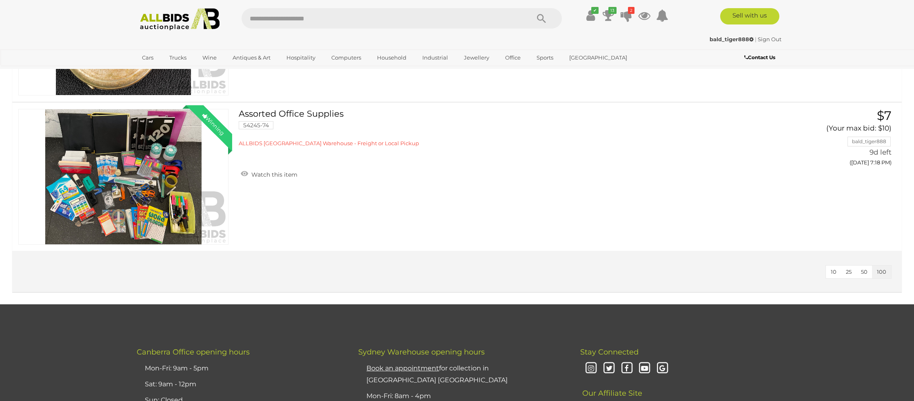
click at [863, 272] on span "50" at bounding box center [864, 271] width 7 height 7
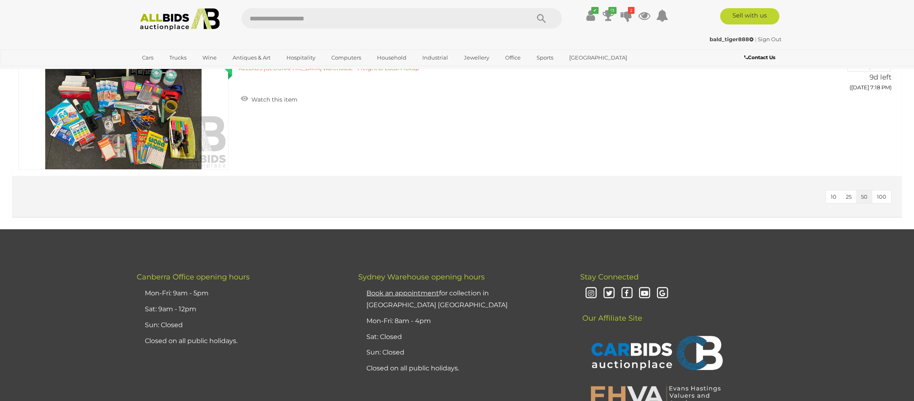
scroll to position [2143, 0]
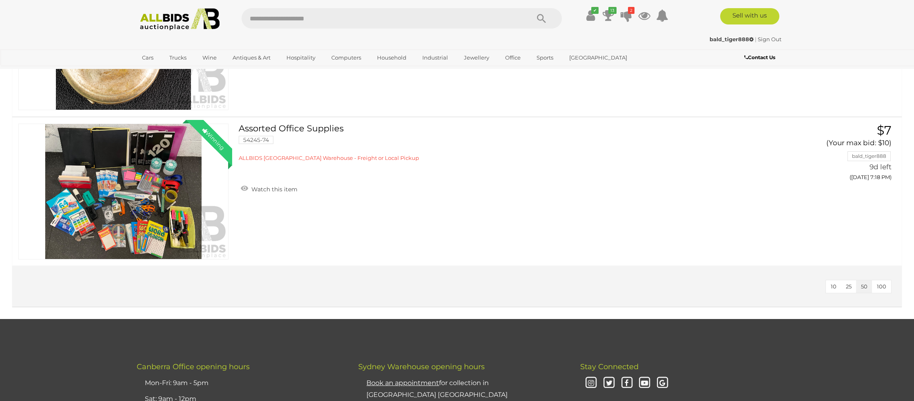
click at [881, 284] on span "100" at bounding box center [881, 286] width 9 height 7
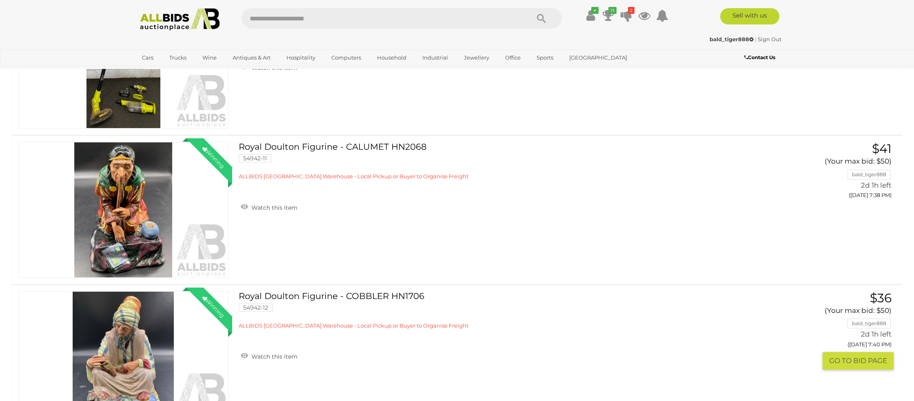
scroll to position [0, 0]
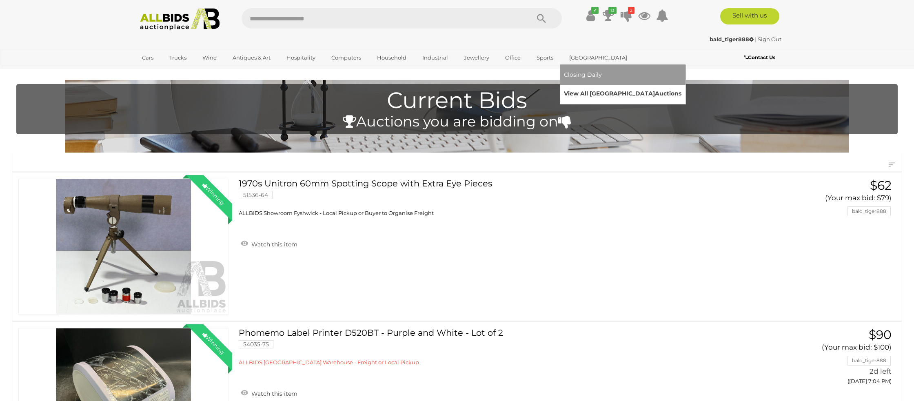
click at [581, 92] on link "View All Sydney Auctions" at bounding box center [622, 93] width 117 height 13
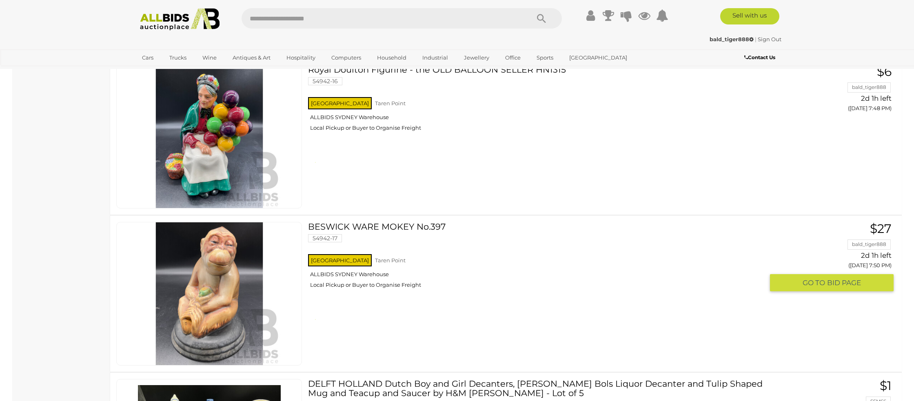
scroll to position [3819, 0]
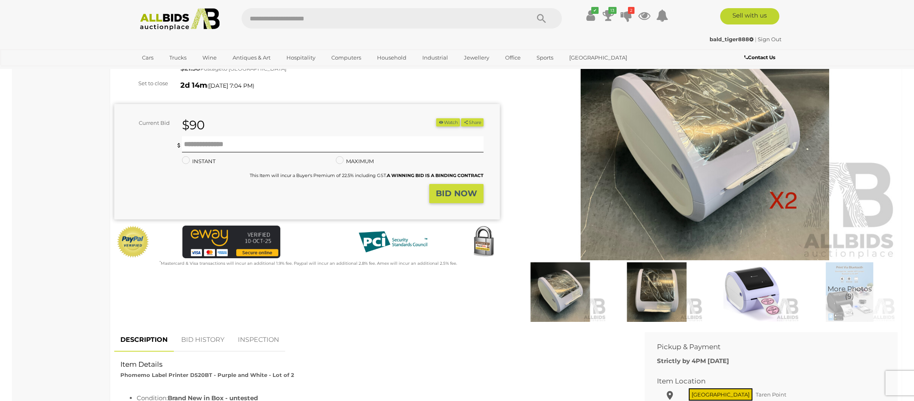
scroll to position [91, 0]
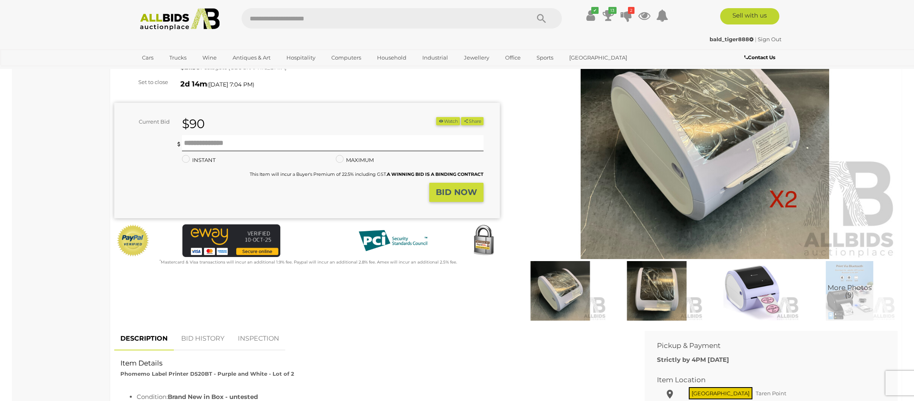
click at [206, 337] on link "BID HISTORY" at bounding box center [202, 339] width 55 height 24
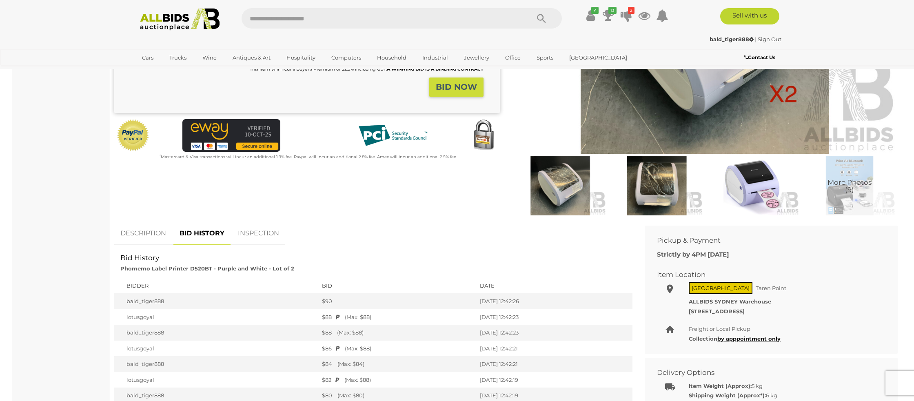
scroll to position [0, 0]
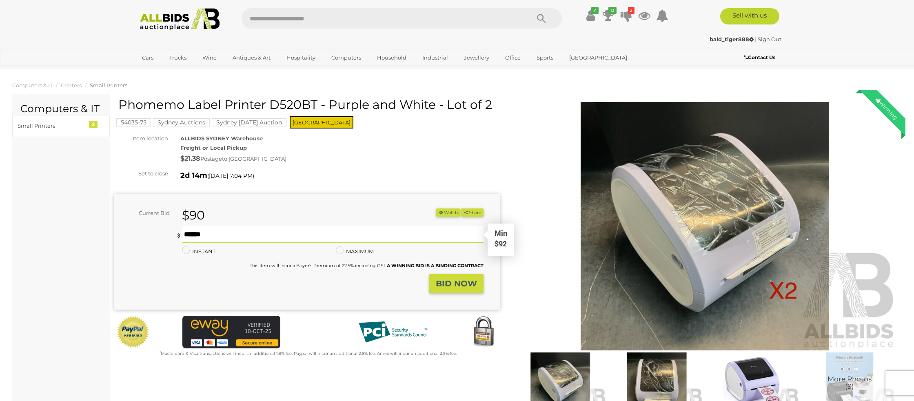
click at [209, 237] on input "text" at bounding box center [332, 234] width 301 height 16
type input "**"
click at [449, 284] on strong "BID NOW" at bounding box center [456, 284] width 41 height 10
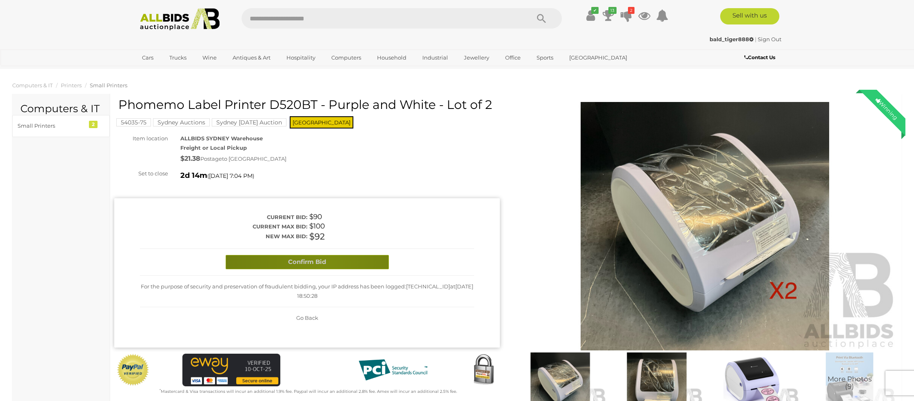
click at [325, 264] on button "Confirm Bid" at bounding box center [307, 262] width 163 height 14
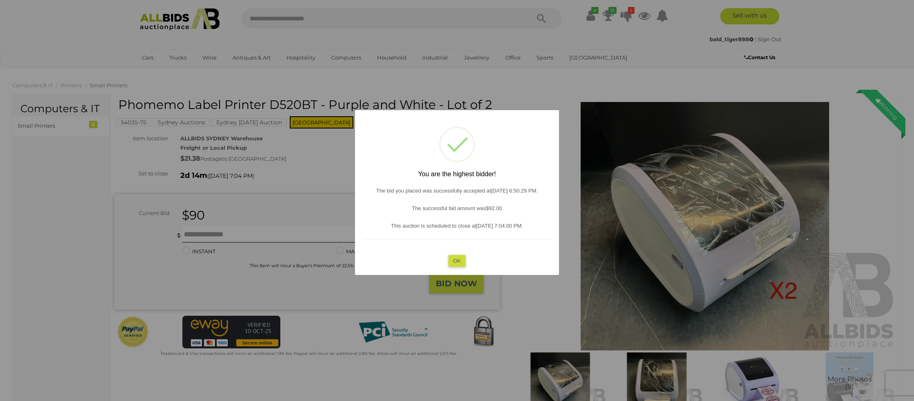
click at [451, 259] on button "OK" at bounding box center [457, 261] width 18 height 12
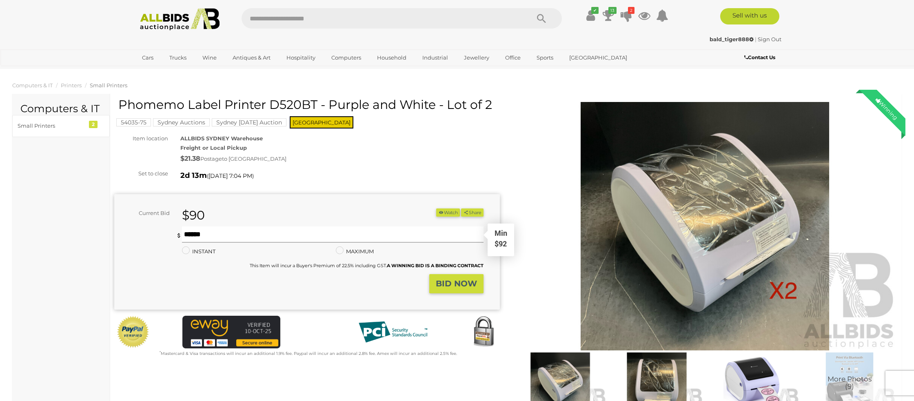
click at [202, 233] on input "text" at bounding box center [332, 234] width 301 height 16
type input "**"
click at [443, 277] on button "BID NOW" at bounding box center [456, 283] width 54 height 19
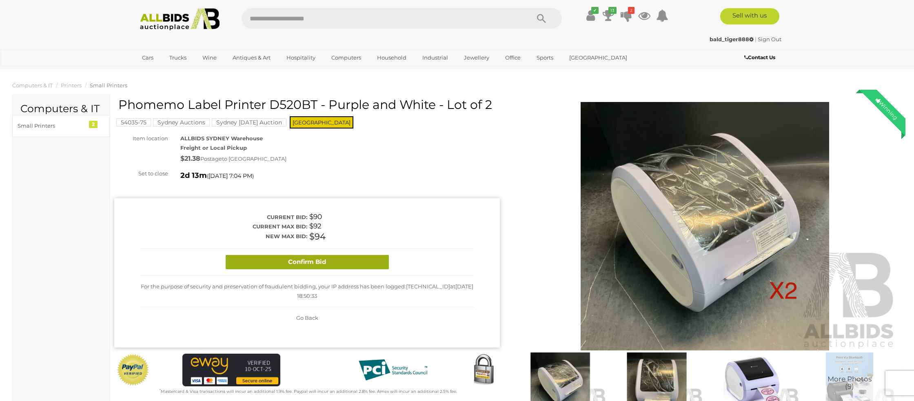
click at [349, 260] on button "Confirm Bid" at bounding box center [307, 262] width 163 height 14
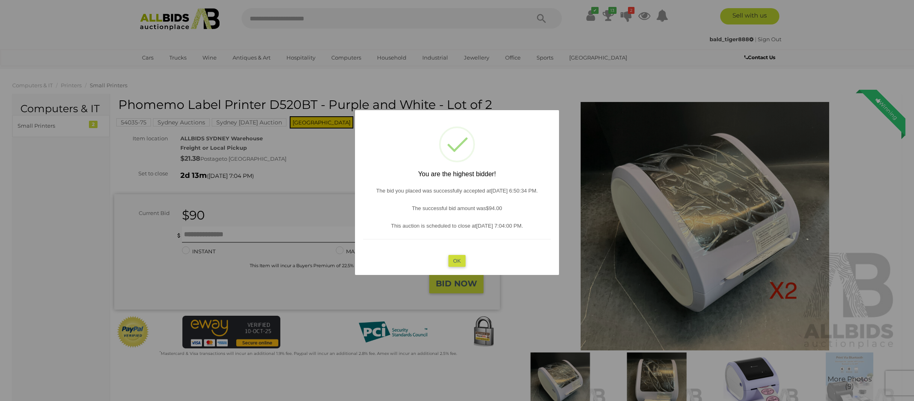
drag, startPoint x: 454, startPoint y: 264, endPoint x: 361, endPoint y: 253, distance: 94.0
click at [452, 263] on button "OK" at bounding box center [457, 261] width 18 height 12
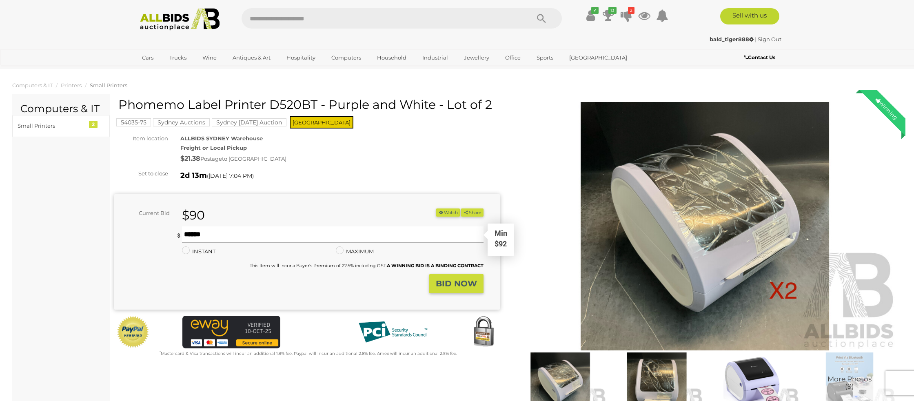
click at [222, 233] on input "text" at bounding box center [332, 234] width 301 height 16
type input "**"
click at [443, 289] on button "BID NOW" at bounding box center [456, 283] width 54 height 19
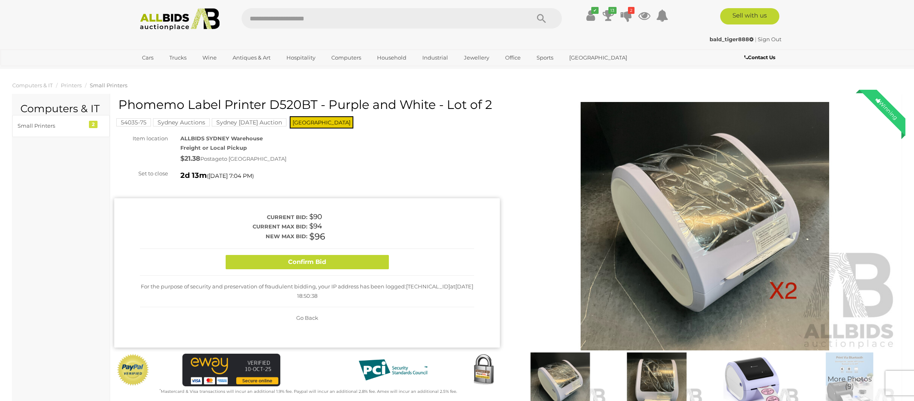
click at [371, 259] on button "Confirm Bid" at bounding box center [307, 262] width 163 height 14
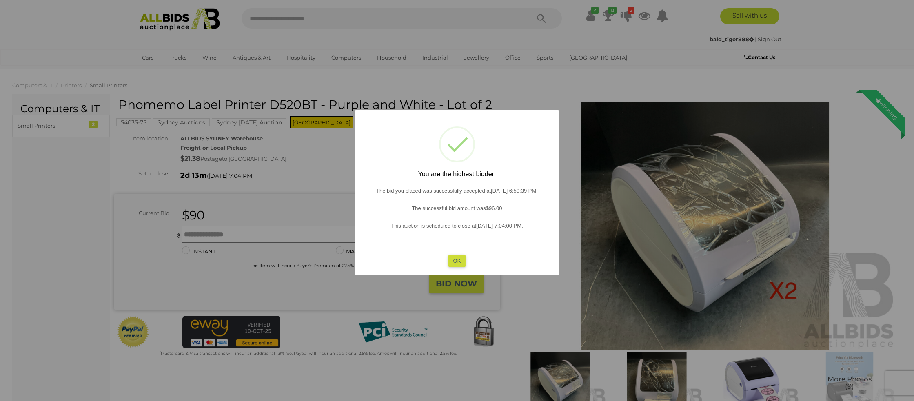
click at [455, 260] on button "OK" at bounding box center [457, 261] width 18 height 12
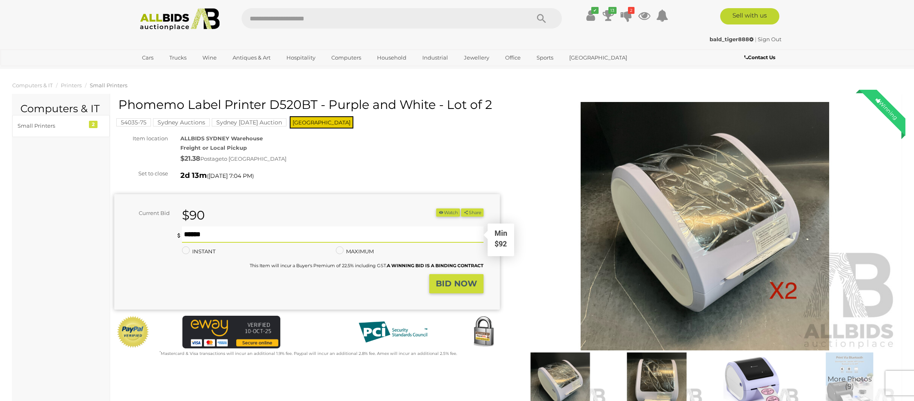
click at [237, 235] on input "text" at bounding box center [332, 234] width 301 height 16
type input "**"
click at [455, 285] on strong "BID NOW" at bounding box center [456, 284] width 41 height 10
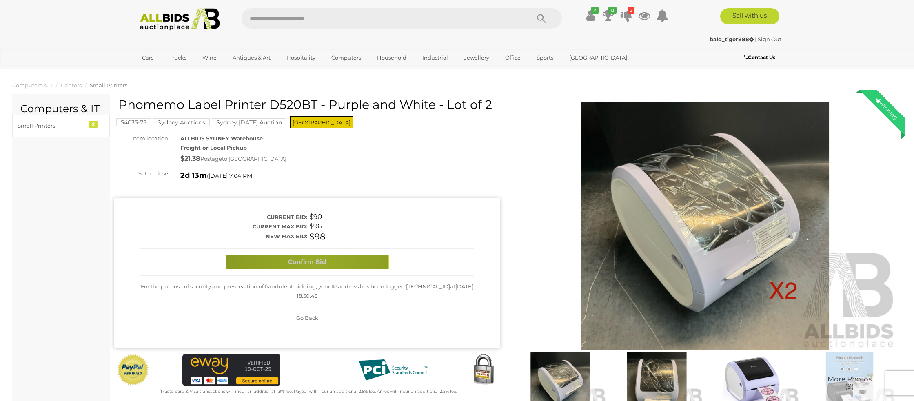
click at [319, 260] on button "Confirm Bid" at bounding box center [307, 262] width 163 height 14
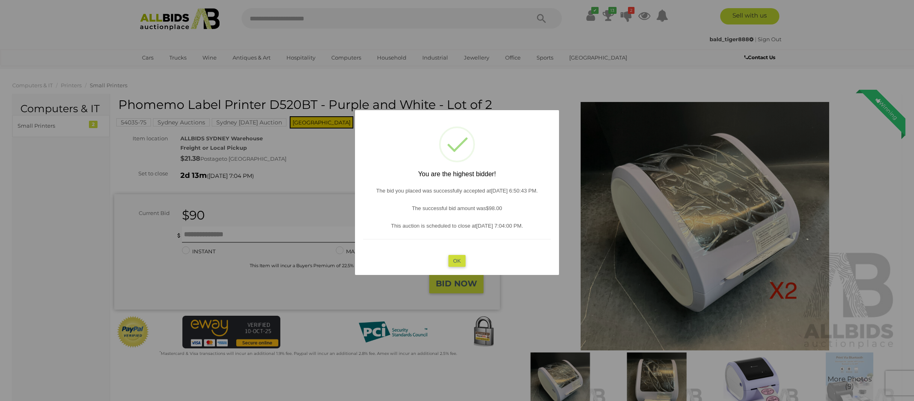
drag, startPoint x: 453, startPoint y: 260, endPoint x: 359, endPoint y: 253, distance: 94.5
click at [452, 260] on button "OK" at bounding box center [457, 261] width 18 height 12
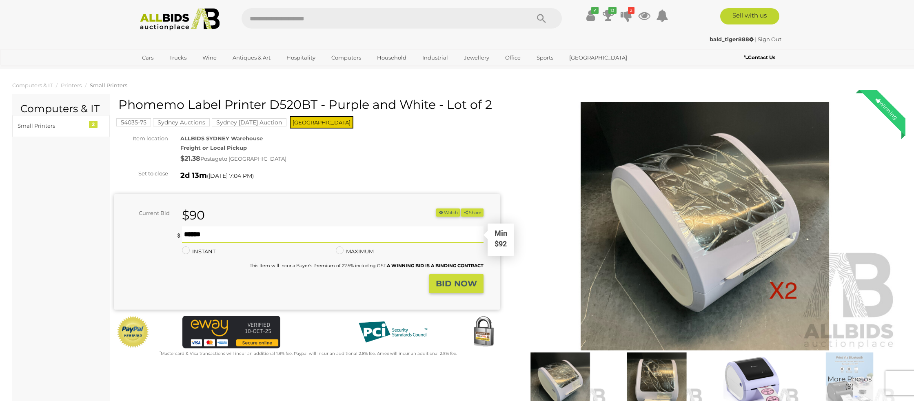
click at [211, 236] on input "text" at bounding box center [332, 234] width 301 height 16
type input "***"
click at [454, 291] on button "BID NOW" at bounding box center [456, 283] width 54 height 19
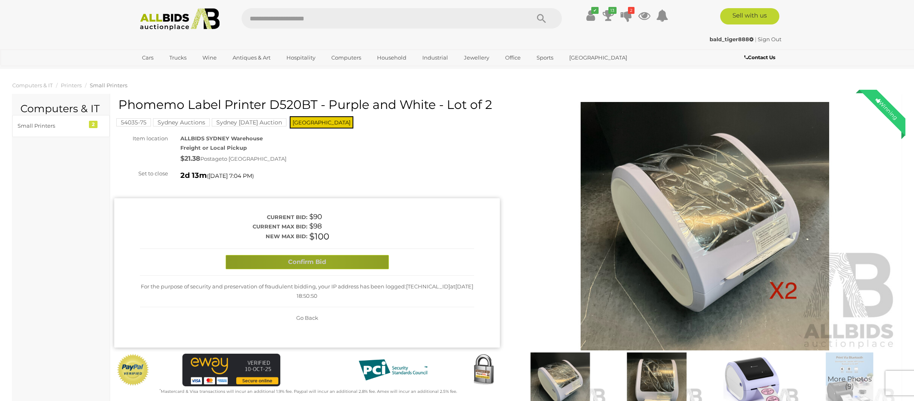
click at [319, 264] on button "Confirm Bid" at bounding box center [307, 262] width 163 height 14
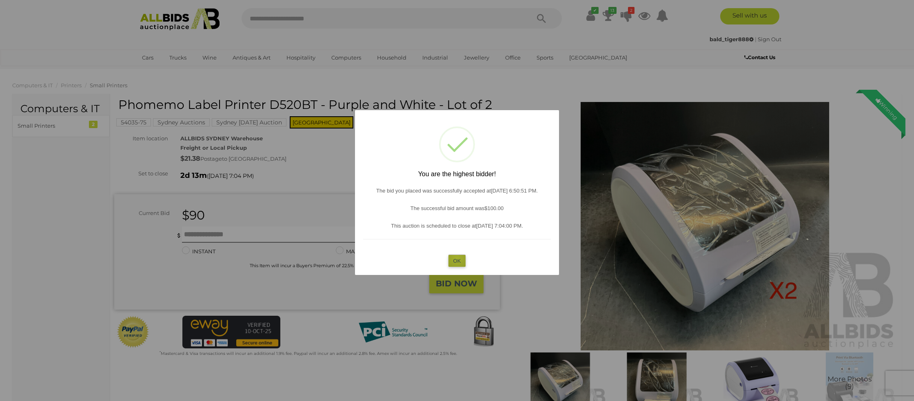
click at [456, 257] on button "OK" at bounding box center [457, 261] width 18 height 12
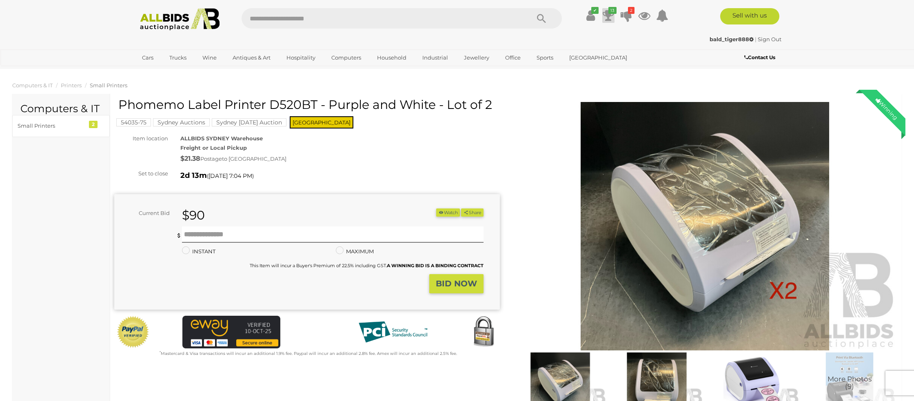
click at [608, 12] on icon "13" at bounding box center [612, 10] width 8 height 7
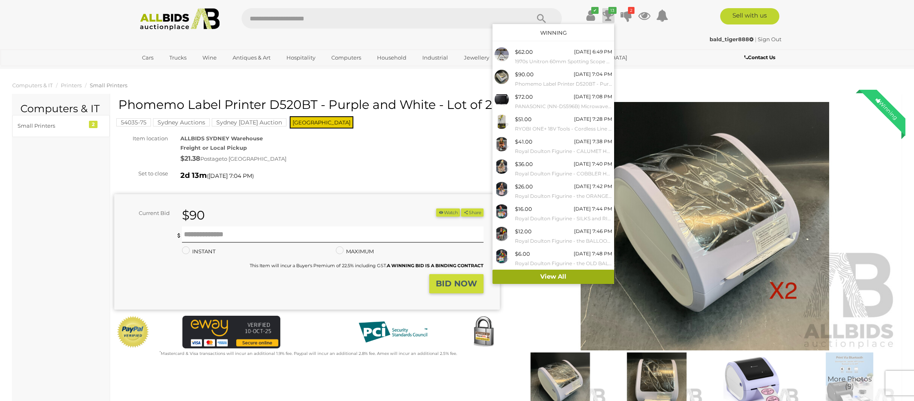
click at [540, 275] on link "View All" at bounding box center [553, 277] width 122 height 14
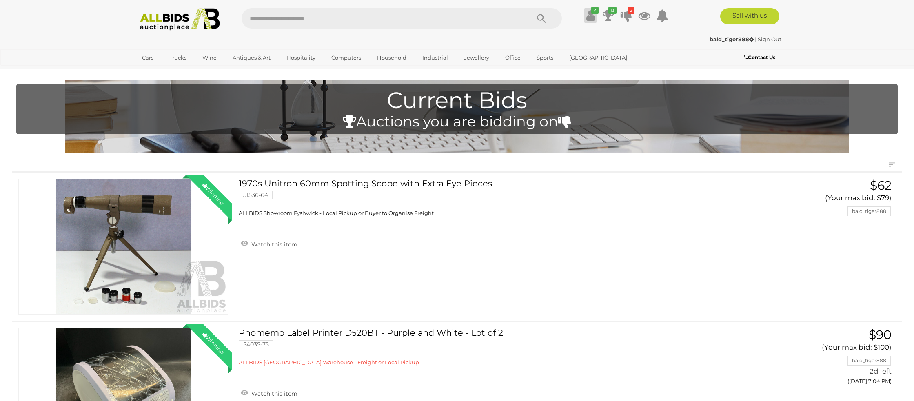
click at [589, 13] on icon at bounding box center [590, 15] width 9 height 15
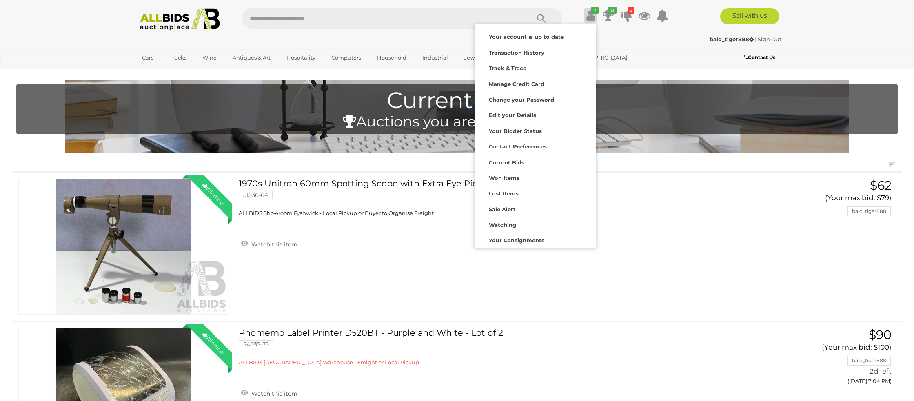
click at [588, 13] on icon at bounding box center [590, 15] width 9 height 15
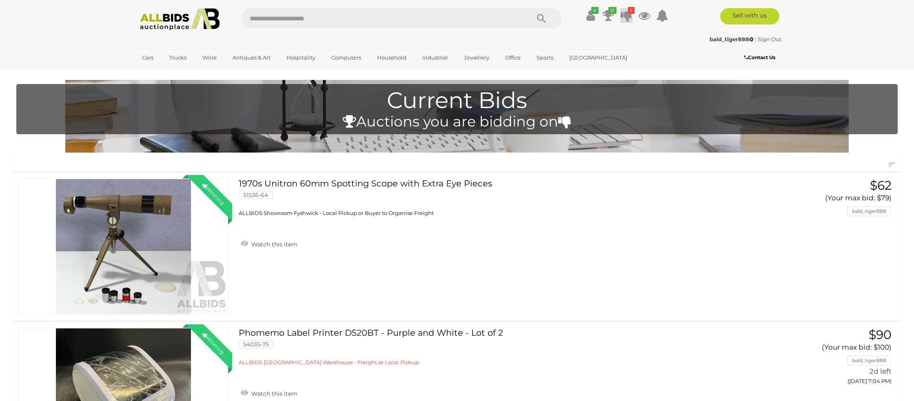
click at [625, 16] on icon at bounding box center [625, 15] width 11 height 15
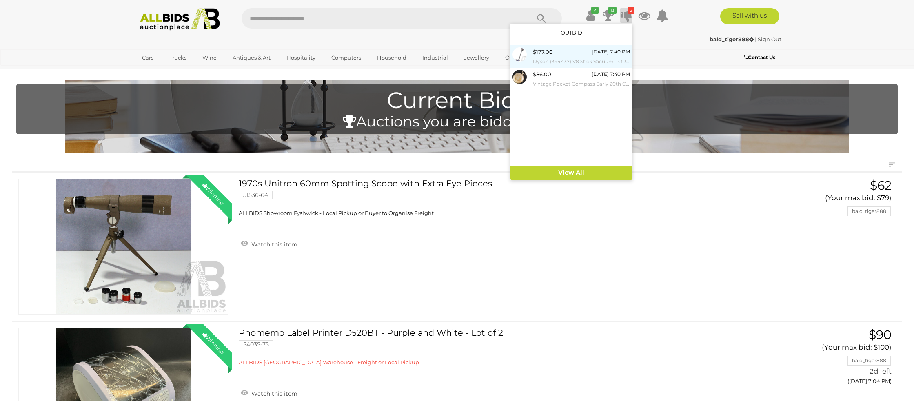
click at [602, 61] on small "Dyson (394437) V8 Stick Vacuum - ORP $799 (Includes 1 Year Warranty From Dyson)" at bounding box center [581, 61] width 97 height 9
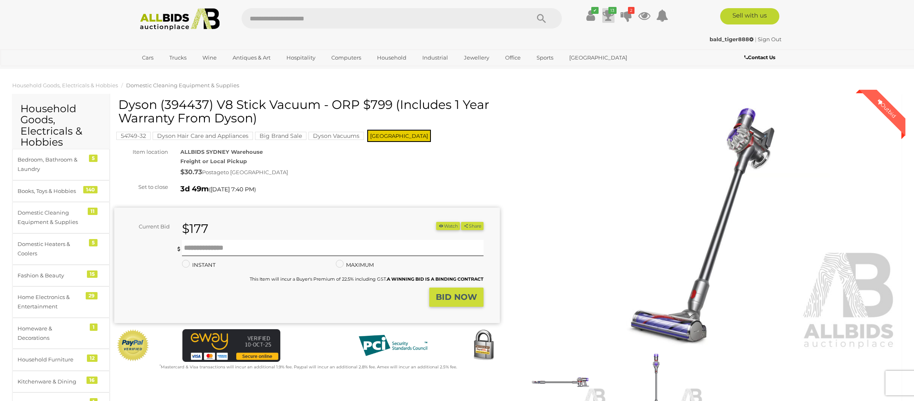
click at [605, 18] on icon at bounding box center [608, 15] width 11 height 15
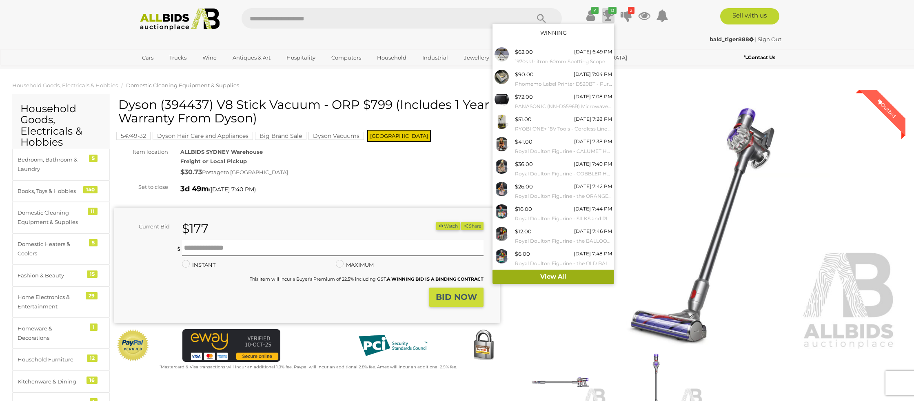
click at [553, 273] on link "View All" at bounding box center [553, 277] width 122 height 14
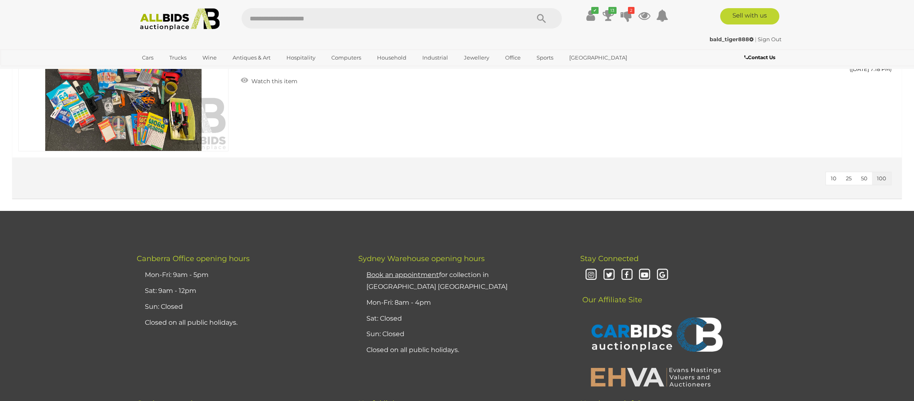
scroll to position [2048, 0]
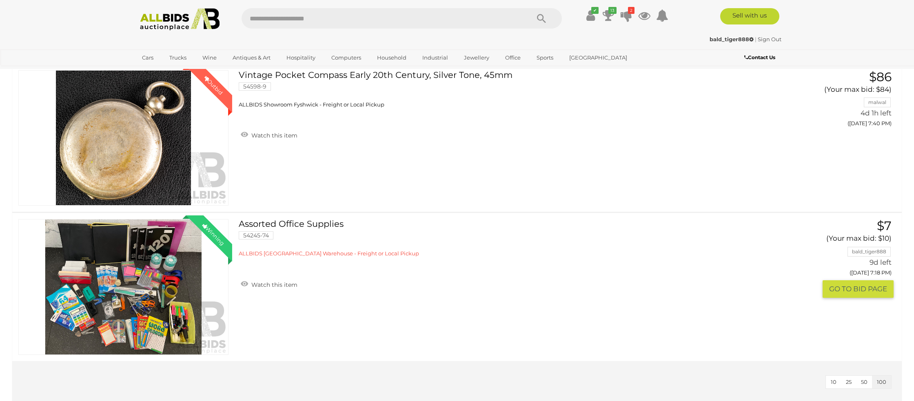
click at [850, 287] on button "GO TO BID PAGE" at bounding box center [857, 289] width 71 height 18
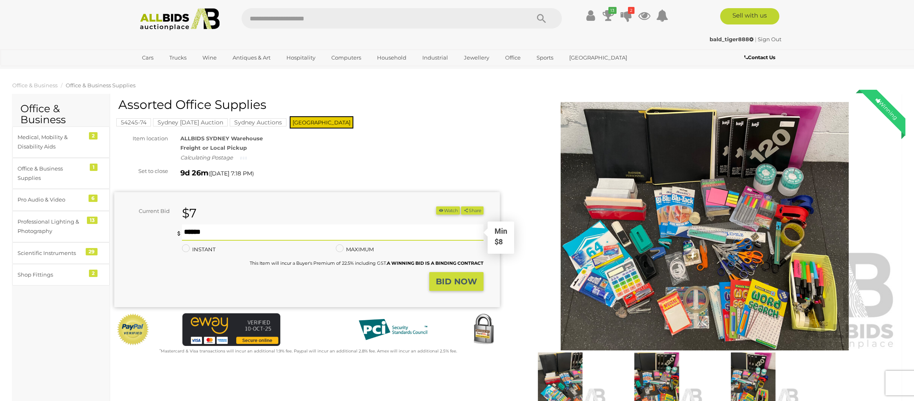
click at [202, 234] on input "text" at bounding box center [332, 232] width 301 height 16
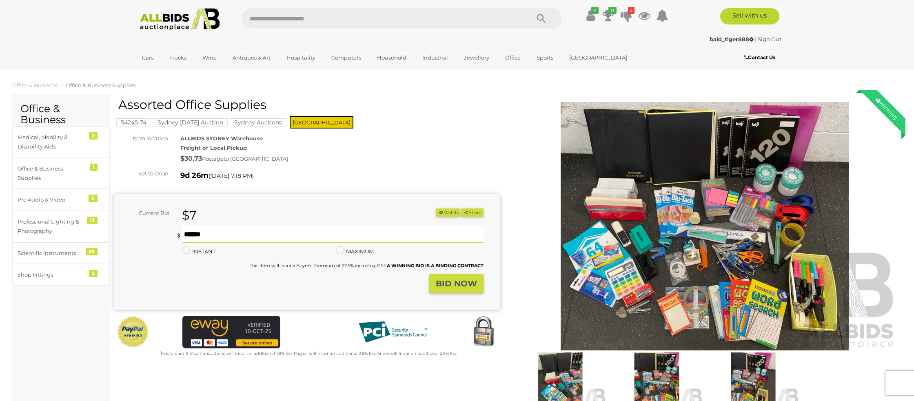
type input "**"
click at [445, 280] on strong "BID NOW" at bounding box center [456, 284] width 41 height 10
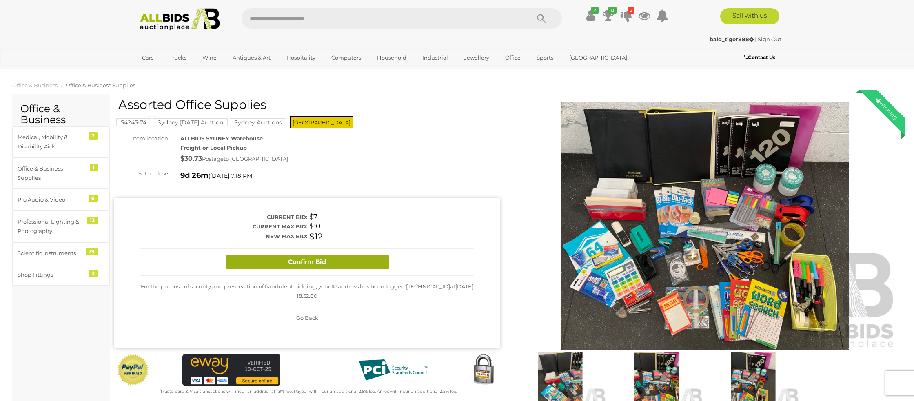
click at [350, 262] on button "Confirm Bid" at bounding box center [307, 262] width 163 height 14
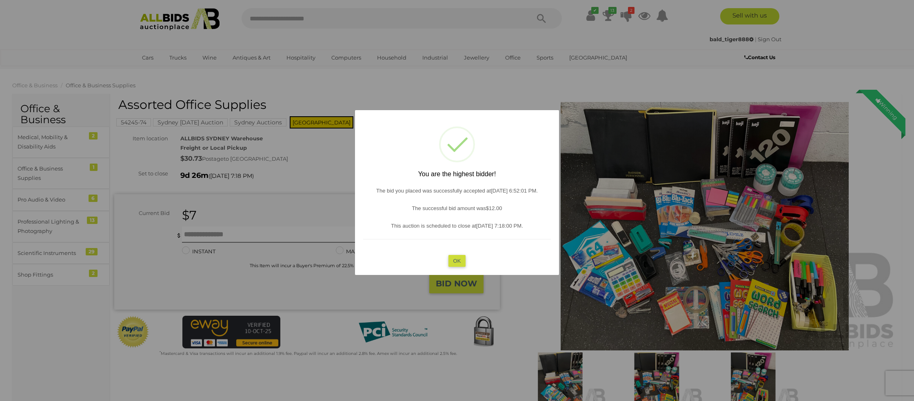
drag, startPoint x: 458, startPoint y: 258, endPoint x: 408, endPoint y: 265, distance: 50.6
click at [458, 258] on button "OK" at bounding box center [457, 261] width 18 height 12
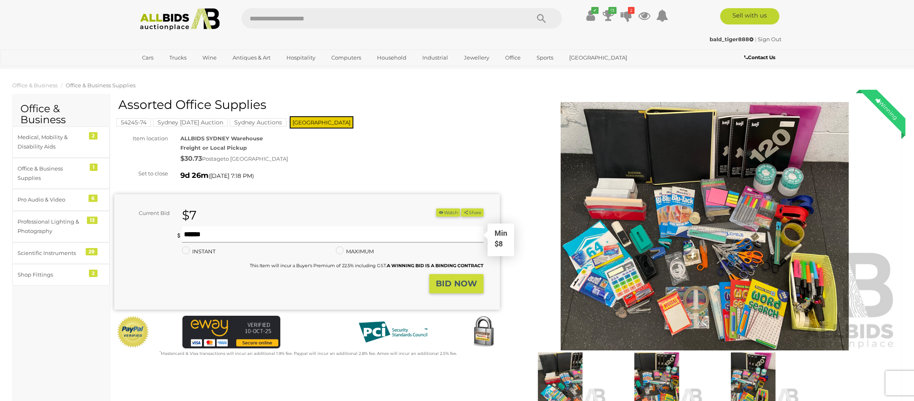
click at [208, 235] on input "text" at bounding box center [332, 234] width 301 height 16
type input "**"
click at [468, 280] on strong "BID NOW" at bounding box center [456, 284] width 41 height 10
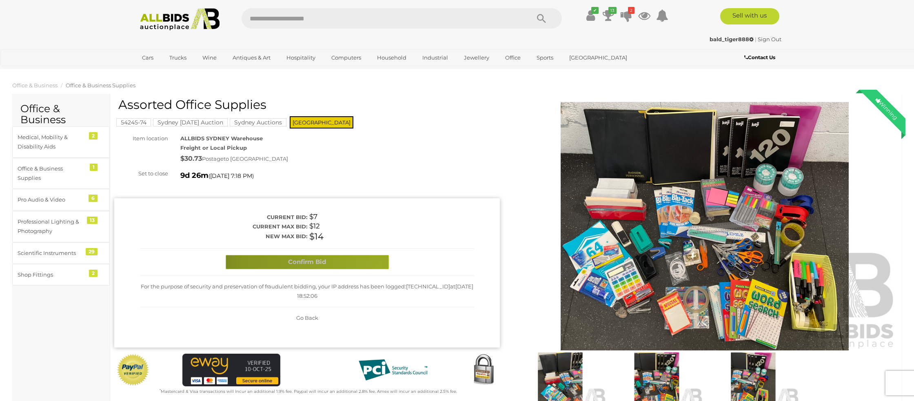
click at [379, 265] on button "Confirm Bid" at bounding box center [307, 262] width 163 height 14
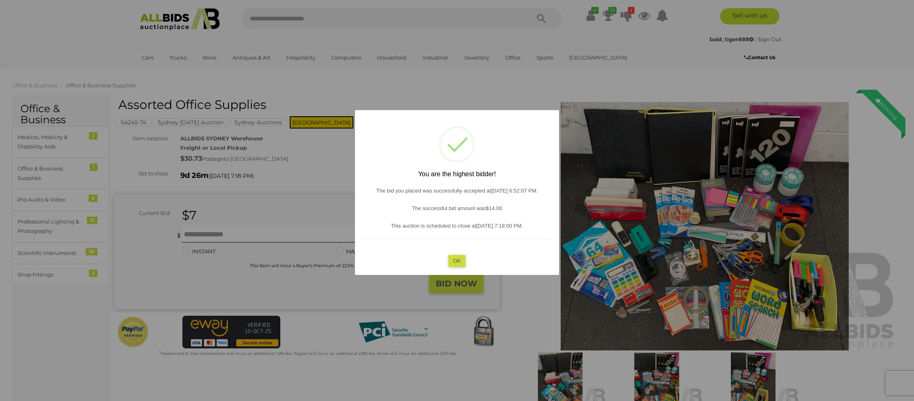
click at [459, 265] on button "OK" at bounding box center [457, 261] width 18 height 12
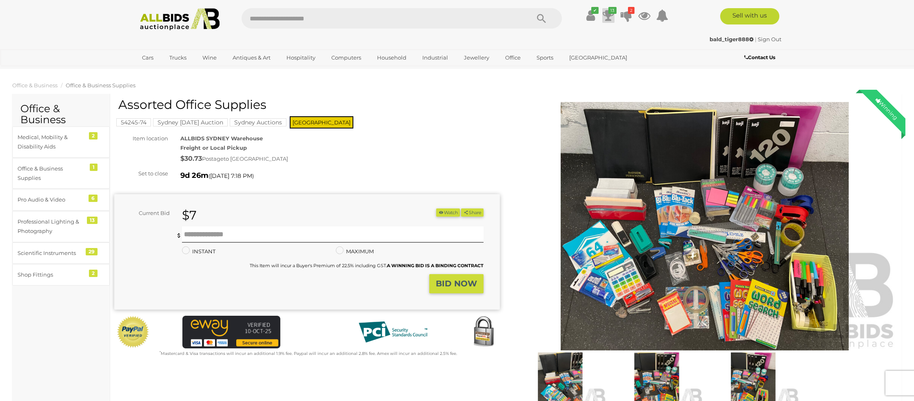
click at [610, 14] on link "13" at bounding box center [608, 15] width 12 height 15
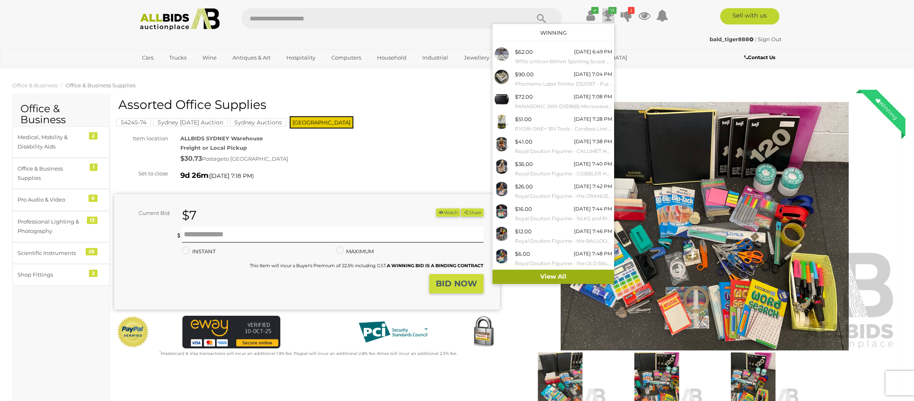
click at [547, 274] on link "View All" at bounding box center [553, 277] width 122 height 14
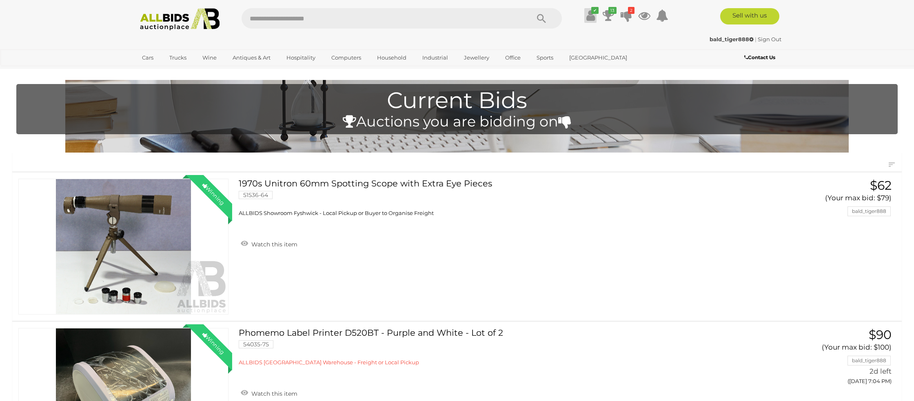
click at [589, 13] on icon at bounding box center [590, 15] width 9 height 15
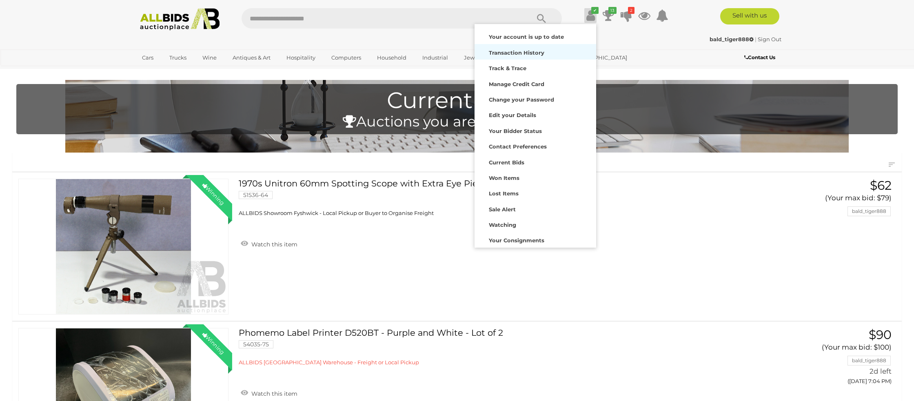
click at [522, 49] on div "Transaction History" at bounding box center [534, 51] width 117 height 11
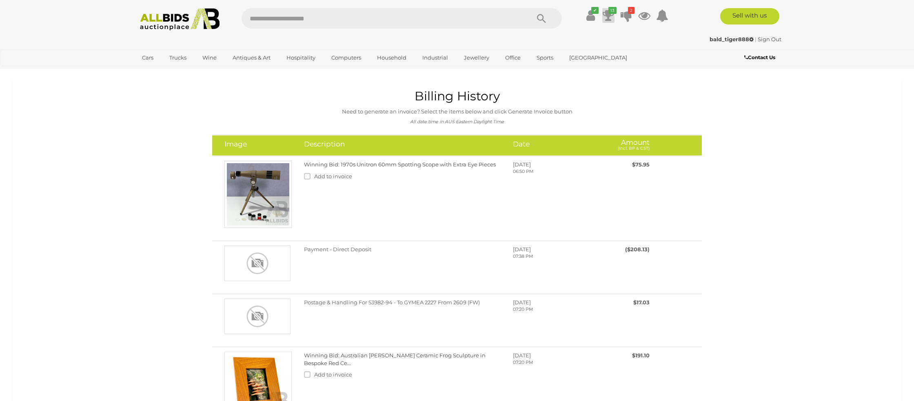
click at [608, 10] on icon "13" at bounding box center [612, 10] width 8 height 7
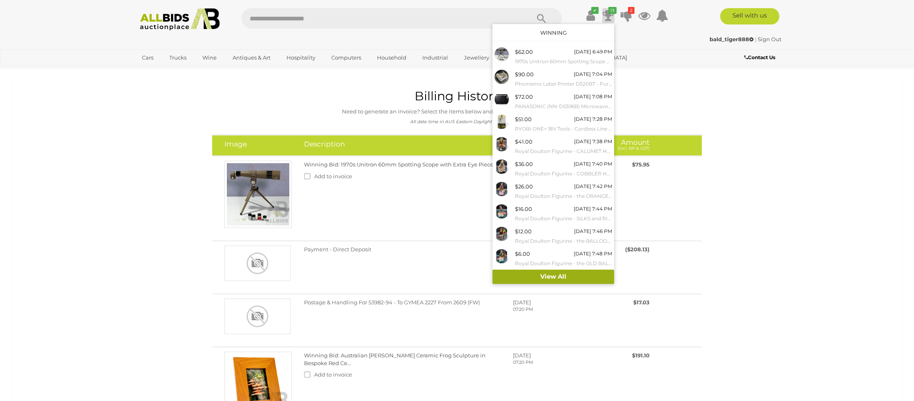
click at [572, 275] on link "View All" at bounding box center [553, 277] width 122 height 14
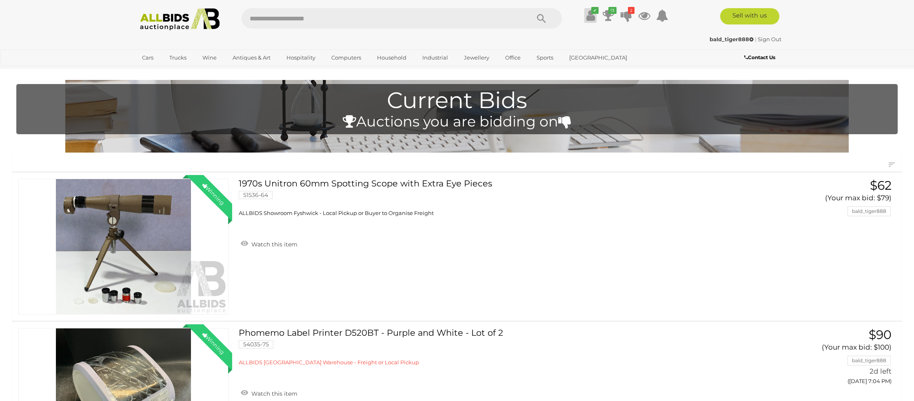
click at [591, 17] on icon at bounding box center [590, 15] width 9 height 15
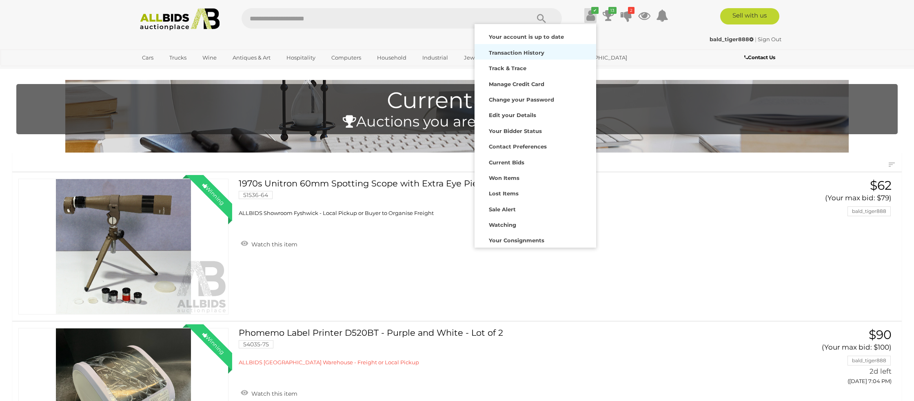
click at [536, 53] on strong "Transaction History" at bounding box center [516, 52] width 55 height 7
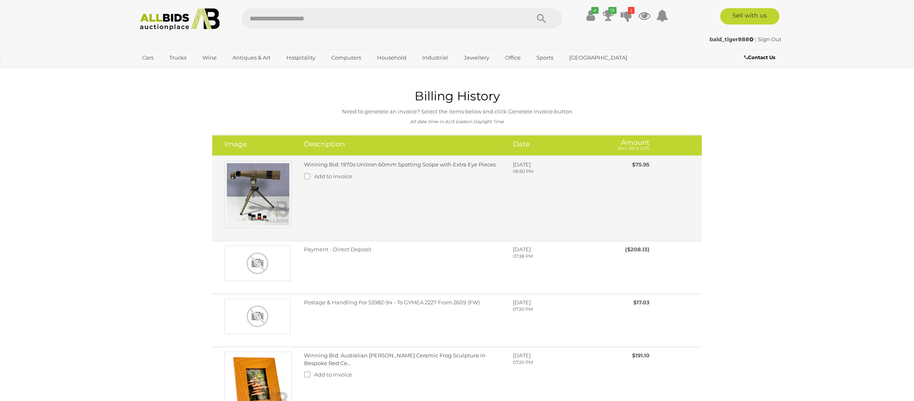
click at [291, 186] on div at bounding box center [258, 198] width 80 height 75
click at [275, 184] on img at bounding box center [257, 194] width 67 height 67
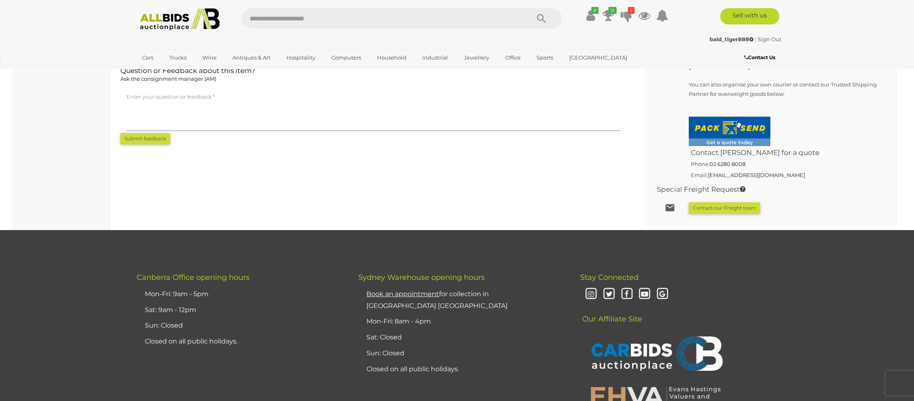
scroll to position [658, 0]
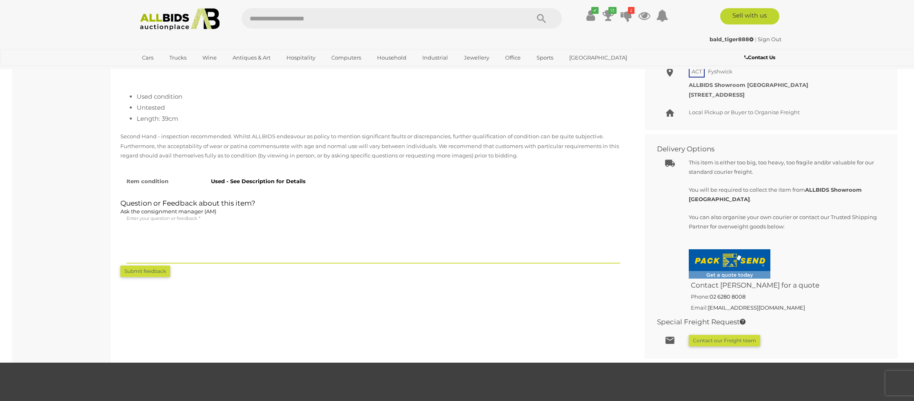
click at [137, 235] on textarea at bounding box center [373, 243] width 494 height 41
type textarea "**********"
click at [143, 274] on button "Submit feedback" at bounding box center [145, 271] width 50 height 11
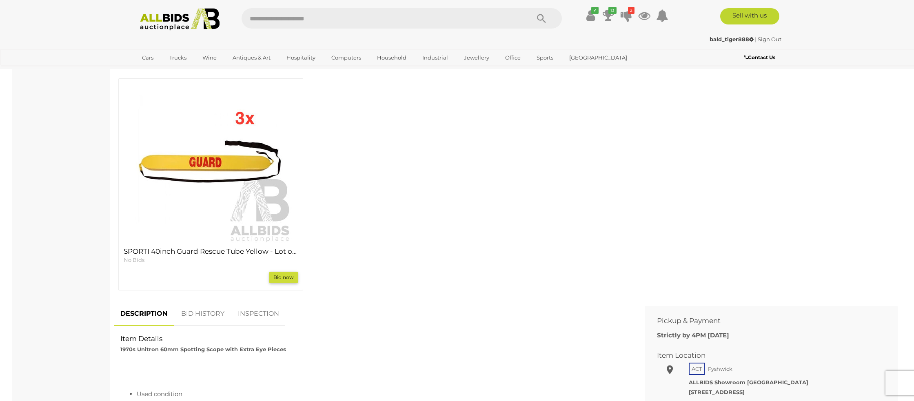
scroll to position [0, 0]
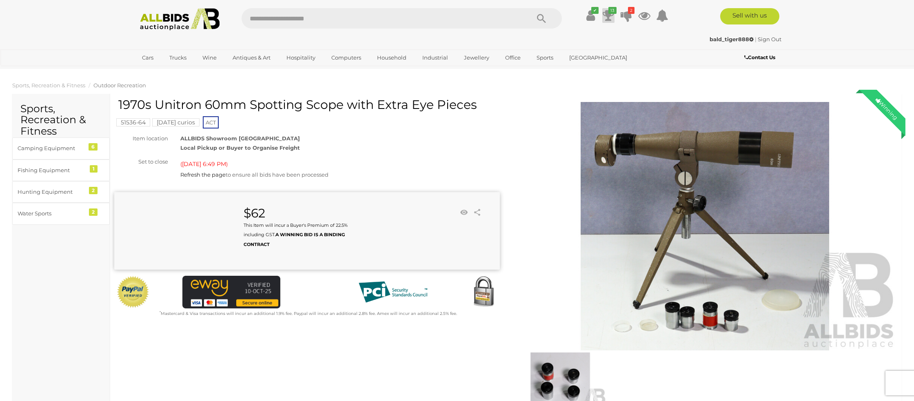
click at [606, 10] on icon at bounding box center [608, 15] width 11 height 15
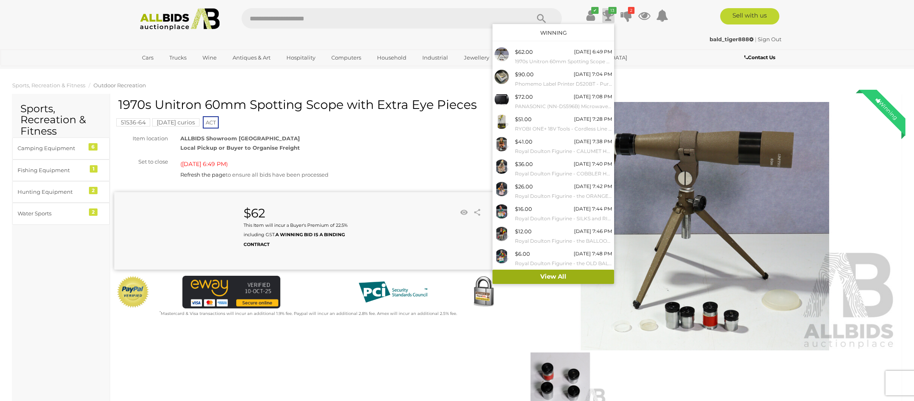
click at [540, 272] on link "View All" at bounding box center [553, 277] width 122 height 14
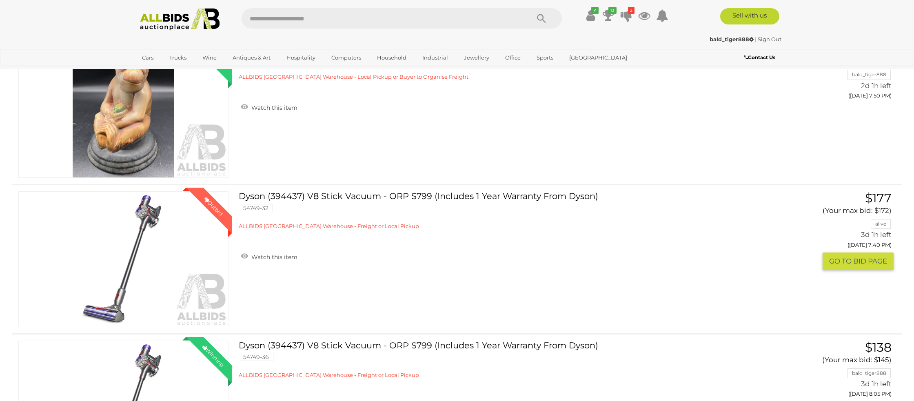
scroll to position [1630, 0]
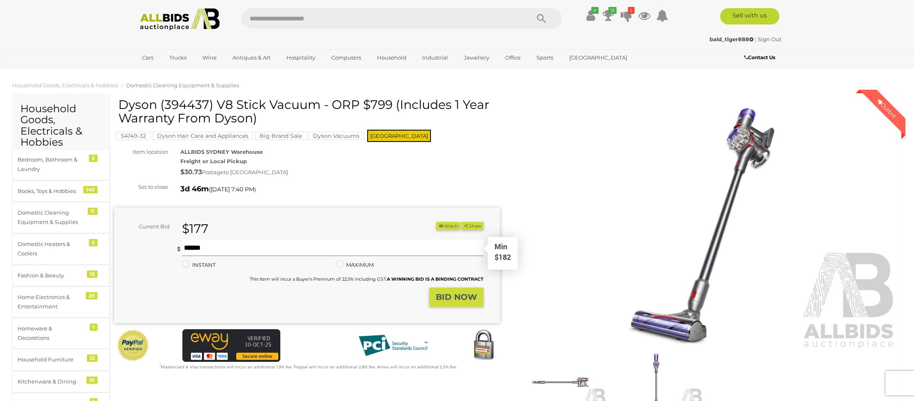
click at [233, 248] on input "text" at bounding box center [332, 248] width 301 height 16
click at [454, 299] on strong "BID NOW" at bounding box center [456, 297] width 41 height 10
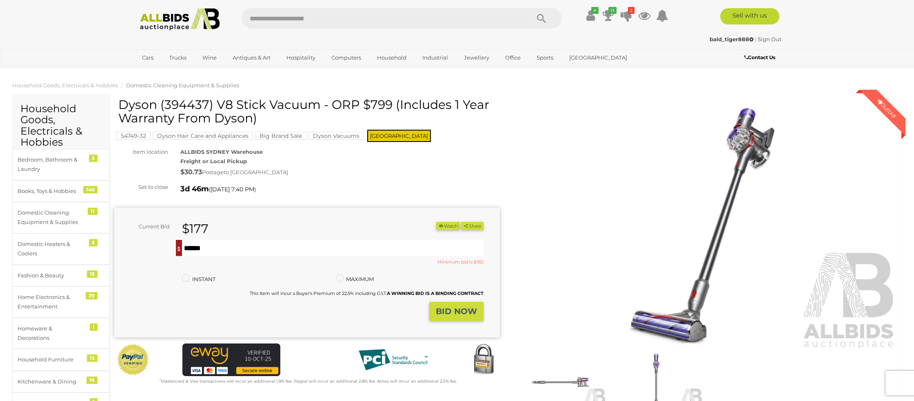
click at [453, 311] on strong "BID NOW" at bounding box center [456, 311] width 41 height 10
click at [202, 248] on input "***" at bounding box center [332, 248] width 301 height 16
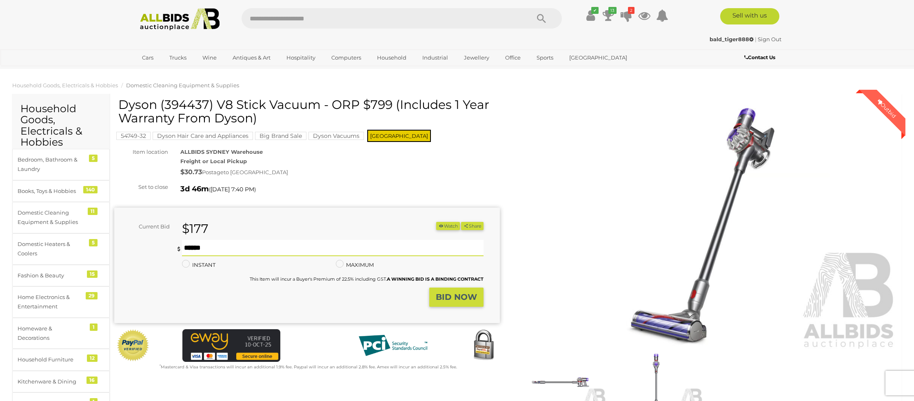
type input "***"
click at [443, 295] on strong "BID NOW" at bounding box center [456, 297] width 41 height 10
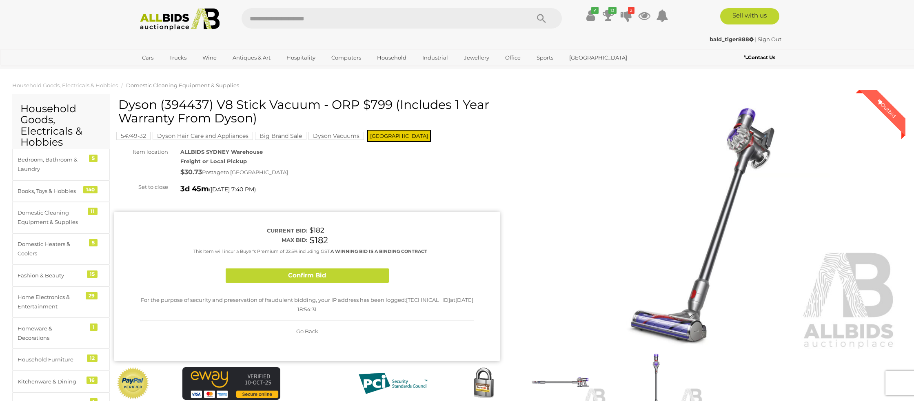
click at [251, 273] on button "Confirm Bid" at bounding box center [307, 275] width 163 height 14
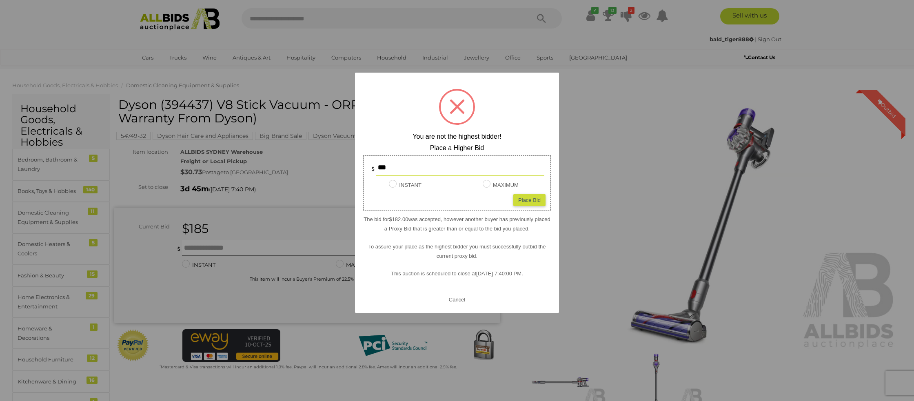
click at [457, 299] on button "Cancel" at bounding box center [456, 299] width 21 height 10
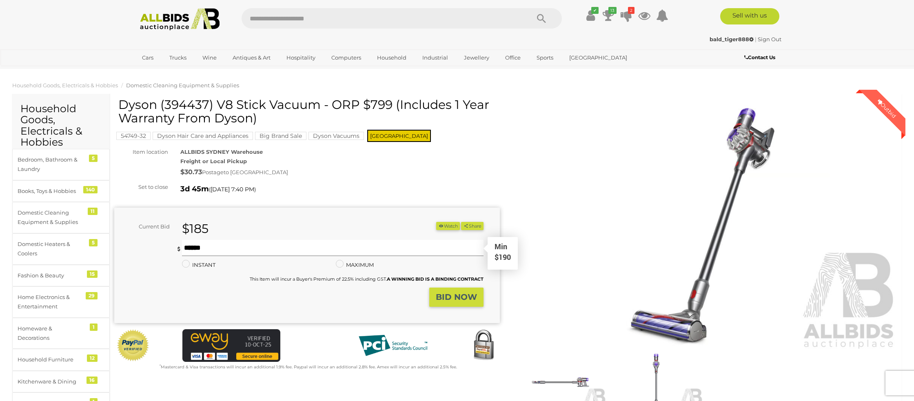
click at [204, 245] on input "text" at bounding box center [332, 248] width 301 height 16
type input "*"
click at [525, 190] on img at bounding box center [704, 226] width 385 height 248
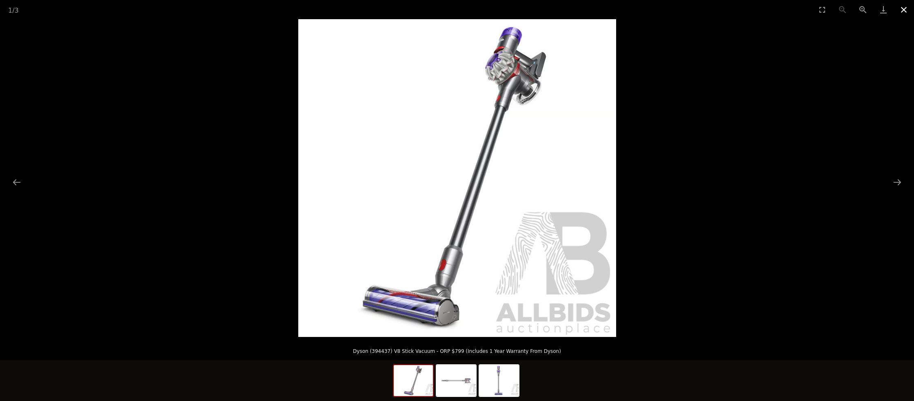
click at [901, 11] on button "Close gallery" at bounding box center [903, 9] width 20 height 19
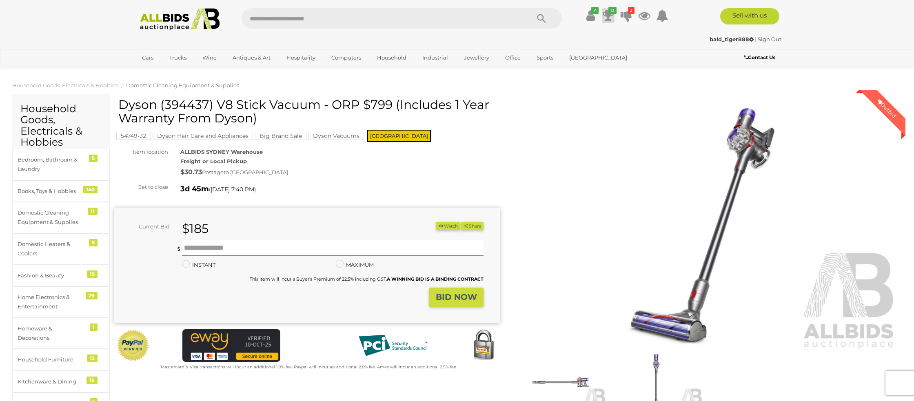
click at [607, 10] on icon at bounding box center [608, 15] width 11 height 15
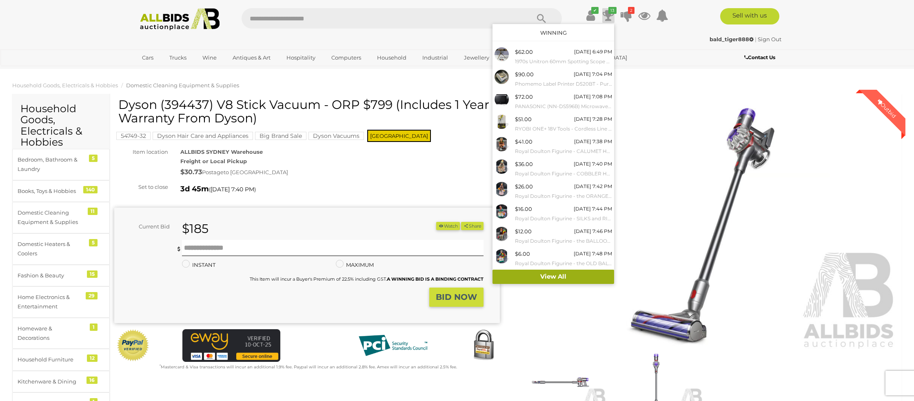
click at [539, 275] on link "View All" at bounding box center [553, 277] width 122 height 14
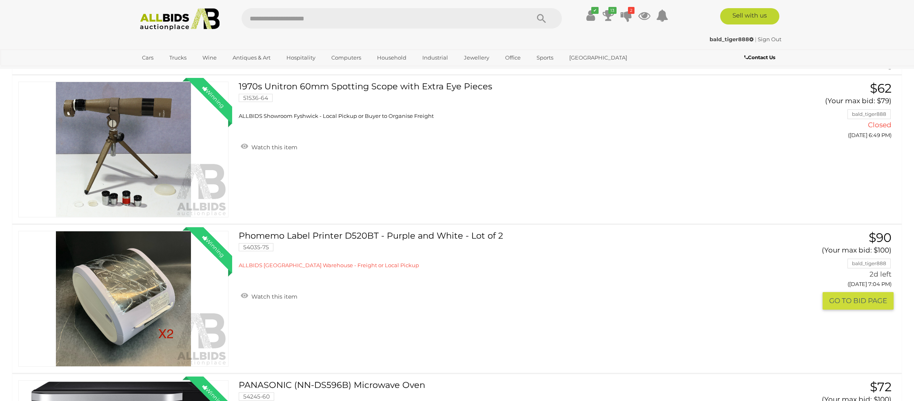
scroll to position [98, 0]
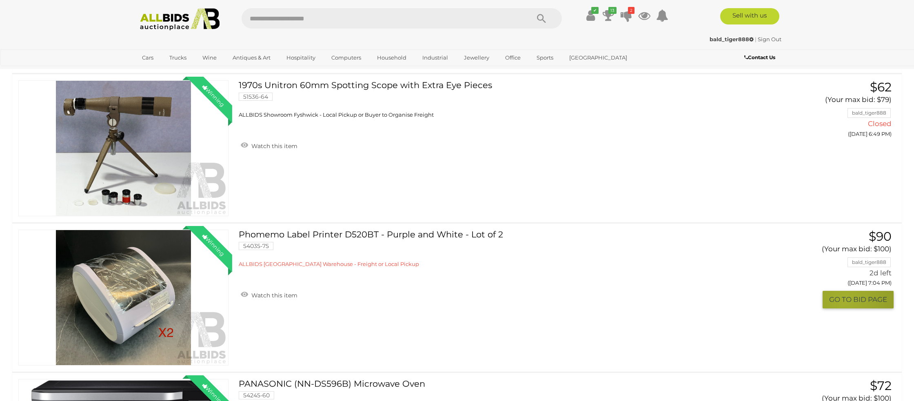
click at [843, 301] on button "GO TO BID PAGE" at bounding box center [857, 300] width 71 height 18
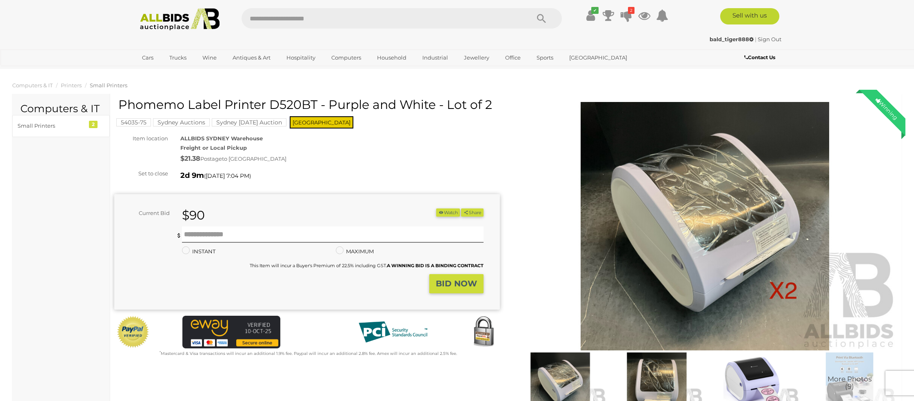
scroll to position [129, 0]
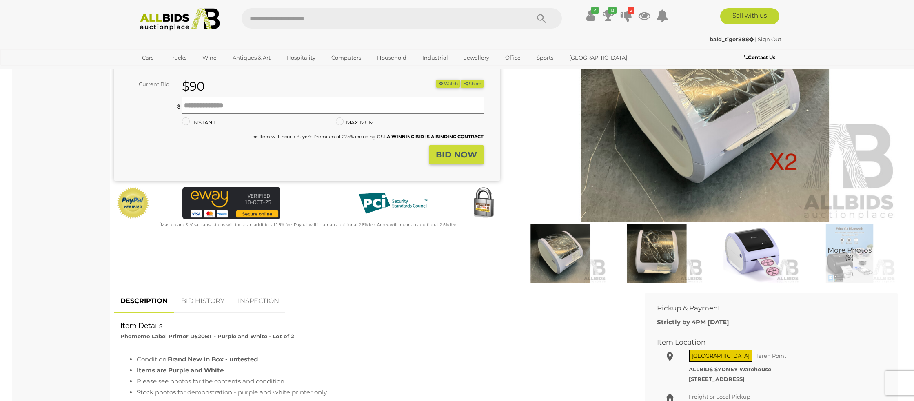
click at [201, 302] on link "BID HISTORY" at bounding box center [202, 301] width 55 height 24
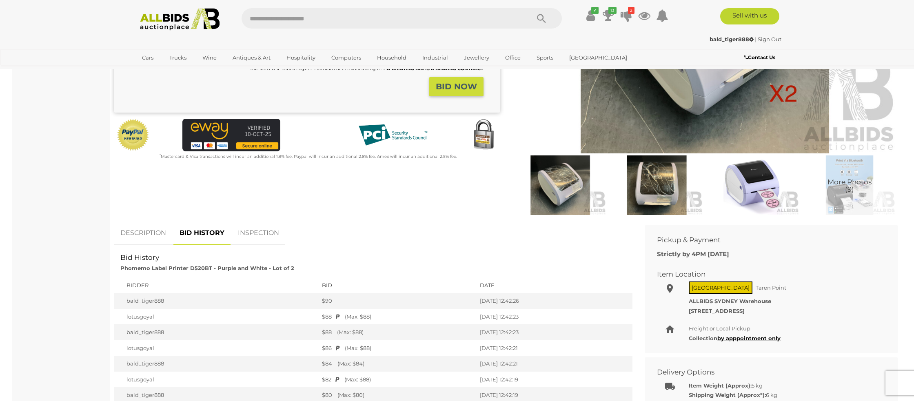
scroll to position [0, 0]
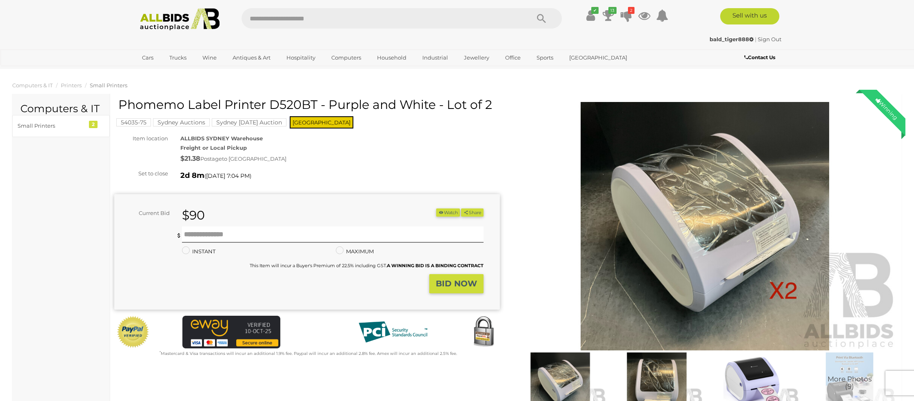
click at [583, 17] on ul "✔ Your account is up to date Transaction History Current Bids" at bounding box center [620, 15] width 105 height 15
click at [591, 16] on icon at bounding box center [590, 15] width 9 height 15
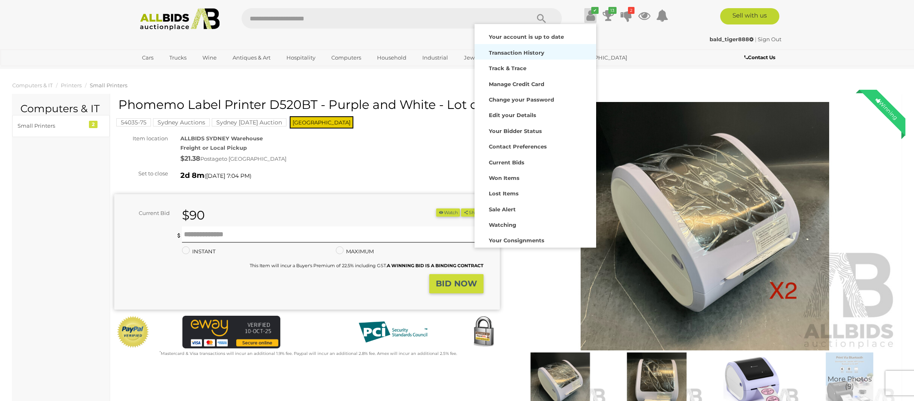
click at [492, 55] on strong "Transaction History" at bounding box center [516, 52] width 55 height 7
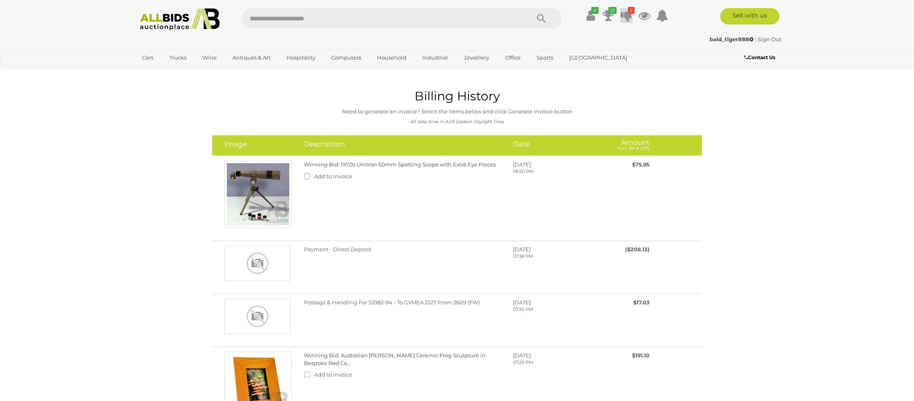
click at [625, 16] on icon at bounding box center [625, 15] width 11 height 15
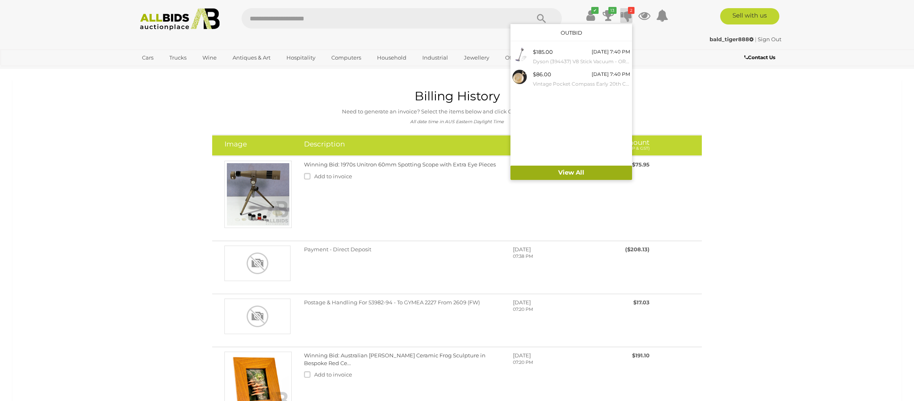
click at [550, 173] on link "View All" at bounding box center [571, 173] width 122 height 14
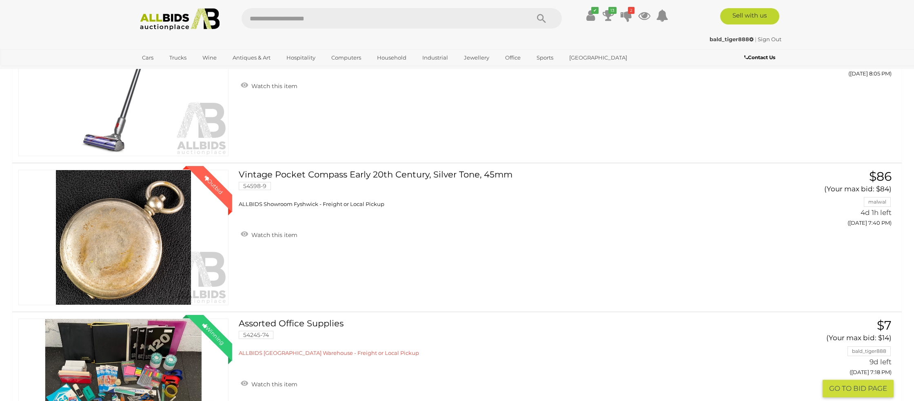
scroll to position [1947, 0]
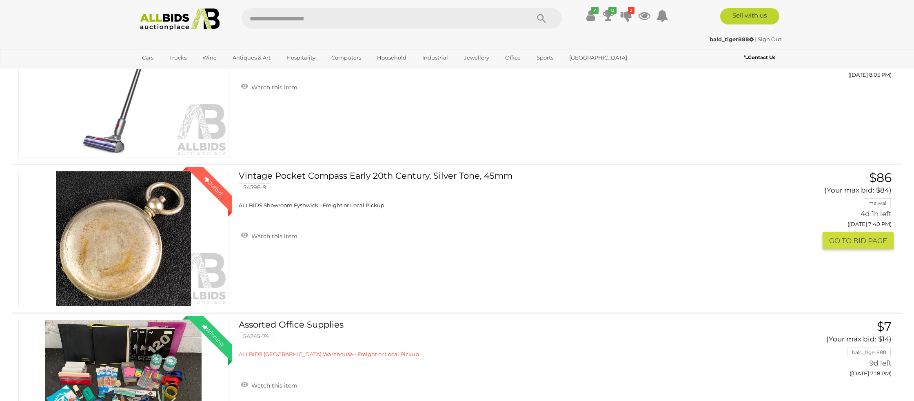
click at [116, 226] on link "Winning Outbid" at bounding box center [123, 239] width 210 height 136
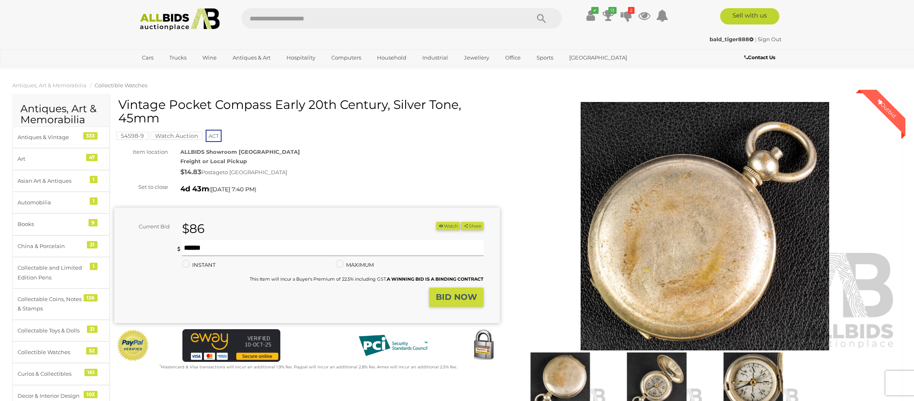
click at [200, 244] on input "text" at bounding box center [332, 248] width 301 height 16
type input "**"
click at [461, 295] on strong "BID NOW" at bounding box center [456, 297] width 41 height 10
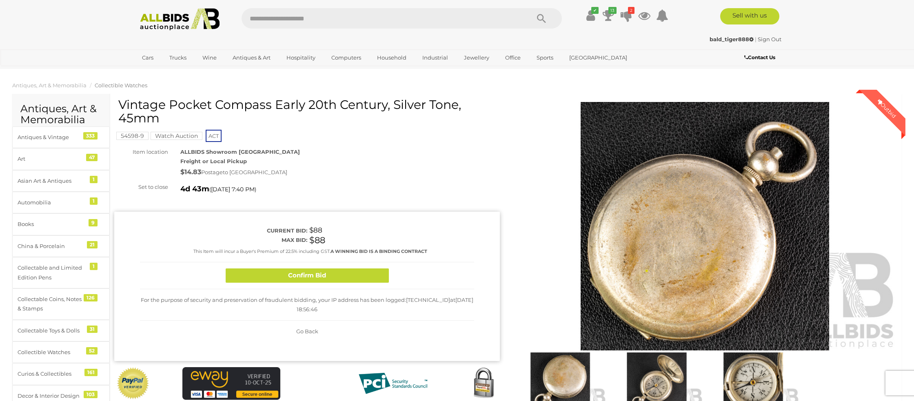
click at [324, 285] on div "Confirm Bid" at bounding box center [307, 275] width 334 height 27
click at [319, 274] on button "Confirm Bid" at bounding box center [307, 275] width 163 height 14
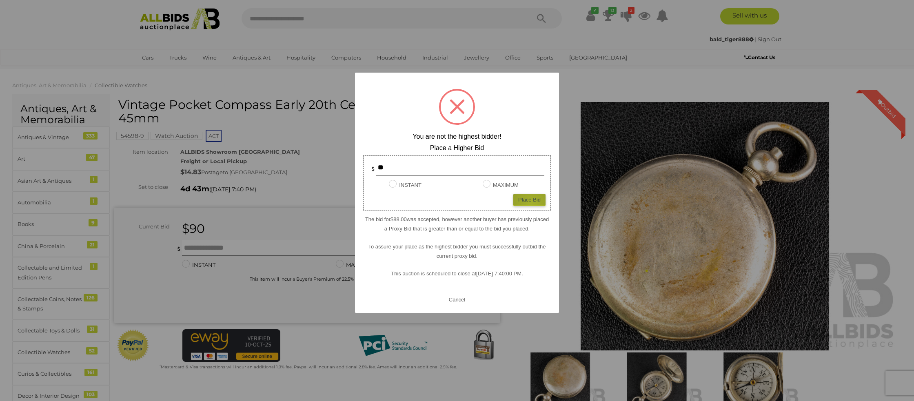
click at [531, 204] on div "Place Bid" at bounding box center [529, 200] width 32 height 12
type input "**"
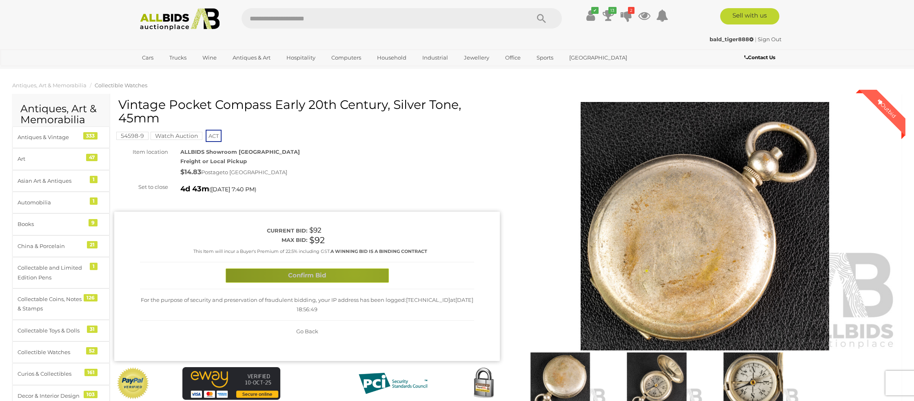
click at [354, 272] on button "Confirm Bid" at bounding box center [307, 275] width 163 height 14
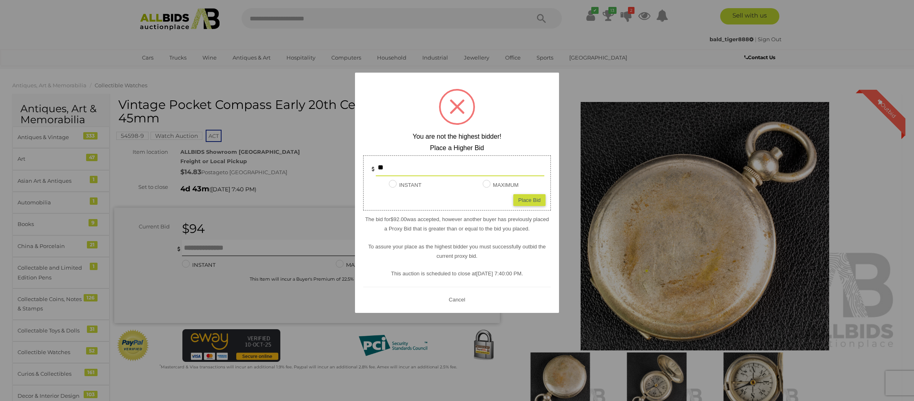
click at [533, 202] on div "Place Bid" at bounding box center [529, 200] width 32 height 12
type input "**"
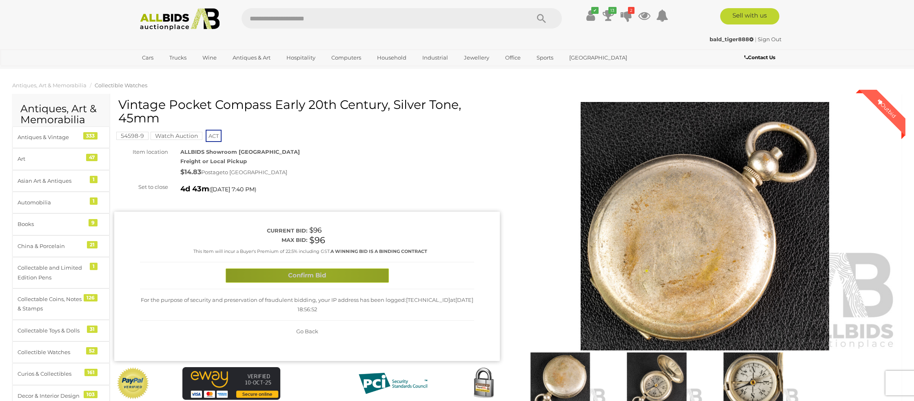
click at [326, 273] on button "Confirm Bid" at bounding box center [307, 275] width 163 height 14
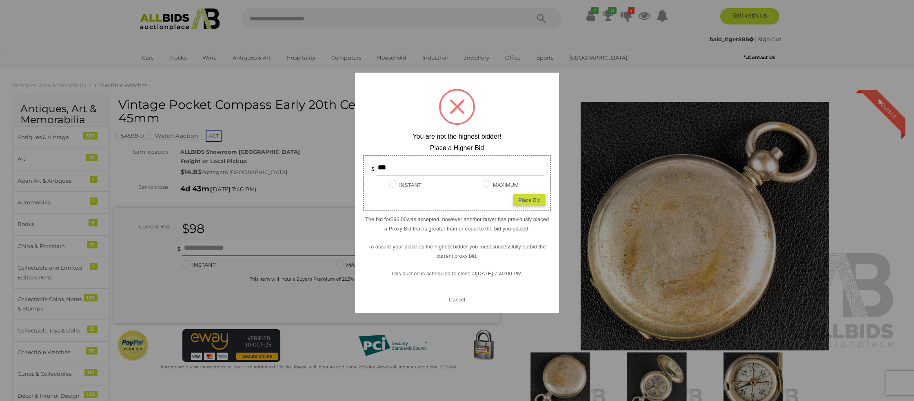
click at [527, 196] on div "Place Bid" at bounding box center [529, 200] width 32 height 12
type input "***"
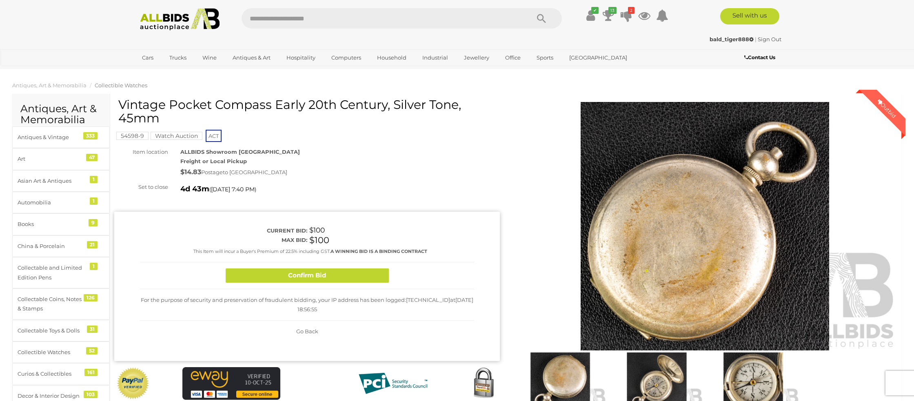
click at [306, 277] on button "Confirm Bid" at bounding box center [307, 275] width 163 height 14
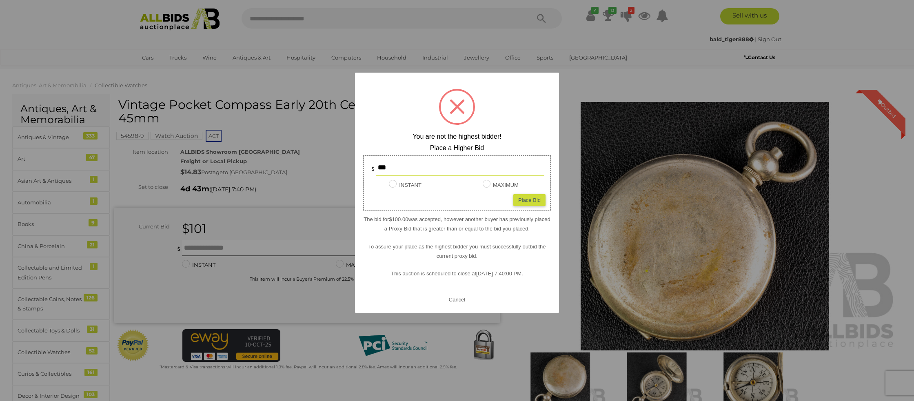
click at [526, 206] on div "*** INSTANT Instant Bid only for this item MAXIMUM Place Bid" at bounding box center [457, 182] width 188 height 55
click at [530, 200] on div "Place Bid" at bounding box center [529, 200] width 32 height 12
type input "***"
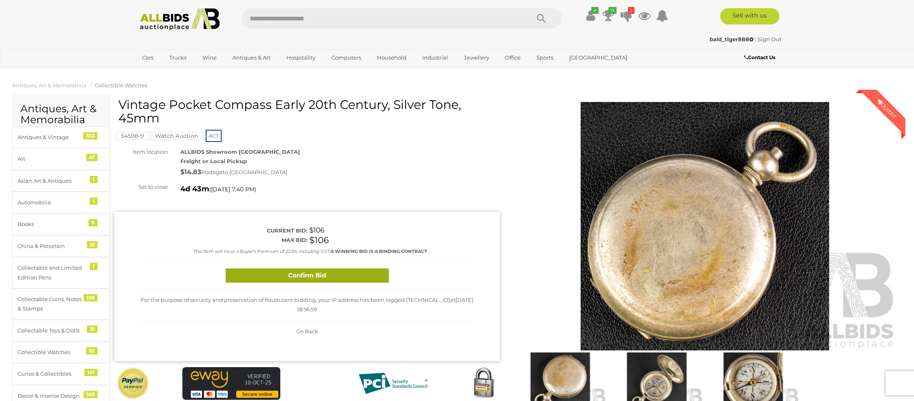
click at [331, 280] on button "Confirm Bid" at bounding box center [307, 275] width 163 height 14
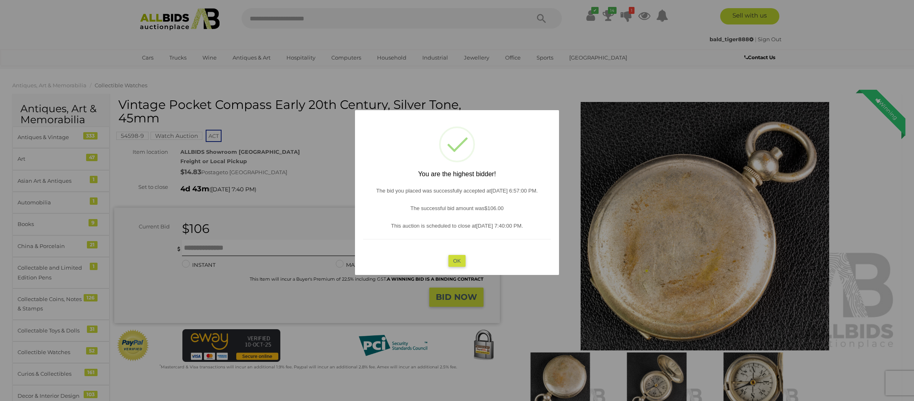
click at [458, 260] on button "OK" at bounding box center [457, 261] width 18 height 12
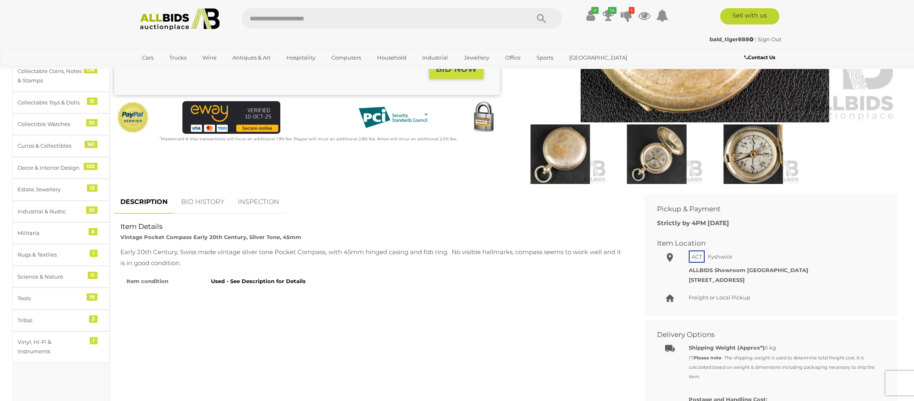
scroll to position [229, 0]
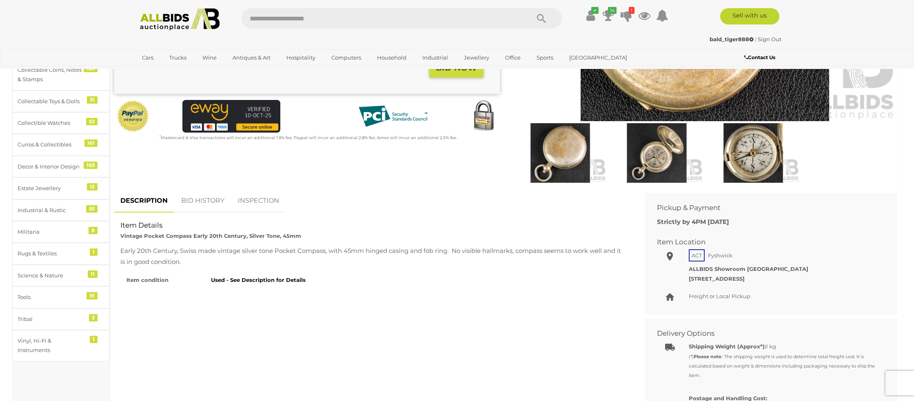
click at [212, 204] on link "BID HISTORY" at bounding box center [202, 201] width 55 height 24
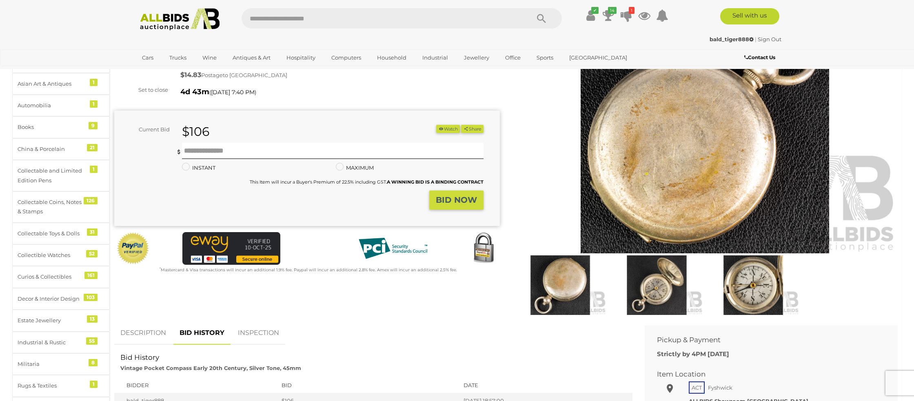
scroll to position [0, 0]
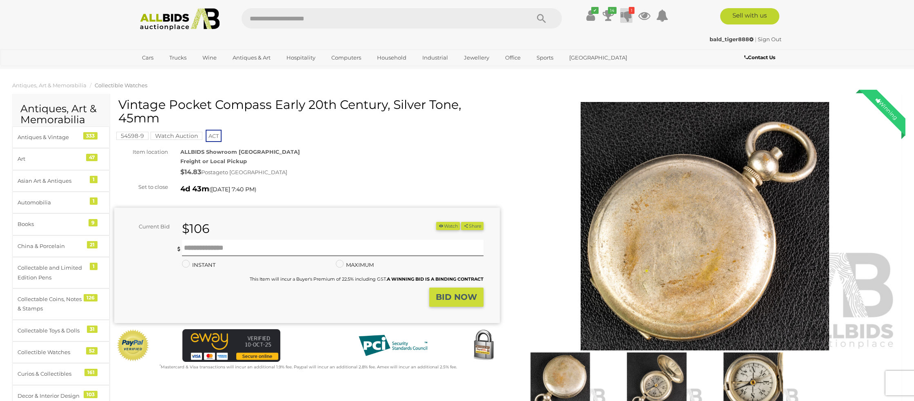
click at [629, 14] on icon at bounding box center [625, 15] width 11 height 15
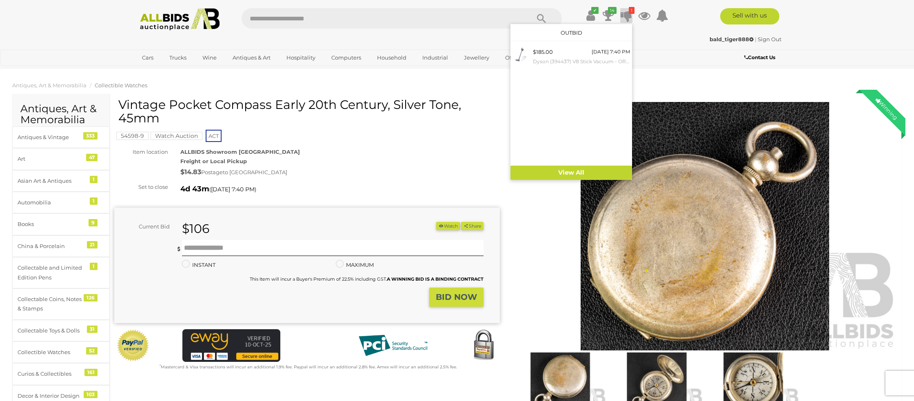
drag, startPoint x: 570, startPoint y: 2, endPoint x: 574, endPoint y: 4, distance: 4.6
click at [570, 2] on div "✔ Track & Trace 14 1" at bounding box center [457, 16] width 914 height 33
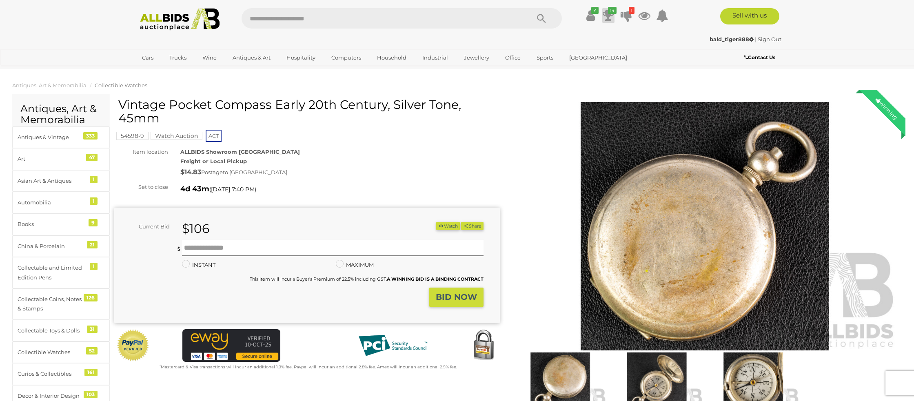
click at [609, 12] on icon "14" at bounding box center [612, 10] width 9 height 7
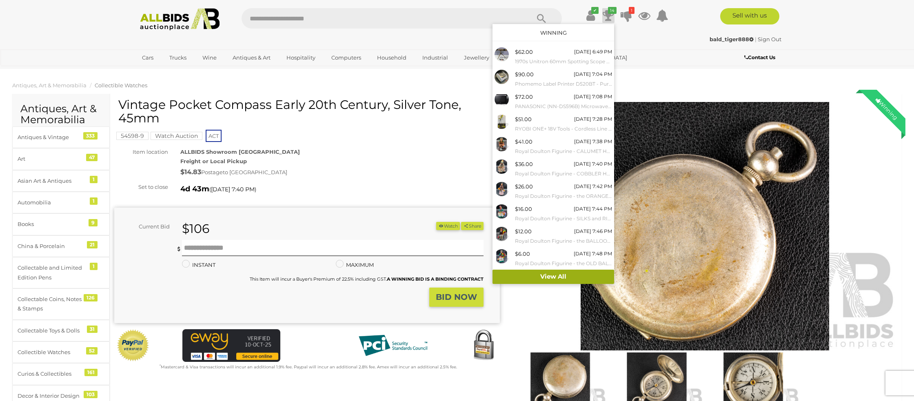
click at [546, 275] on link "View All" at bounding box center [553, 277] width 122 height 14
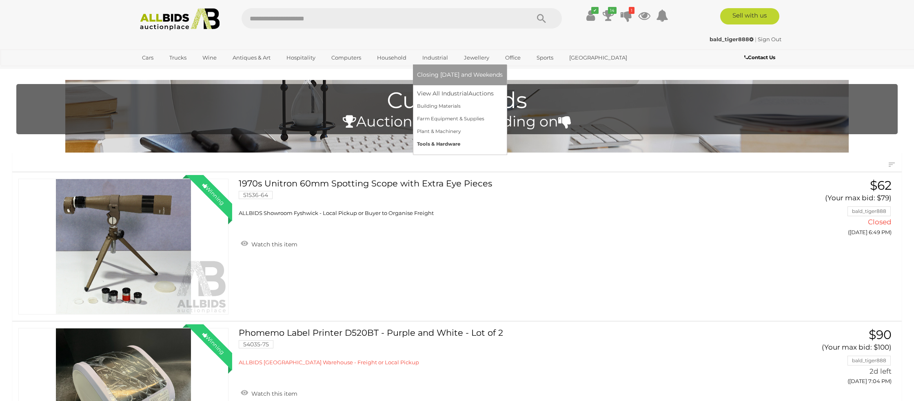
click at [428, 144] on link "Tools & Hardware" at bounding box center [460, 144] width 86 height 13
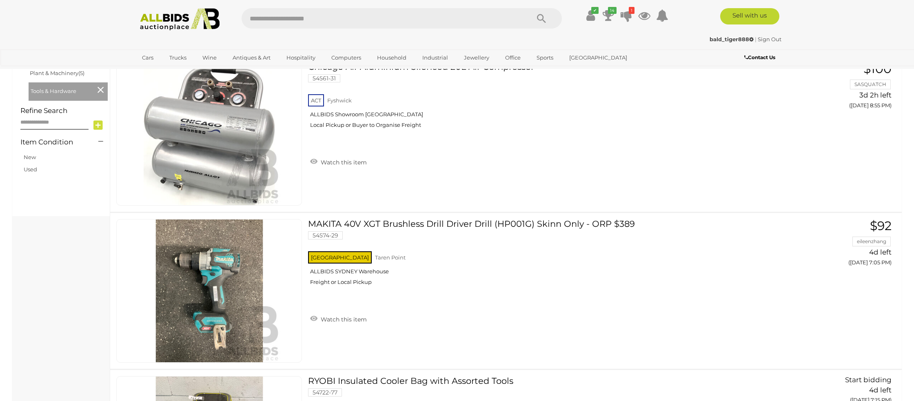
scroll to position [265, 0]
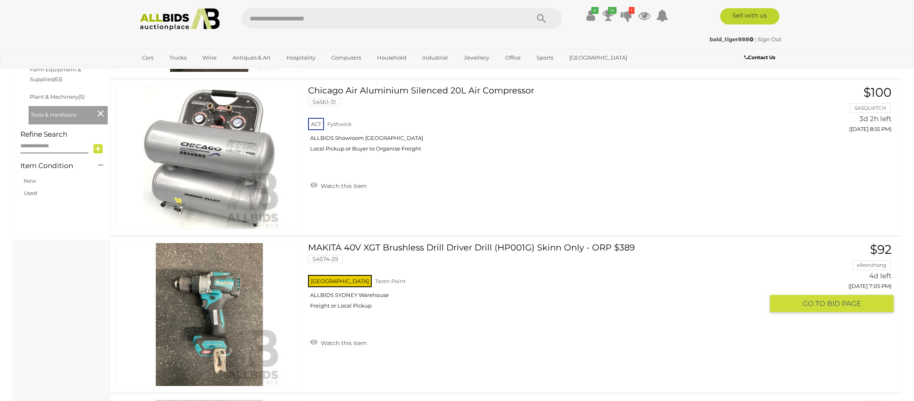
click at [383, 248] on link "MAKITA 40V XGT Brushless Drill Driver Drill (HP001G) Skinn Only - ORP $389 5457…" at bounding box center [539, 279] width 450 height 73
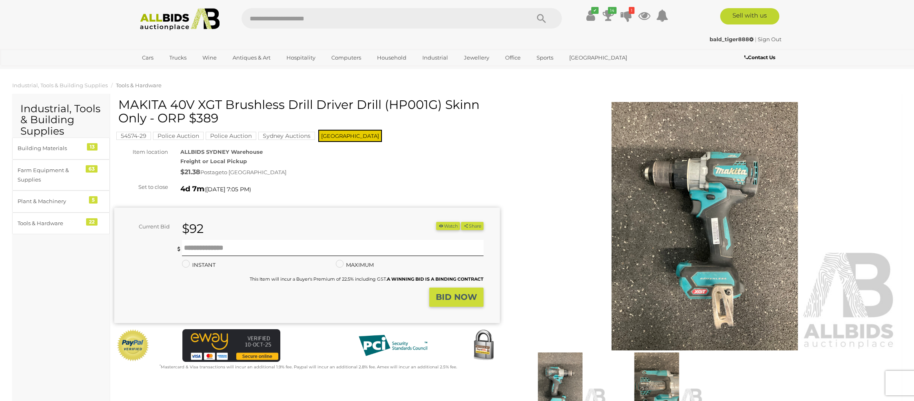
click at [648, 245] on img at bounding box center [704, 226] width 385 height 248
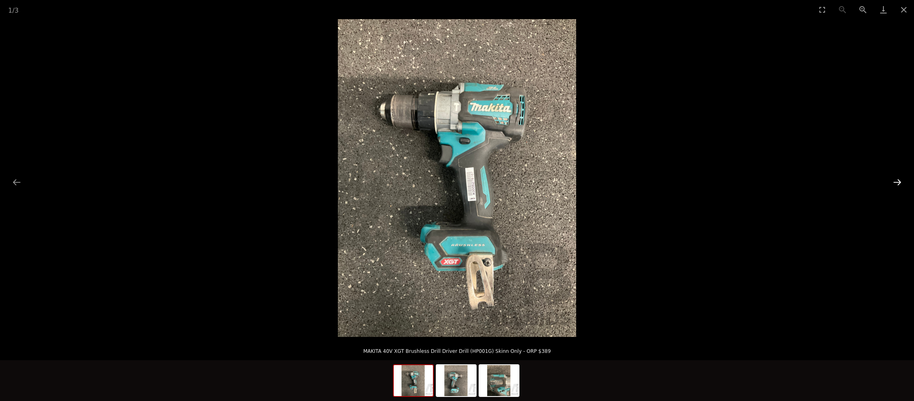
click at [895, 183] on button "Next slide" at bounding box center [896, 182] width 17 height 16
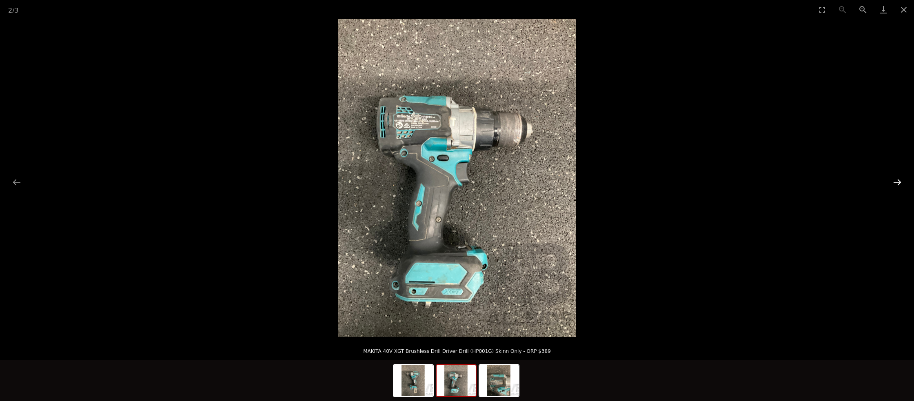
click at [895, 183] on button "Next slide" at bounding box center [896, 182] width 17 height 16
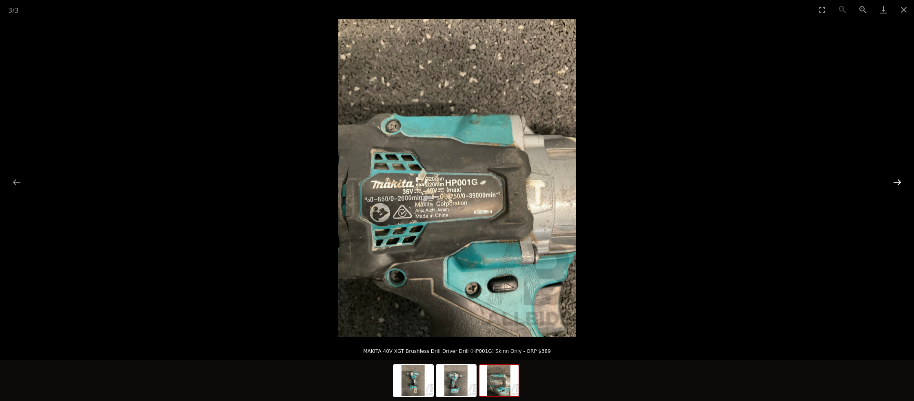
click at [895, 183] on button "Next slide" at bounding box center [896, 182] width 17 height 16
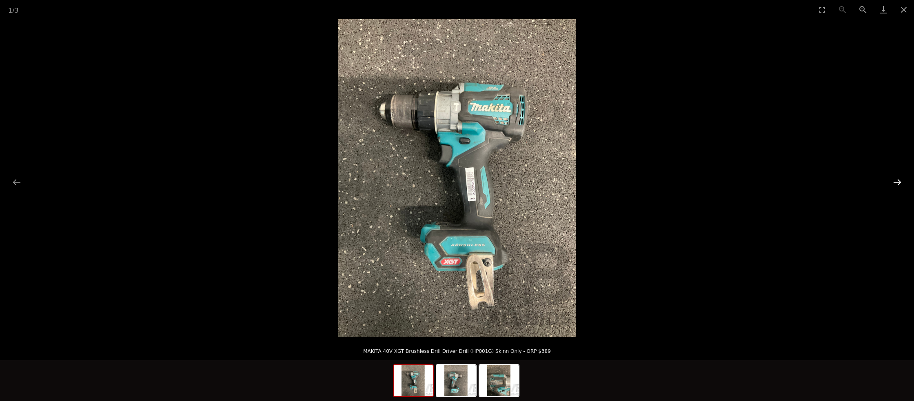
click at [895, 182] on button "Next slide" at bounding box center [896, 182] width 17 height 16
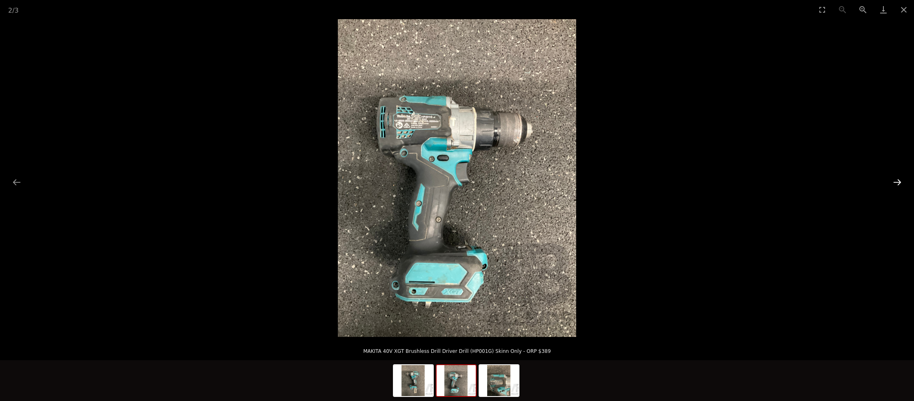
click at [895, 182] on button "Next slide" at bounding box center [896, 182] width 17 height 16
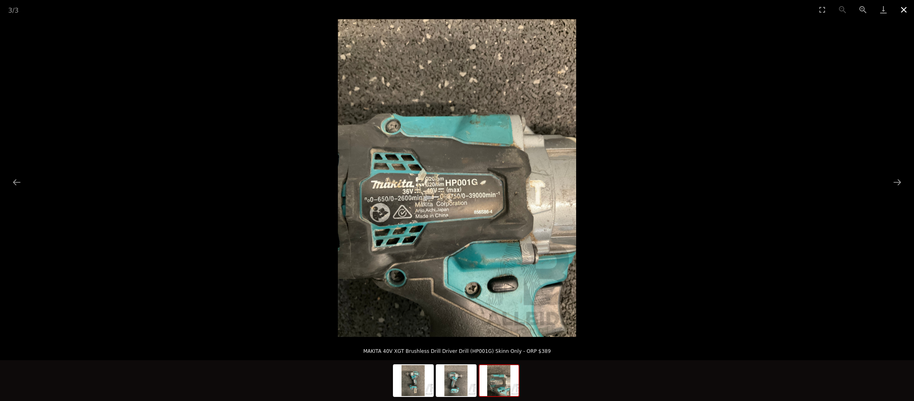
click at [904, 11] on button "Close gallery" at bounding box center [903, 9] width 20 height 19
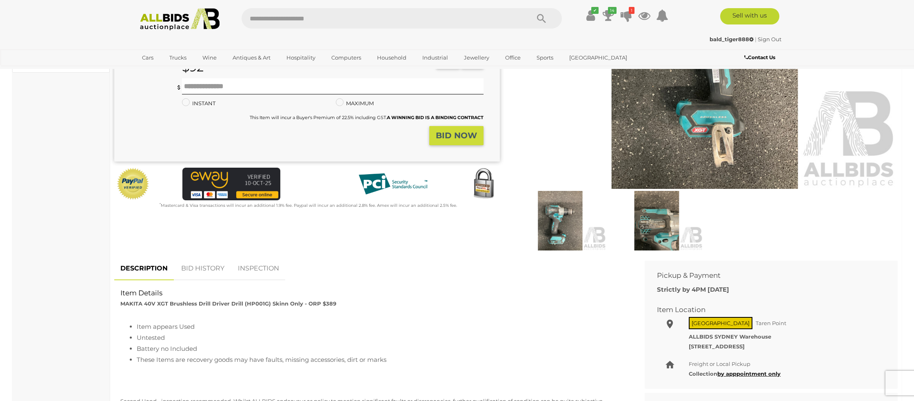
scroll to position [162, 0]
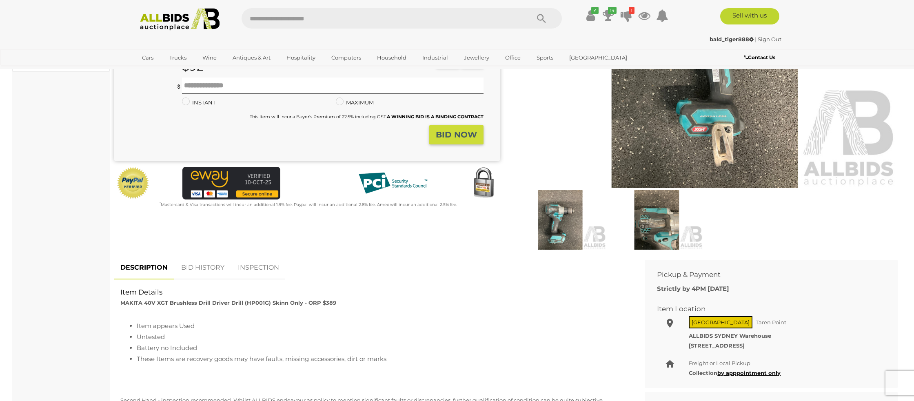
click at [216, 270] on link "BID HISTORY" at bounding box center [202, 268] width 55 height 24
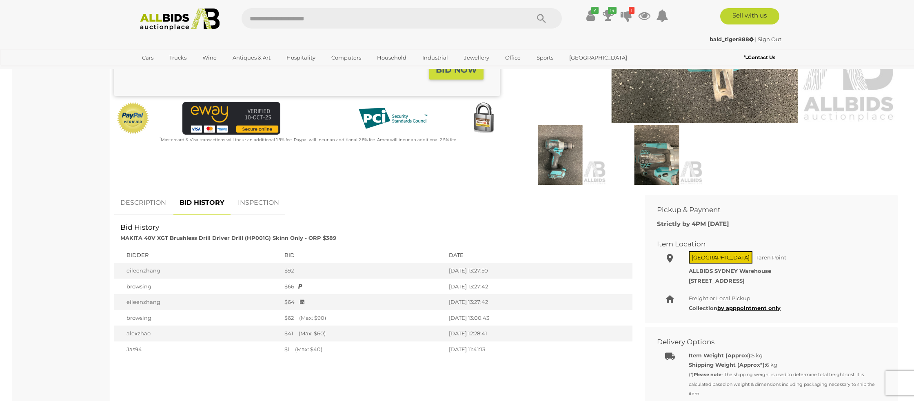
scroll to position [0, 0]
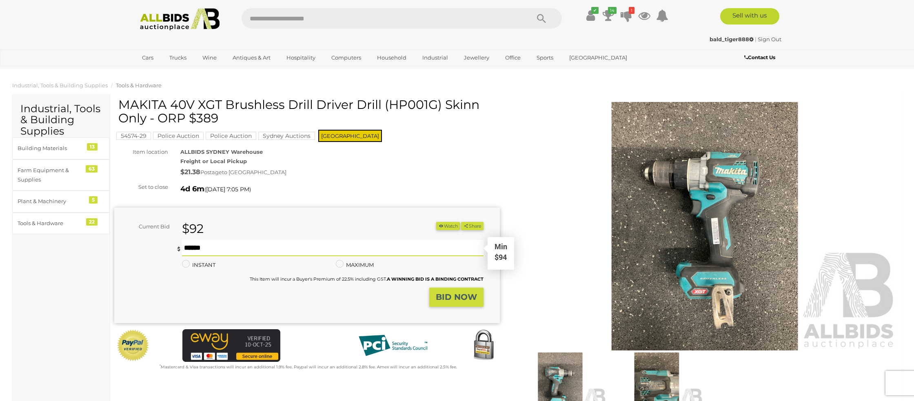
click at [195, 249] on input "text" at bounding box center [332, 248] width 301 height 16
click at [438, 164] on div "ALLBIDS SYDNEY Warehouse Freight or Local Pickup $21.38 Postage to GYMEA, NSW, …" at bounding box center [340, 162] width 332 height 31
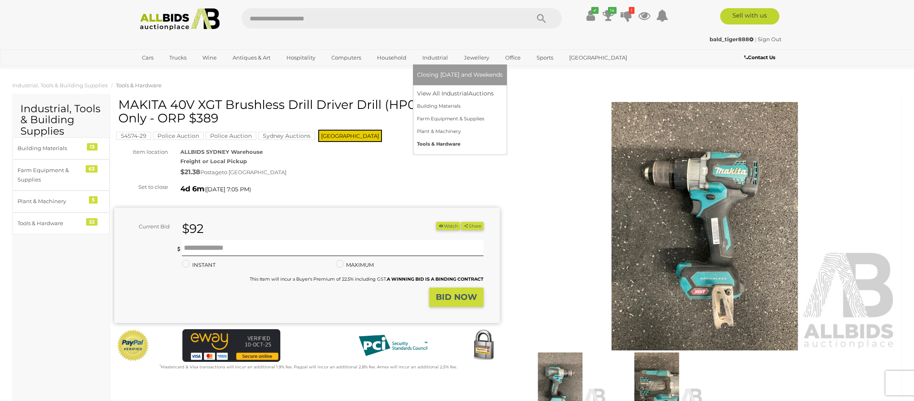
click at [434, 143] on link "Tools & Hardware" at bounding box center [460, 144] width 86 height 13
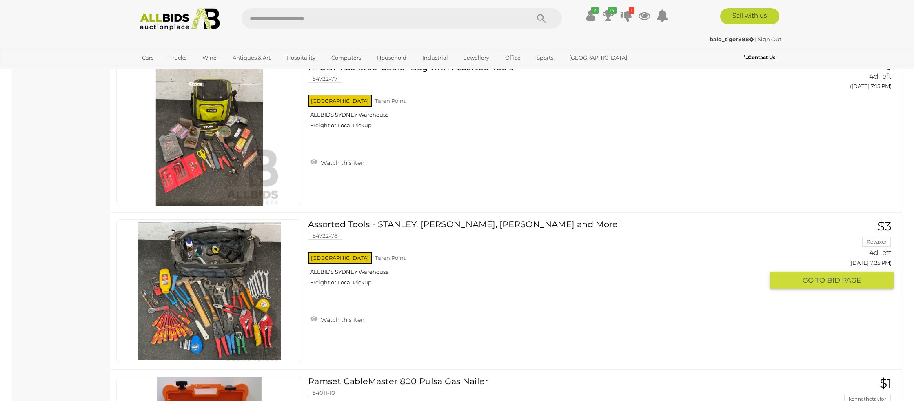
scroll to position [603, 0]
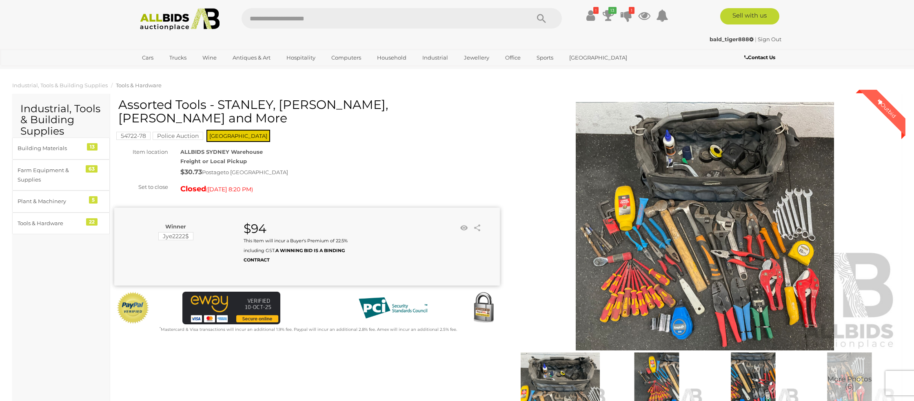
click at [742, 273] on img at bounding box center [704, 226] width 385 height 248
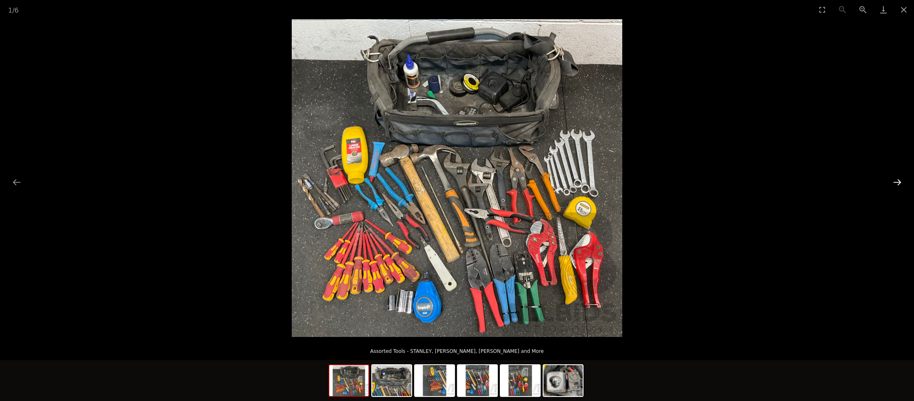
click at [896, 181] on button "Next slide" at bounding box center [896, 182] width 17 height 16
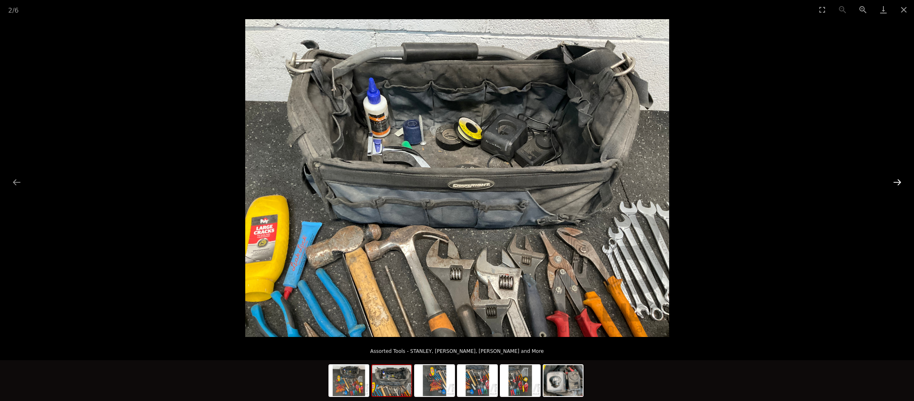
click at [896, 181] on button "Next slide" at bounding box center [896, 182] width 17 height 16
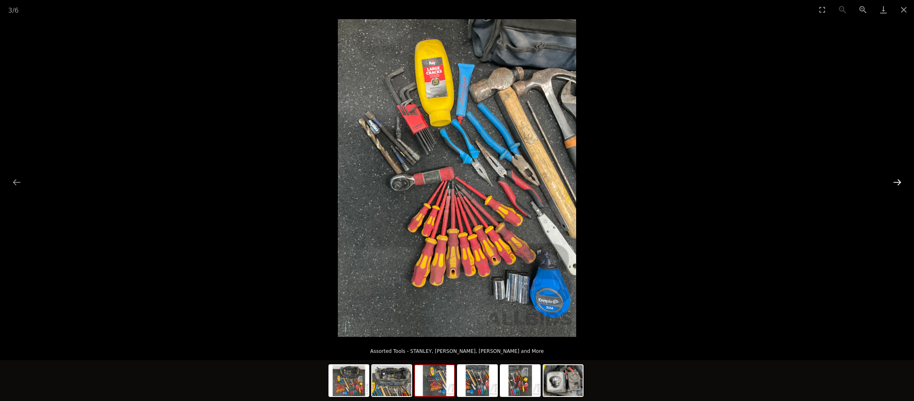
click at [895, 181] on button "Next slide" at bounding box center [896, 182] width 17 height 16
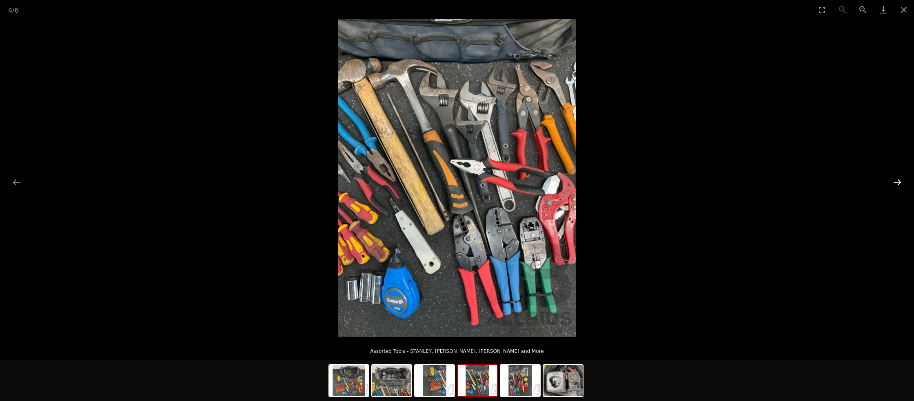
click at [895, 181] on button "Next slide" at bounding box center [896, 182] width 17 height 16
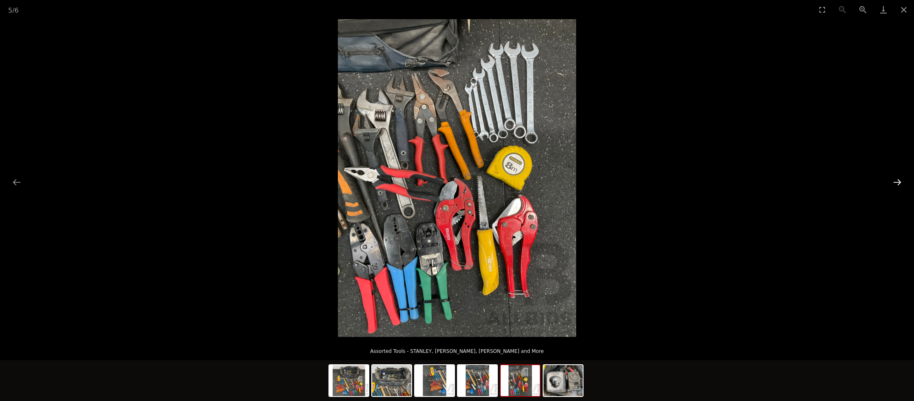
click at [895, 181] on button "Next slide" at bounding box center [896, 182] width 17 height 16
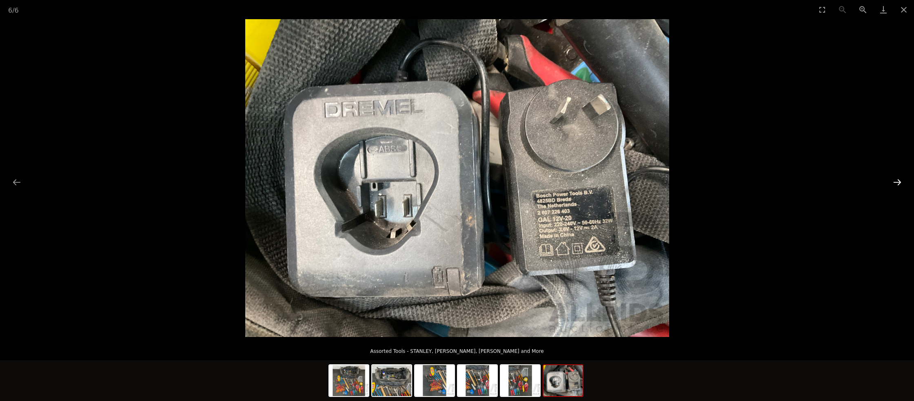
click at [895, 181] on button "Next slide" at bounding box center [896, 182] width 17 height 16
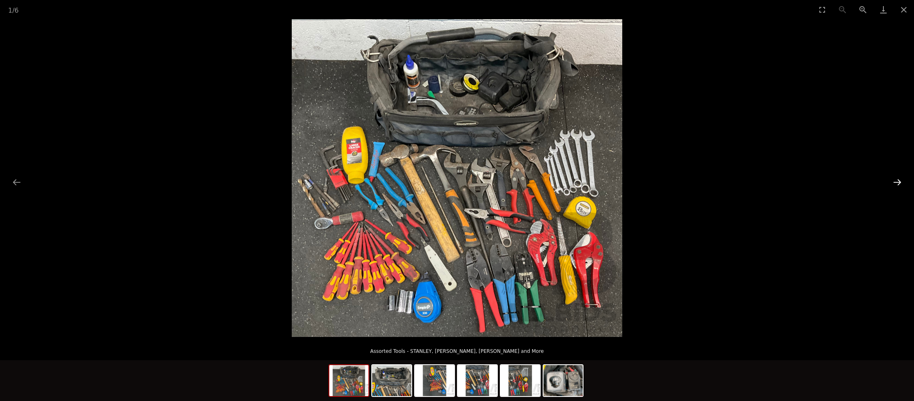
click at [895, 181] on button "Next slide" at bounding box center [896, 182] width 17 height 16
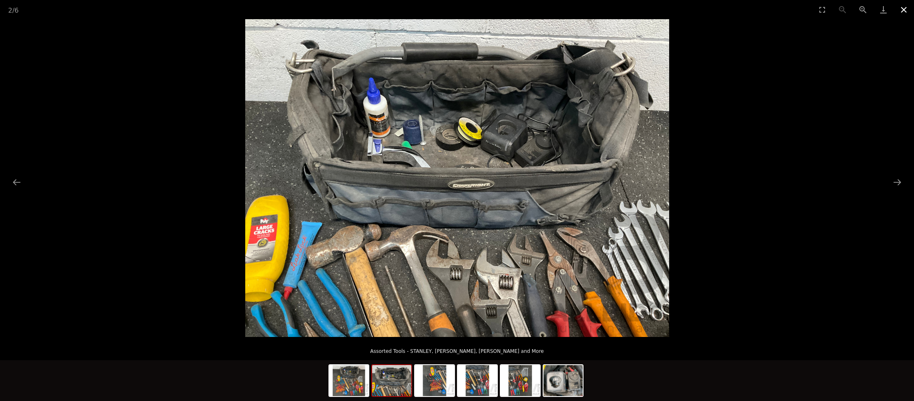
click at [906, 11] on button "Close gallery" at bounding box center [903, 9] width 20 height 19
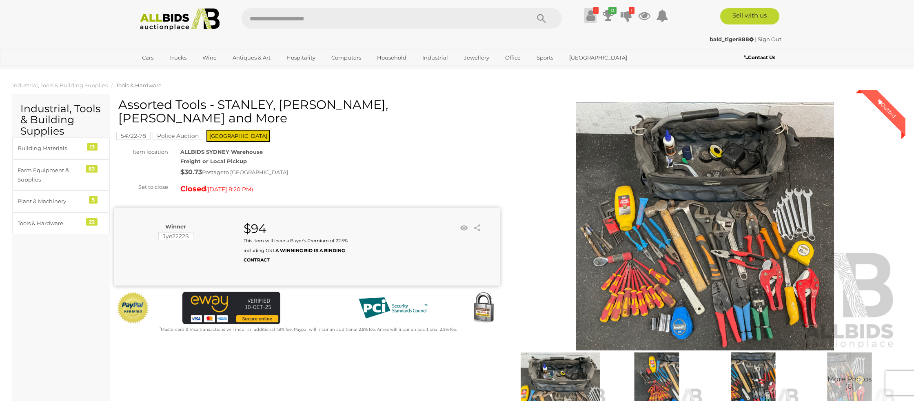
click at [596, 13] on icon "!" at bounding box center [595, 10] width 5 height 7
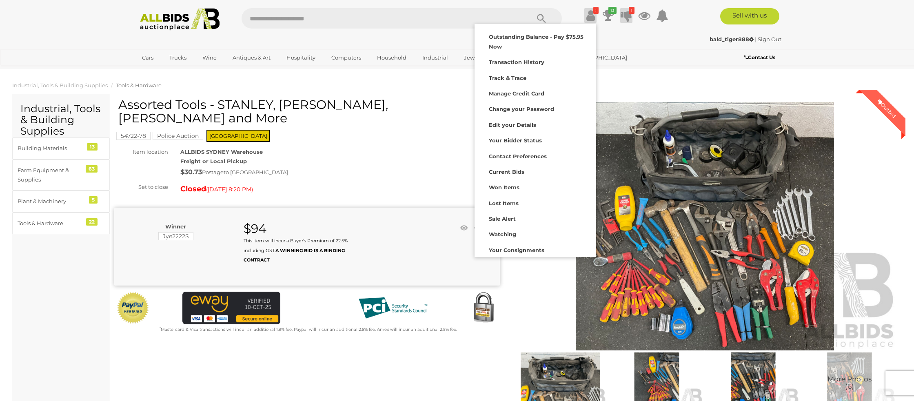
click at [623, 16] on icon at bounding box center [625, 15] width 11 height 15
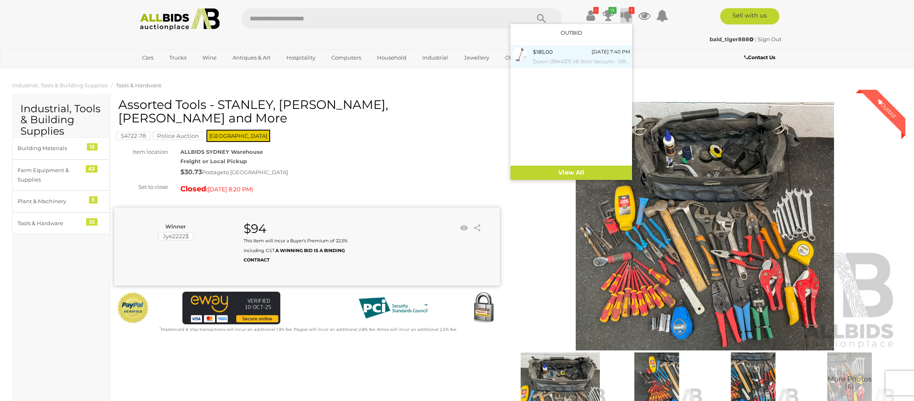
click at [563, 55] on div "$185.00 Monday 7:40 PM Dyson (394437) V8 Stick Vacuum - ORP $799 (Includes 1 Ye…" at bounding box center [581, 56] width 97 height 18
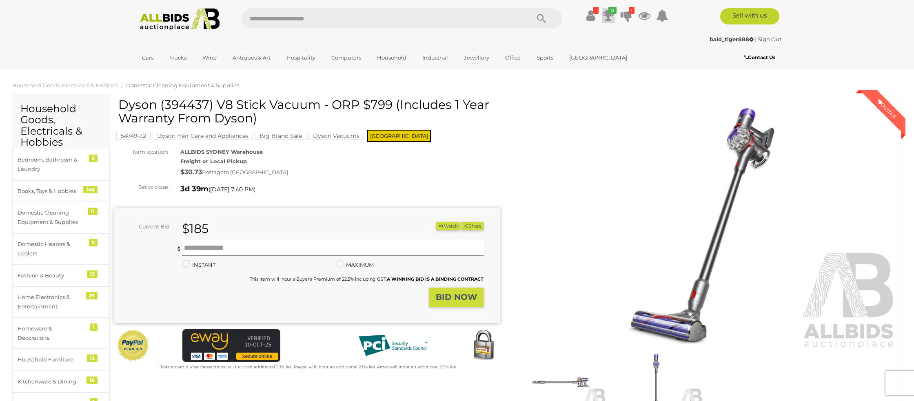
click at [609, 16] on icon at bounding box center [608, 15] width 11 height 15
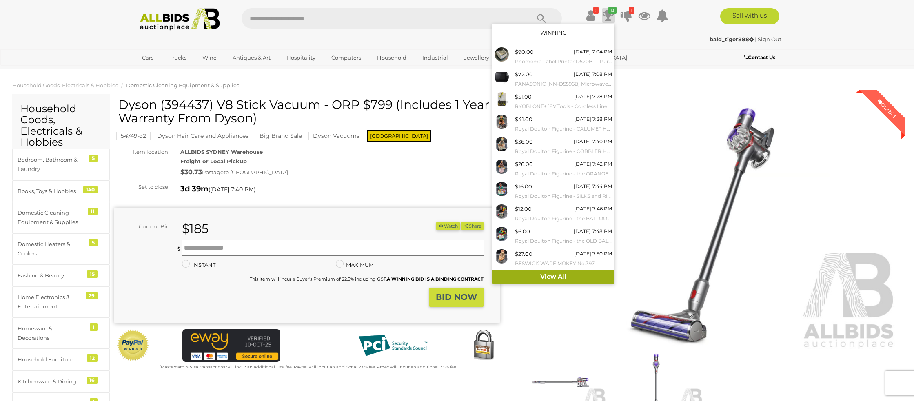
click at [549, 272] on link "View All" at bounding box center [553, 277] width 122 height 14
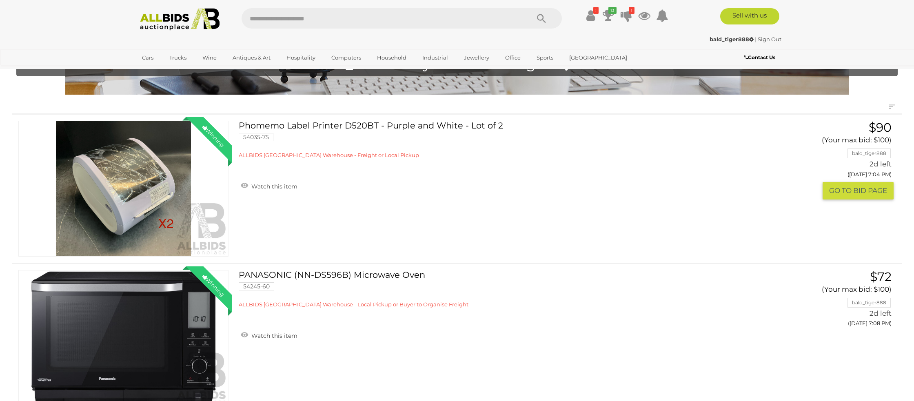
scroll to position [59, 0]
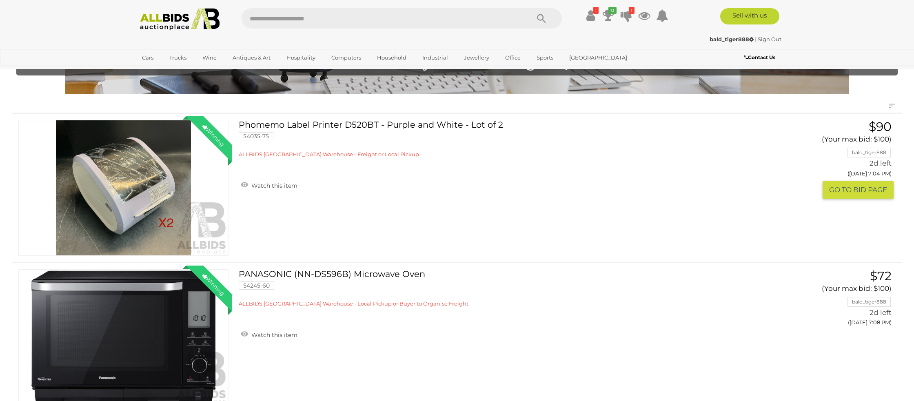
click at [838, 188] on button "GO TO BID PAGE" at bounding box center [857, 190] width 71 height 18
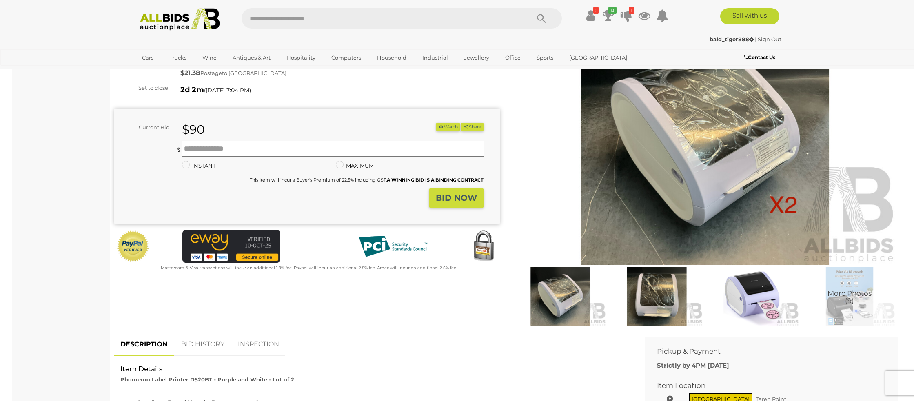
scroll to position [86, 0]
click at [203, 337] on link "BID HISTORY" at bounding box center [202, 344] width 55 height 24
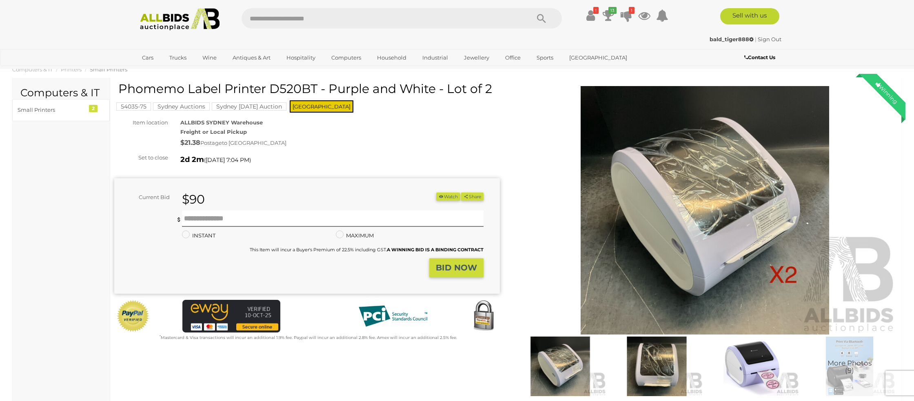
scroll to position [0, 0]
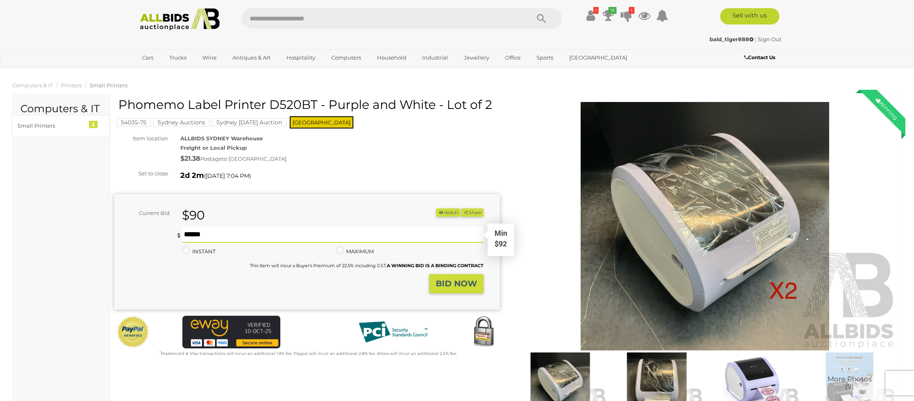
click at [194, 231] on input "text" at bounding box center [332, 234] width 301 height 16
type input "***"
drag, startPoint x: 436, startPoint y: 285, endPoint x: 432, endPoint y: 282, distance: 4.4
click at [435, 283] on button "BID NOW" at bounding box center [456, 283] width 54 height 19
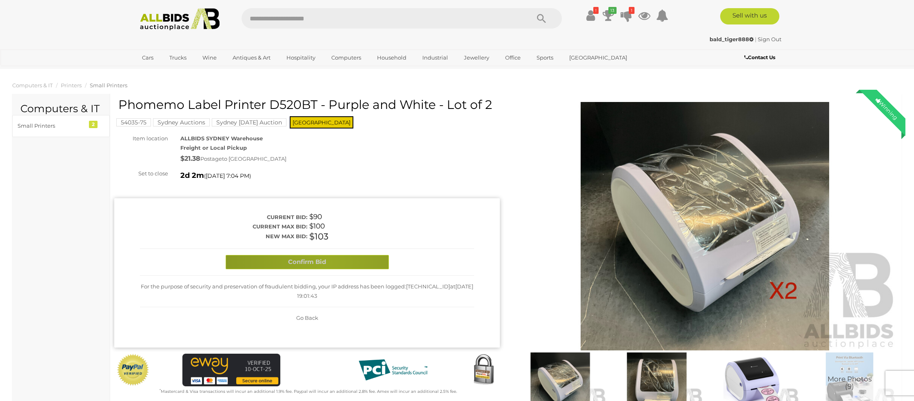
click at [326, 262] on button "Confirm Bid" at bounding box center [307, 262] width 163 height 14
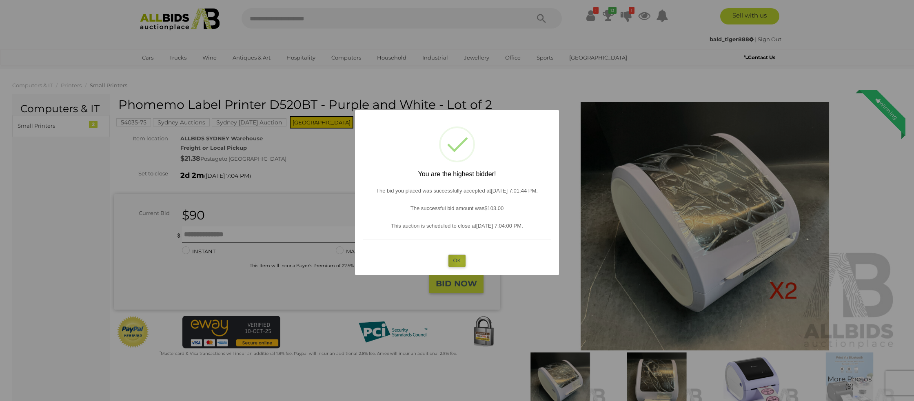
drag, startPoint x: 460, startPoint y: 261, endPoint x: 248, endPoint y: 238, distance: 213.8
click at [452, 260] on button "OK" at bounding box center [457, 261] width 18 height 12
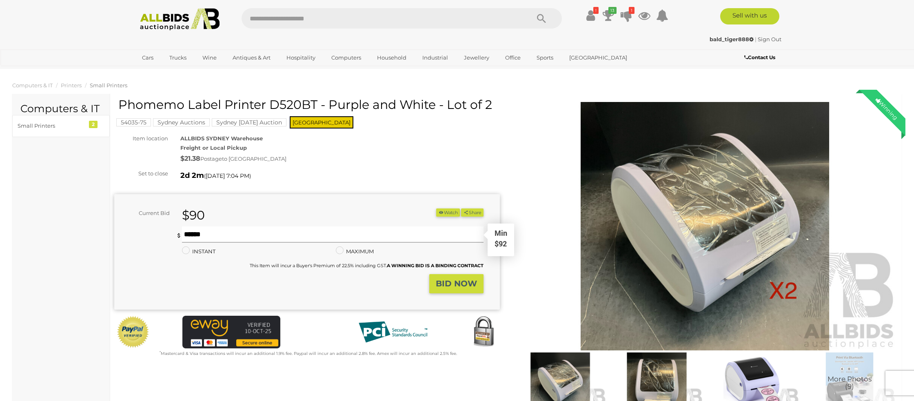
click at [237, 237] on input "text" at bounding box center [332, 234] width 301 height 16
type input "***"
click at [453, 280] on strong "BID NOW" at bounding box center [456, 284] width 41 height 10
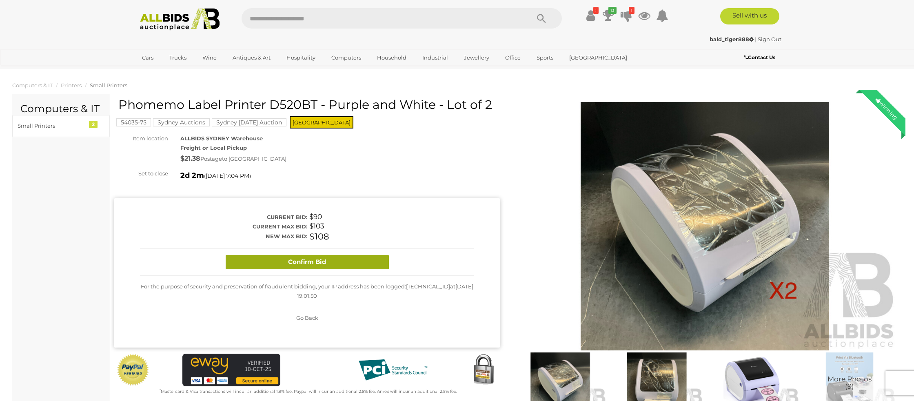
click at [341, 263] on button "Confirm Bid" at bounding box center [307, 262] width 163 height 14
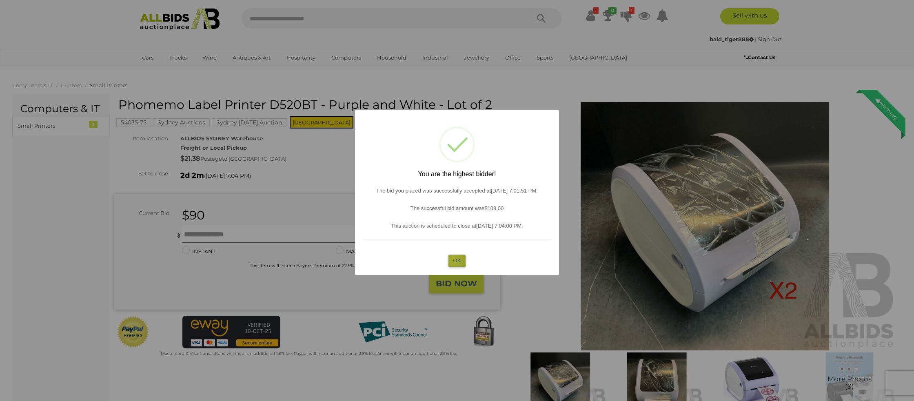
click at [454, 259] on button "OK" at bounding box center [457, 261] width 18 height 12
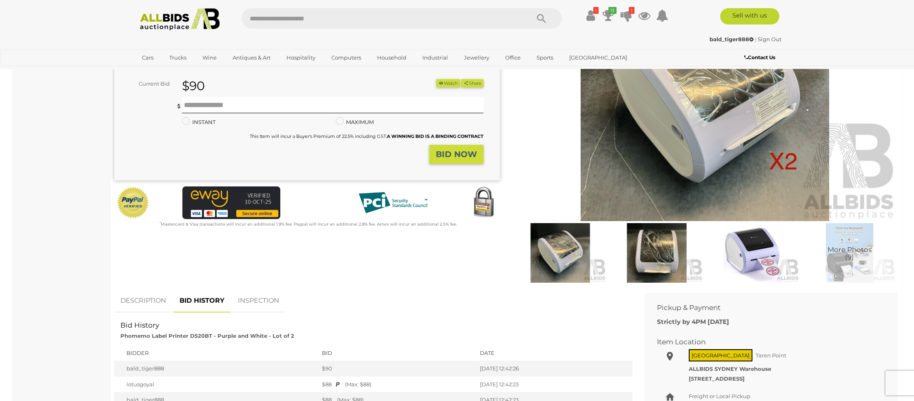
scroll to position [130, 0]
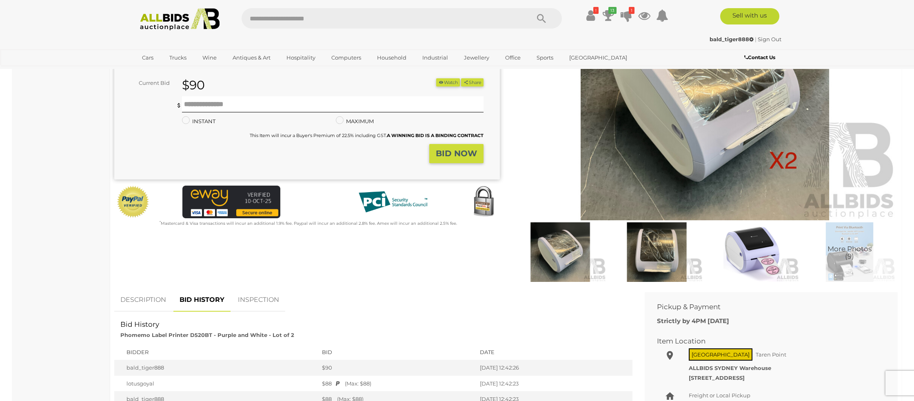
click at [645, 256] on img at bounding box center [656, 252] width 92 height 60
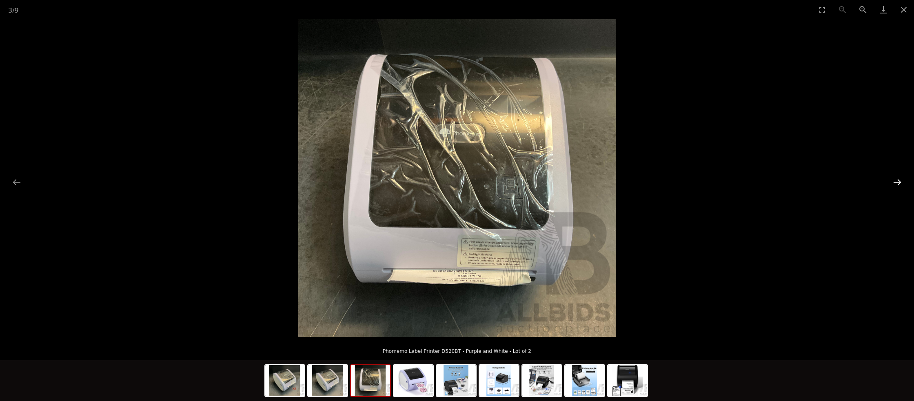
click at [898, 184] on button "Next slide" at bounding box center [896, 182] width 17 height 16
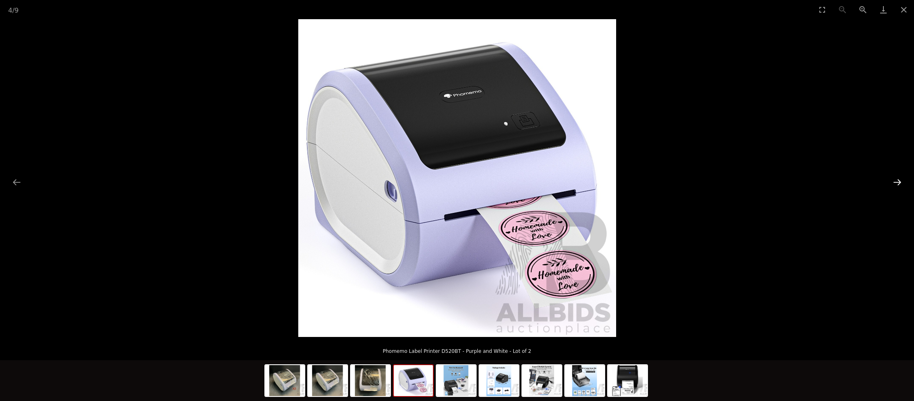
click at [898, 184] on button "Next slide" at bounding box center [896, 182] width 17 height 16
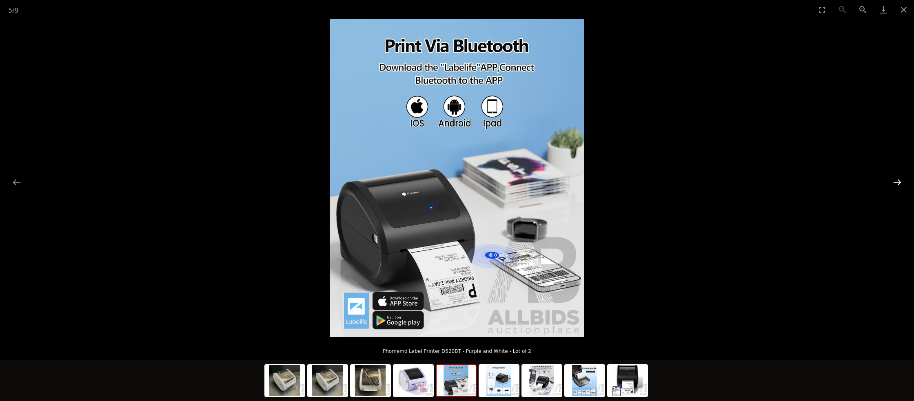
click at [898, 184] on button "Next slide" at bounding box center [896, 182] width 17 height 16
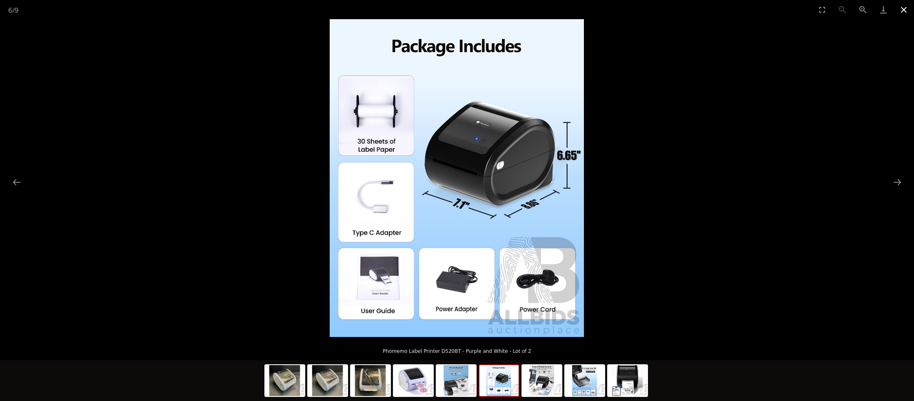
click at [901, 9] on button "Close gallery" at bounding box center [903, 9] width 20 height 19
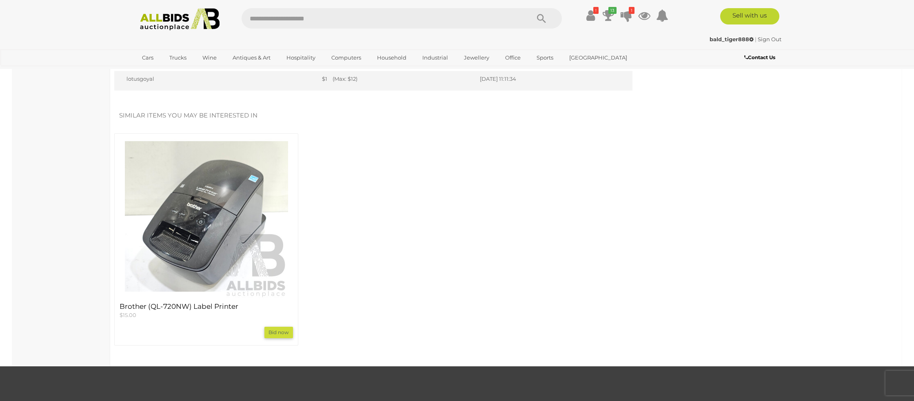
scroll to position [860, 0]
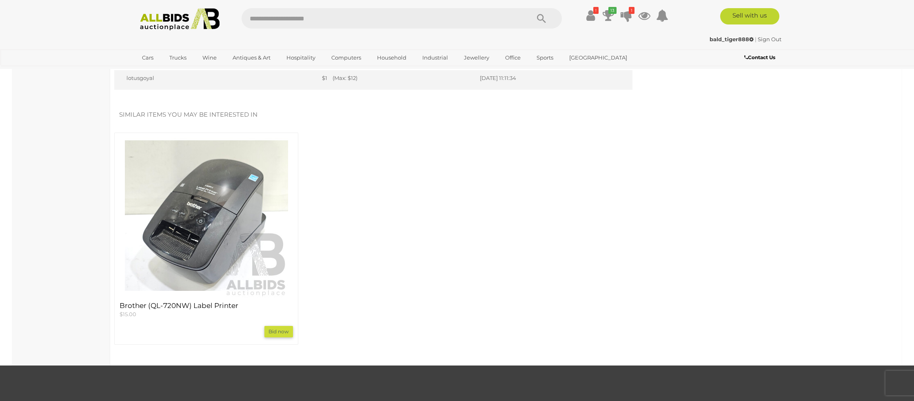
click at [207, 265] on img at bounding box center [206, 215] width 163 height 163
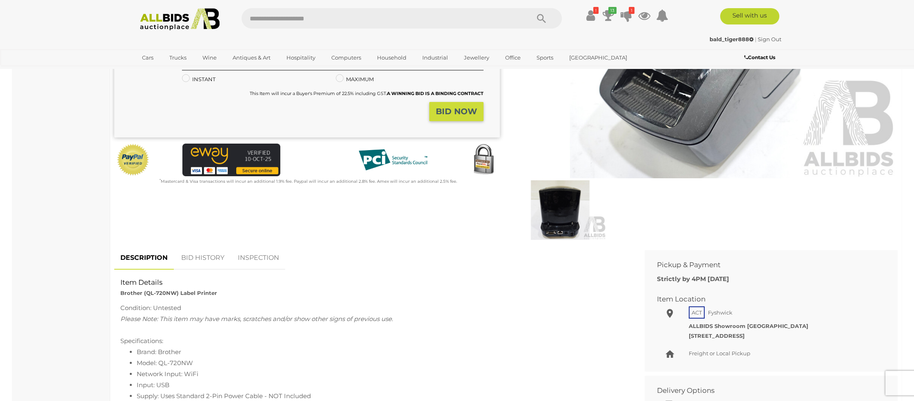
scroll to position [173, 0]
drag, startPoint x: 200, startPoint y: 257, endPoint x: 226, endPoint y: 265, distance: 26.5
click at [200, 257] on link "BID HISTORY" at bounding box center [202, 258] width 55 height 24
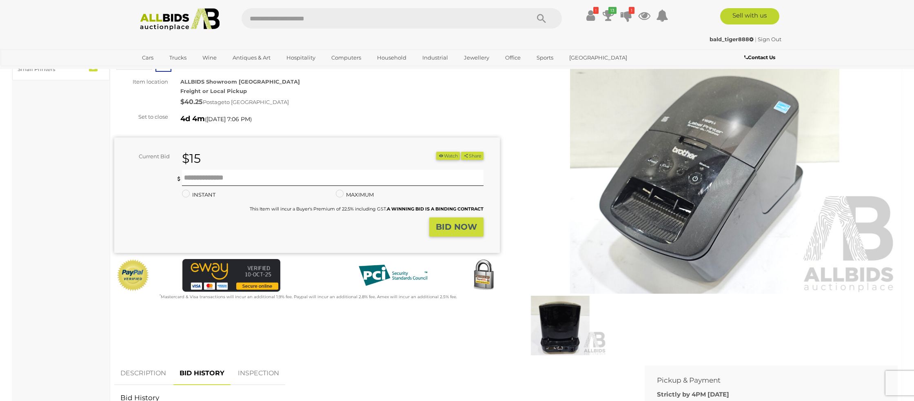
scroll to position [0, 0]
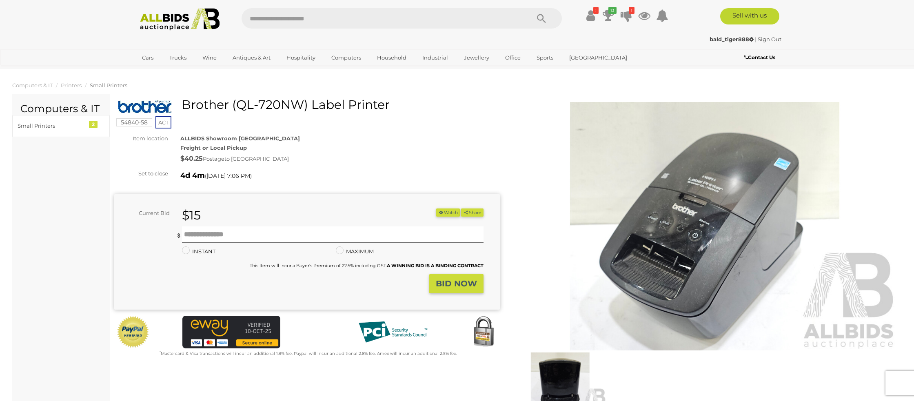
click at [677, 249] on img at bounding box center [704, 226] width 385 height 248
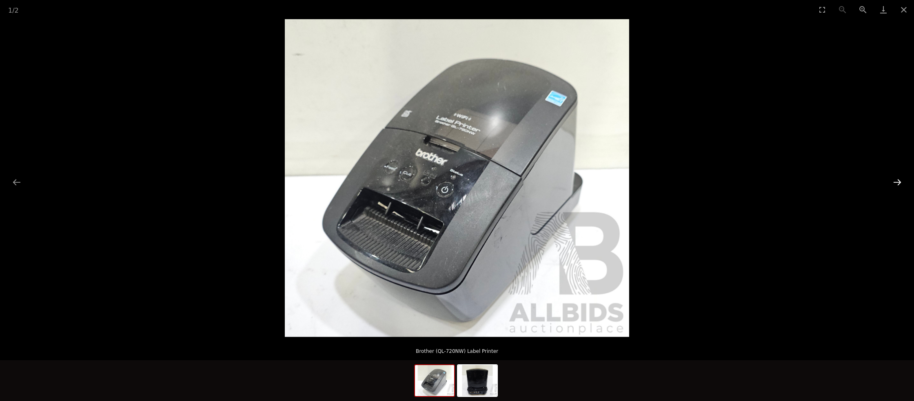
click at [901, 179] on button "Next slide" at bounding box center [896, 182] width 17 height 16
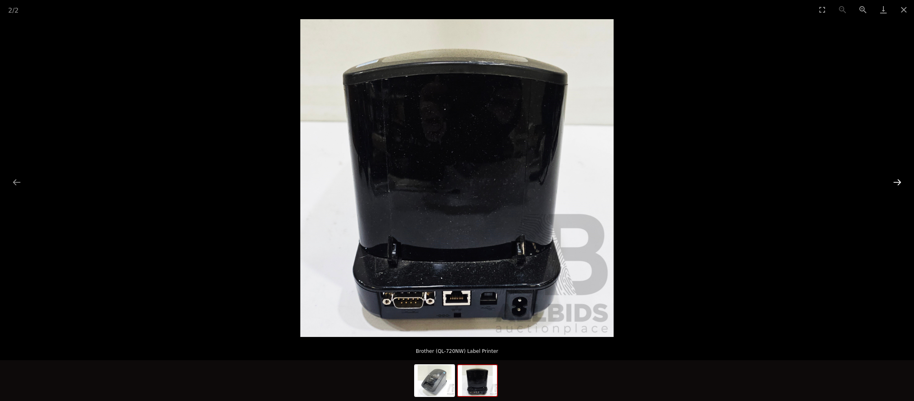
click at [897, 179] on button "Next slide" at bounding box center [896, 182] width 17 height 16
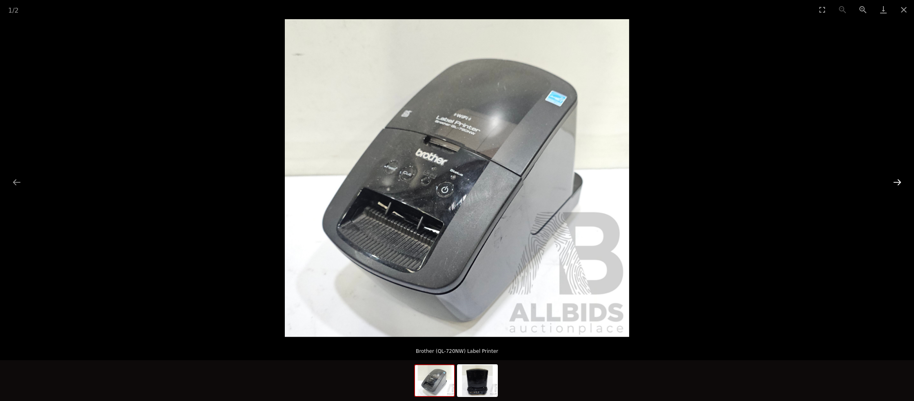
click at [897, 179] on button "Next slide" at bounding box center [896, 182] width 17 height 16
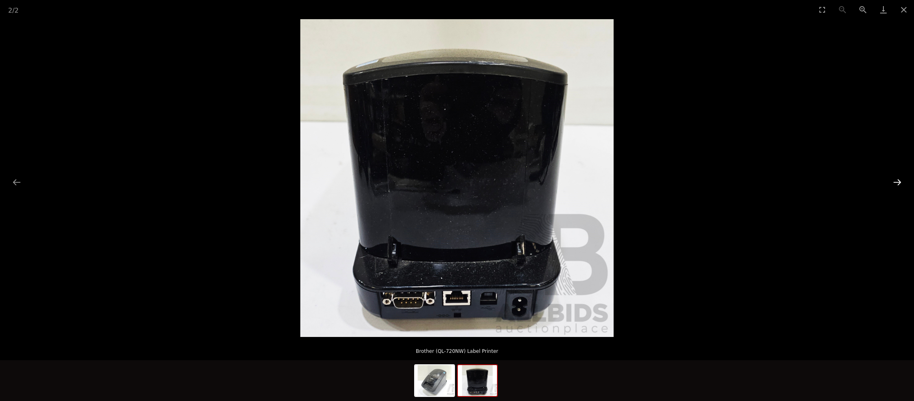
click at [897, 179] on button "Next slide" at bounding box center [896, 182] width 17 height 16
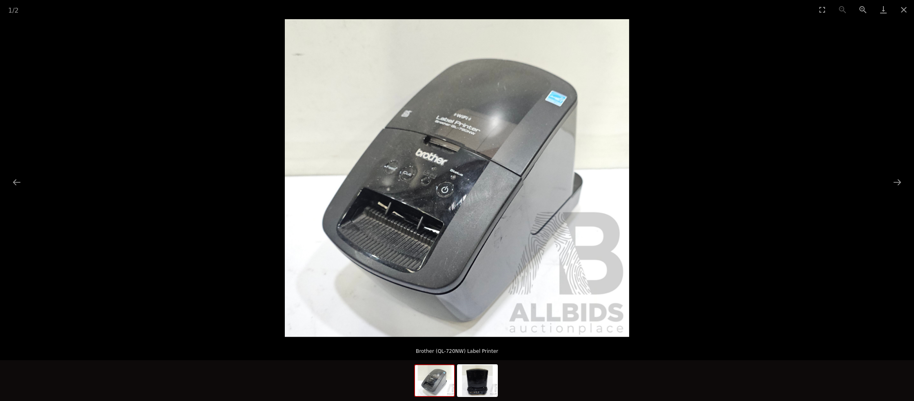
drag, startPoint x: 898, startPoint y: 11, endPoint x: 737, endPoint y: 122, distance: 196.0
click at [898, 11] on button "Close gallery" at bounding box center [903, 9] width 20 height 19
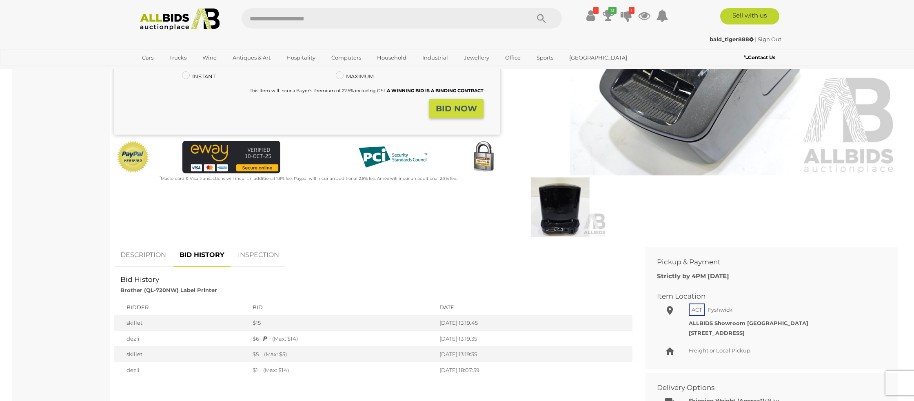
scroll to position [179, 0]
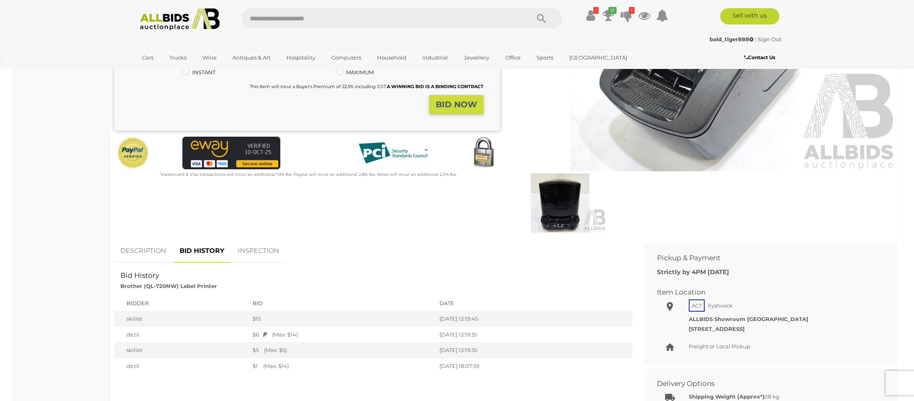
click at [144, 247] on link "DESCRIPTION" at bounding box center [143, 251] width 58 height 24
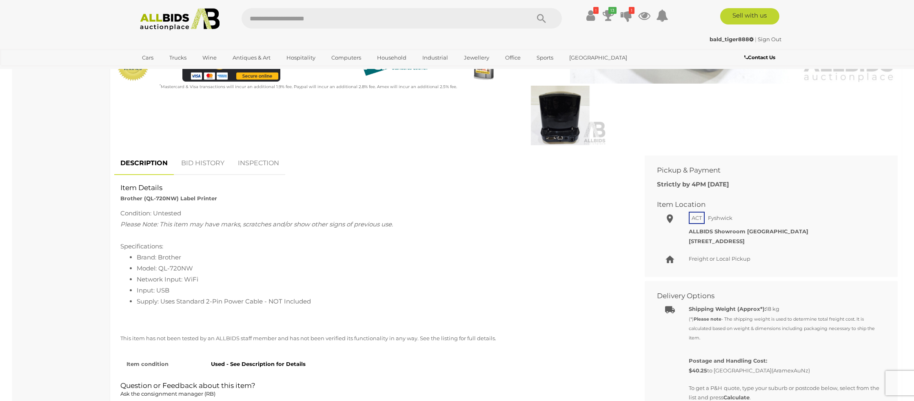
scroll to position [0, 0]
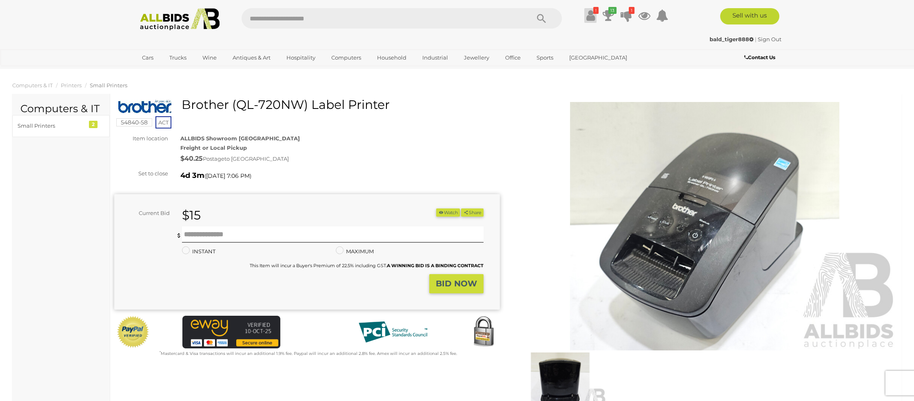
click at [589, 15] on icon at bounding box center [590, 15] width 9 height 15
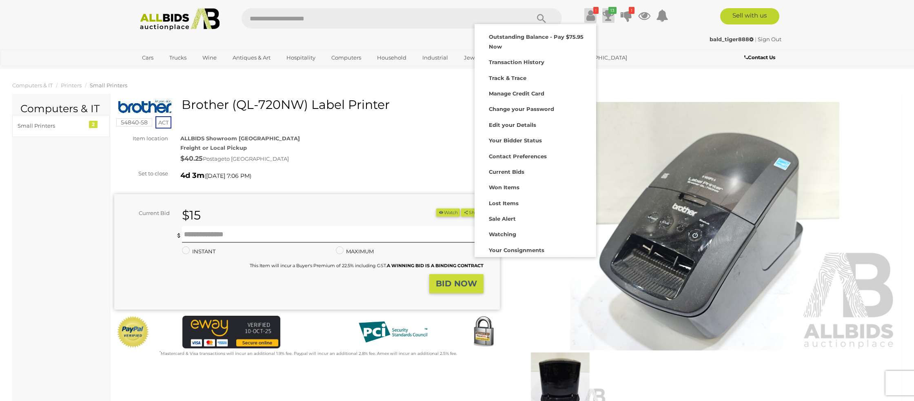
click at [610, 17] on icon at bounding box center [608, 15] width 11 height 15
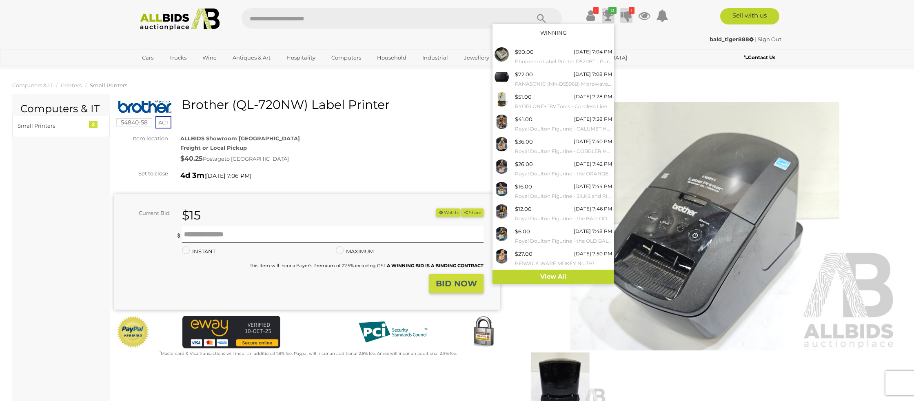
click at [627, 16] on icon at bounding box center [625, 15] width 11 height 15
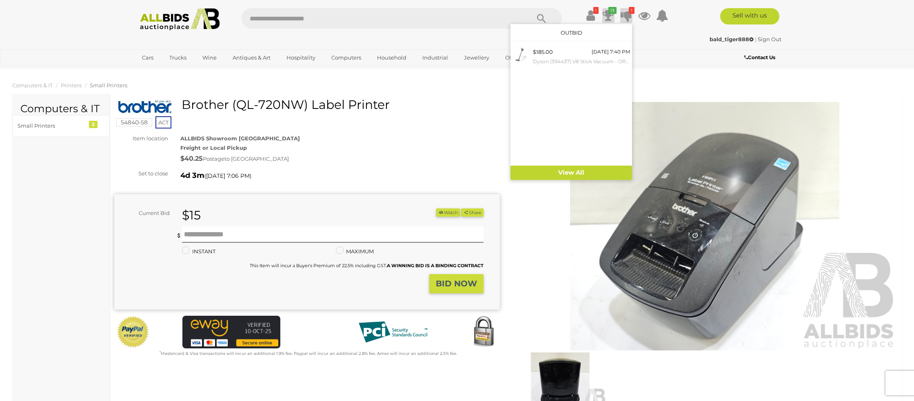
click at [610, 15] on icon at bounding box center [608, 15] width 11 height 15
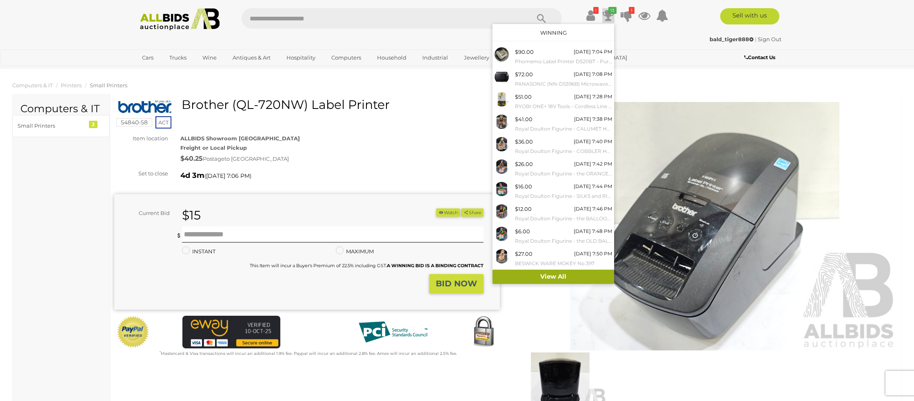
click at [537, 274] on link "View All" at bounding box center [553, 277] width 122 height 14
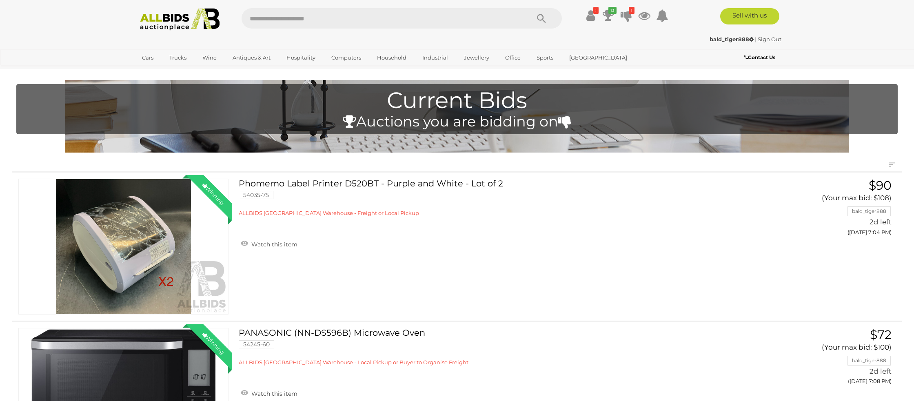
click at [764, 41] on link "Sign Out" at bounding box center [770, 39] width 24 height 7
